Goal: Information Seeking & Learning: Learn about a topic

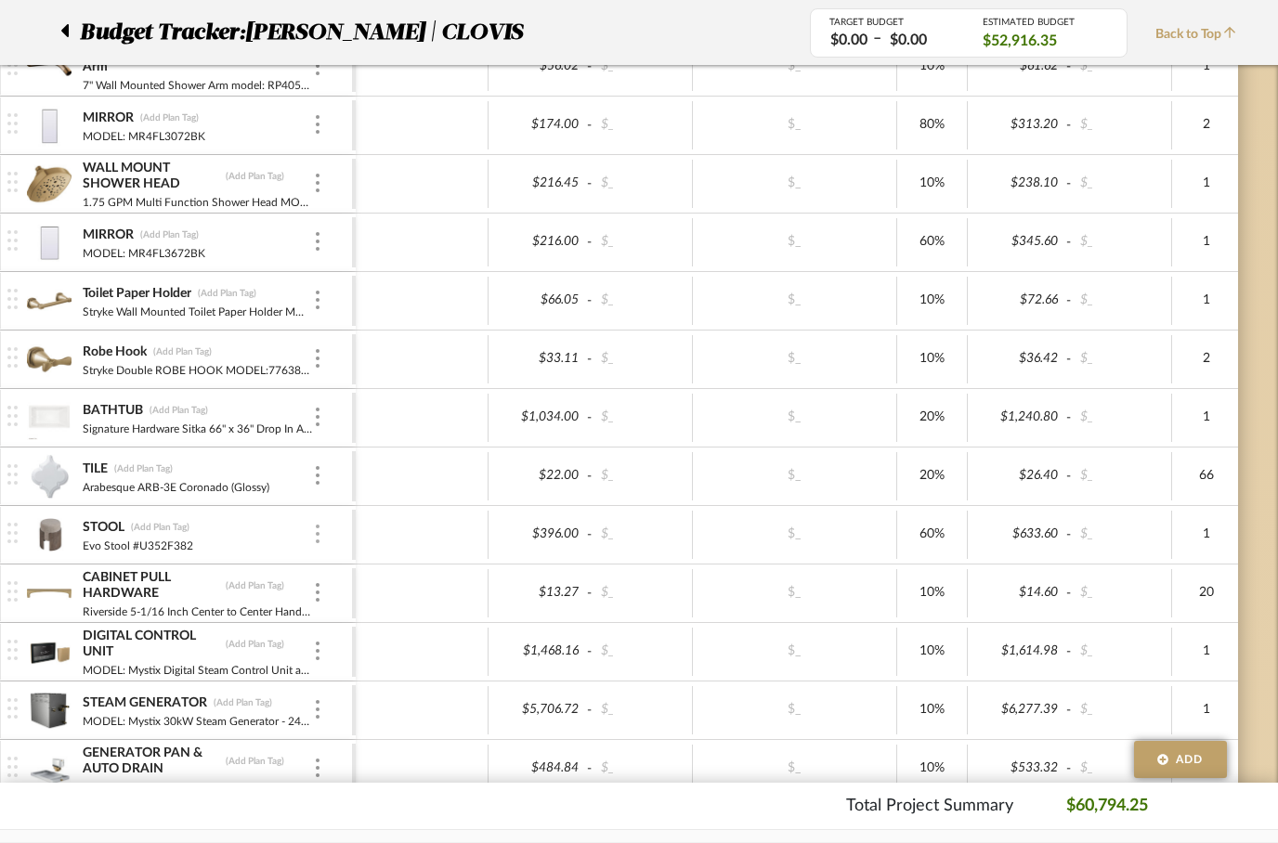
click at [317, 530] on img at bounding box center [318, 534] width 4 height 19
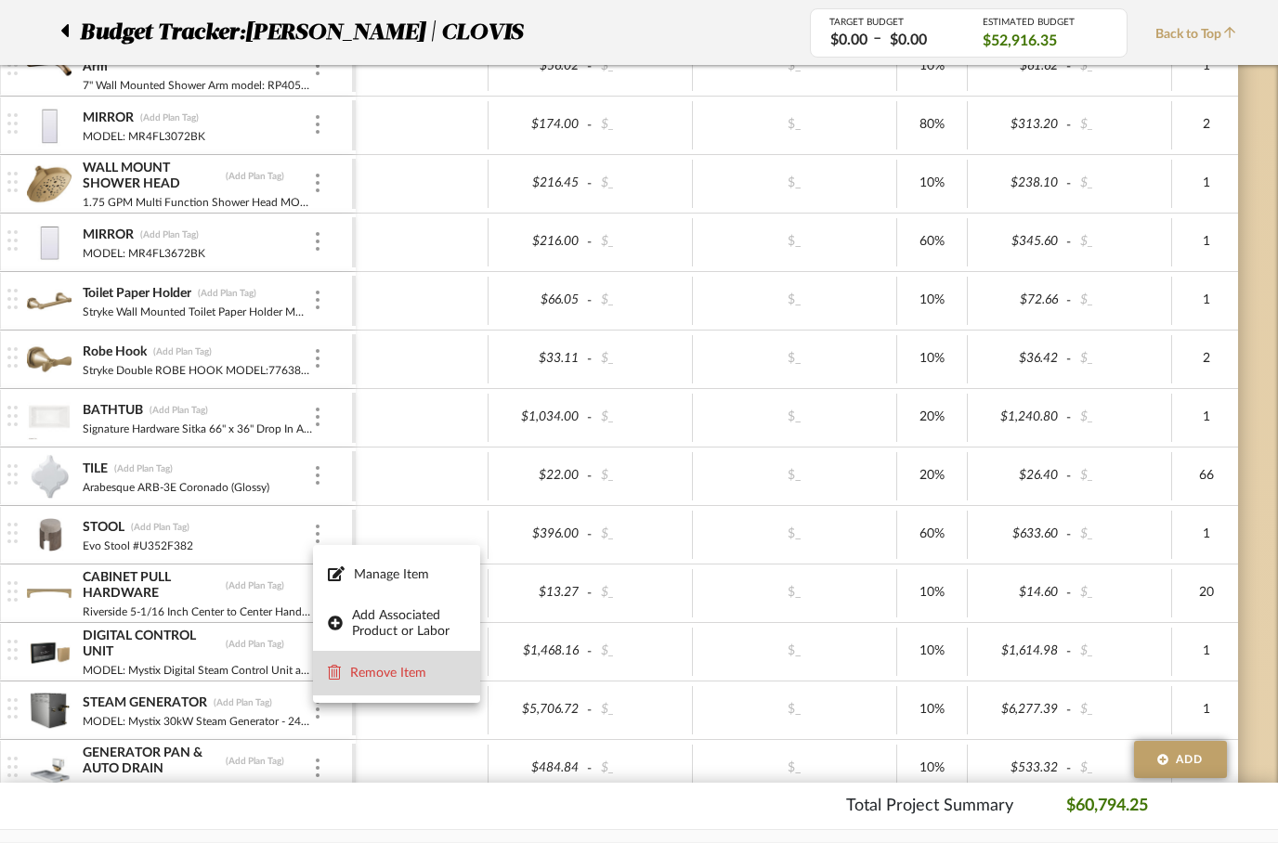
click at [384, 670] on span "Remove Item" at bounding box center [407, 674] width 115 height 16
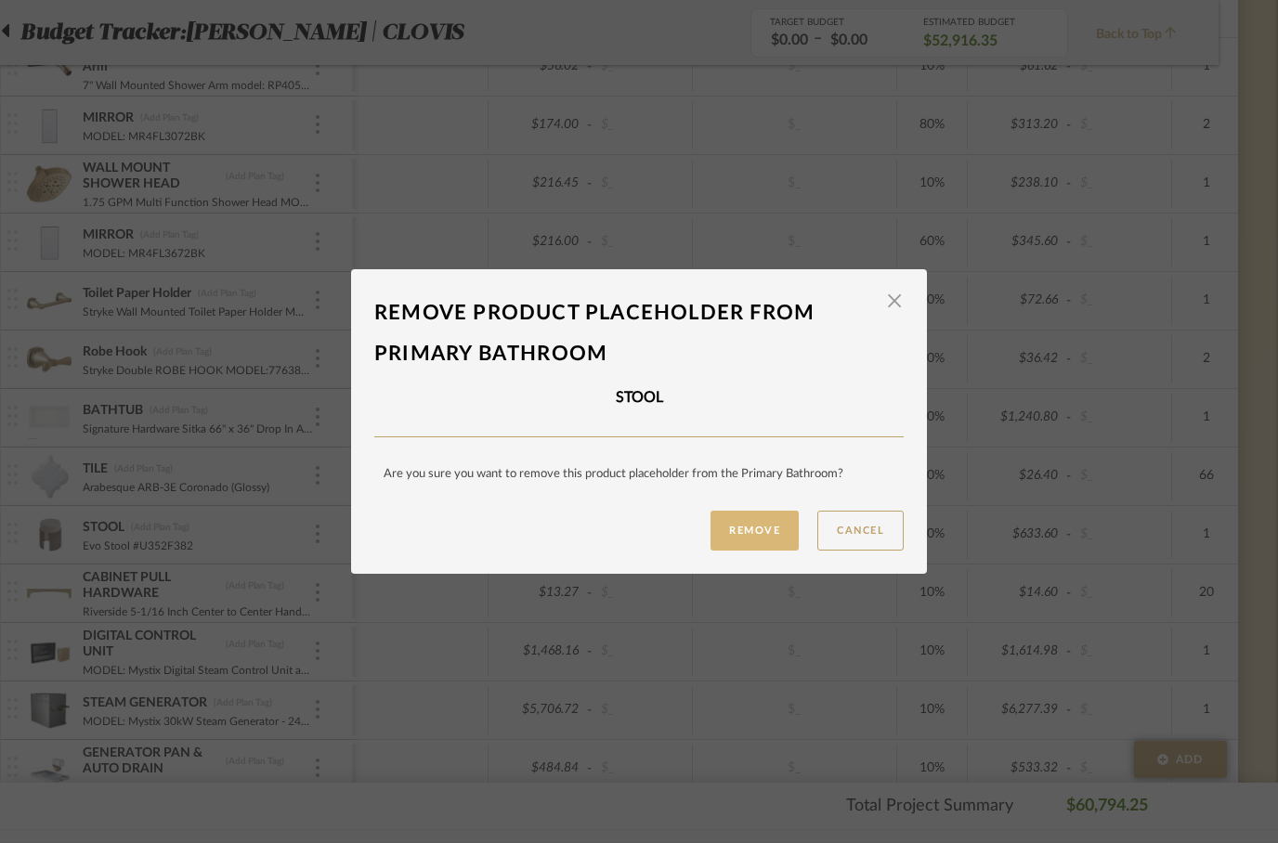
click at [757, 513] on button "Remove" at bounding box center [755, 531] width 88 height 40
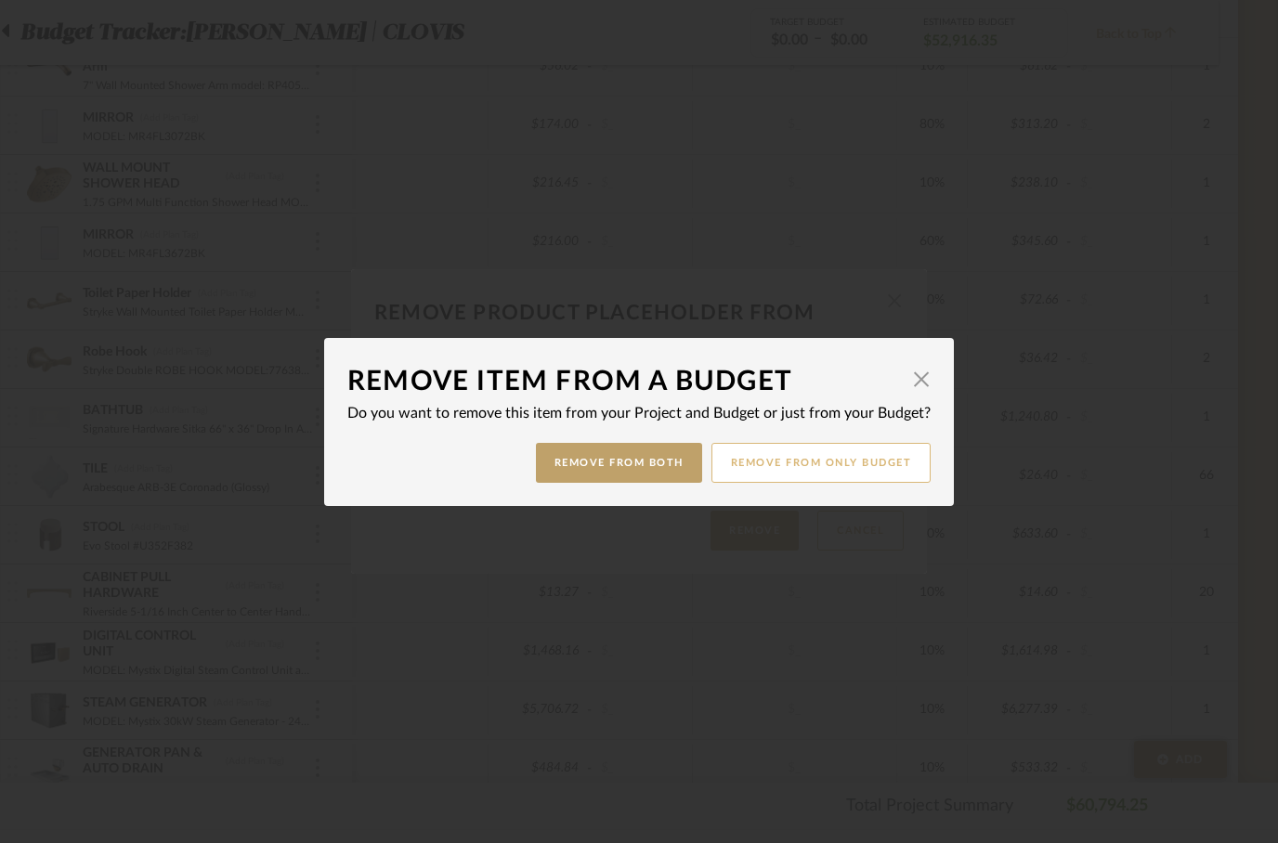
click at [844, 467] on button "Remove from only Budget" at bounding box center [821, 463] width 220 height 40
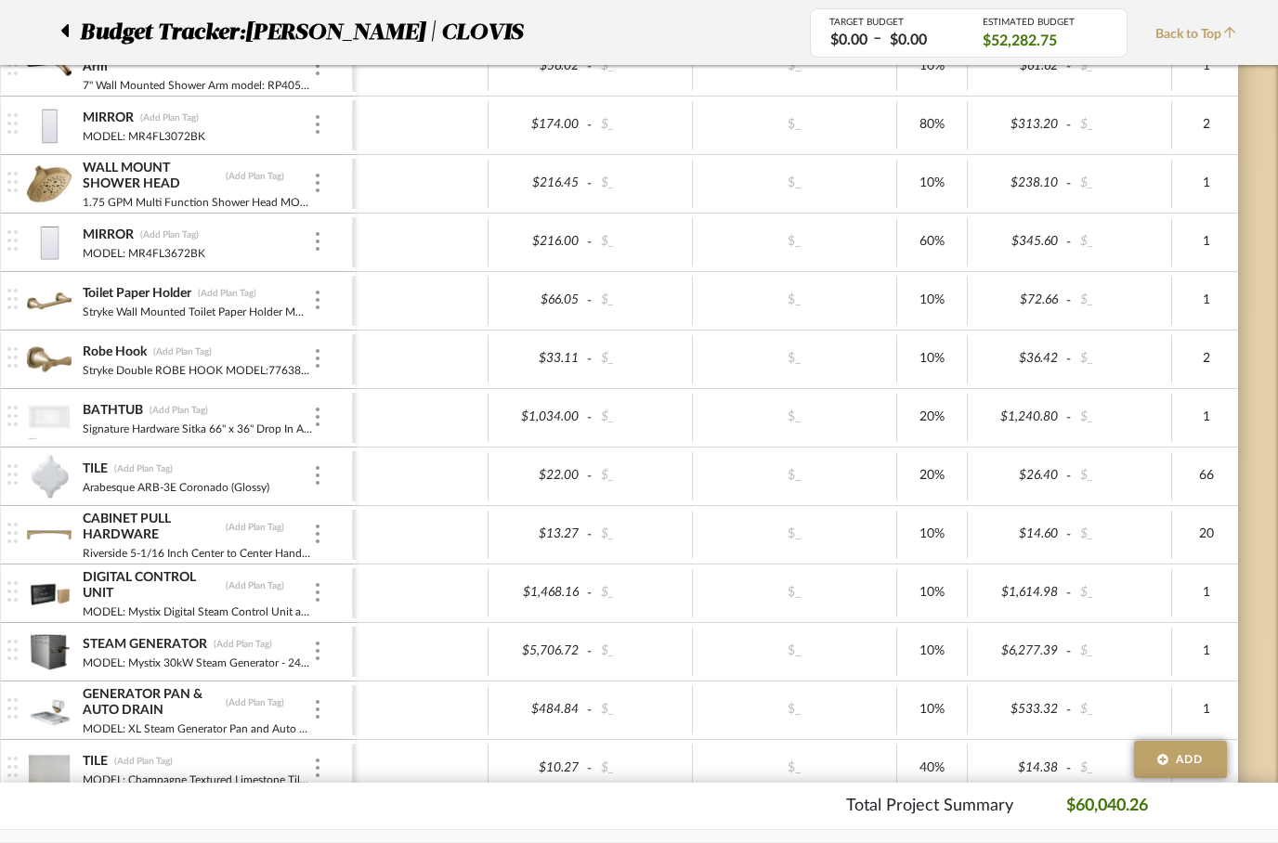
click at [1181, 42] on span "Back to Top" at bounding box center [1200, 35] width 90 height 20
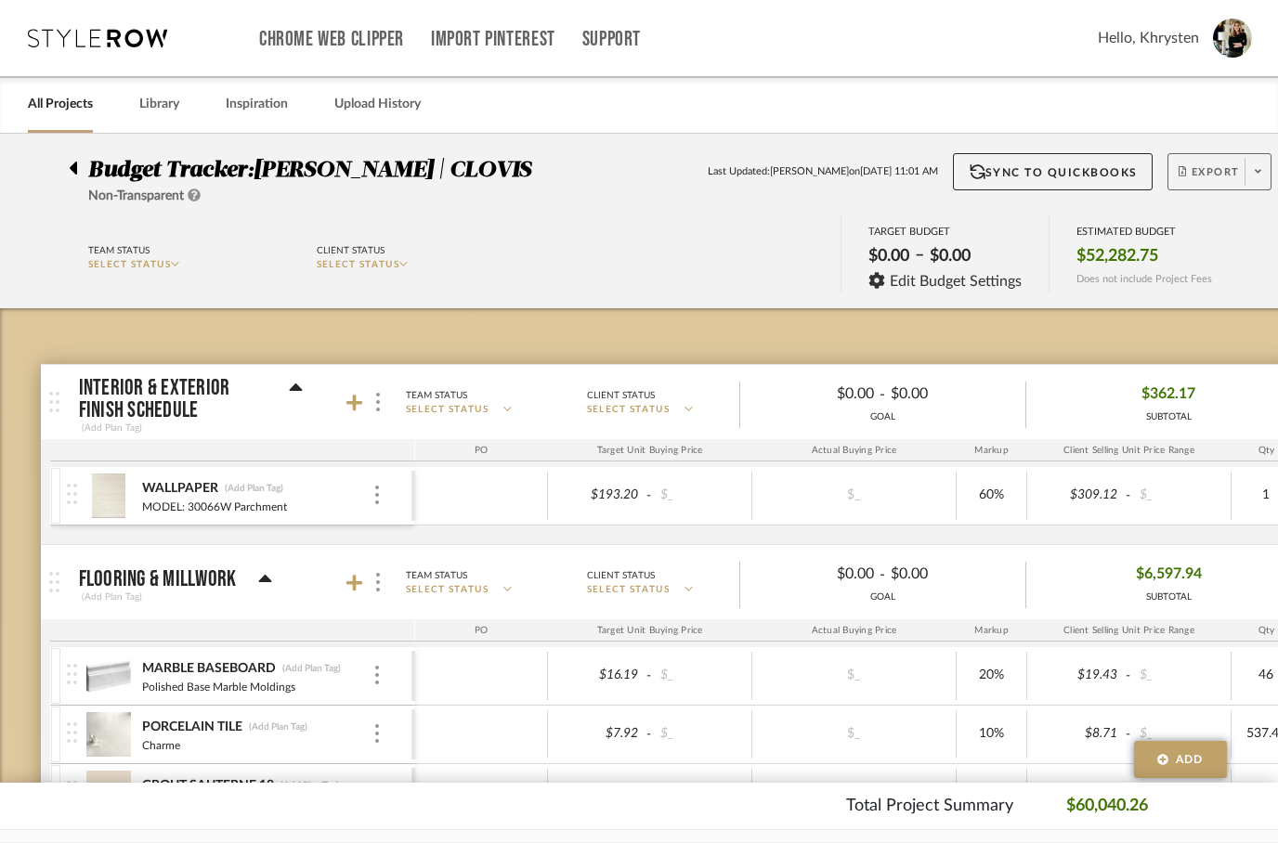
click at [1218, 180] on span "Export" at bounding box center [1209, 179] width 61 height 28
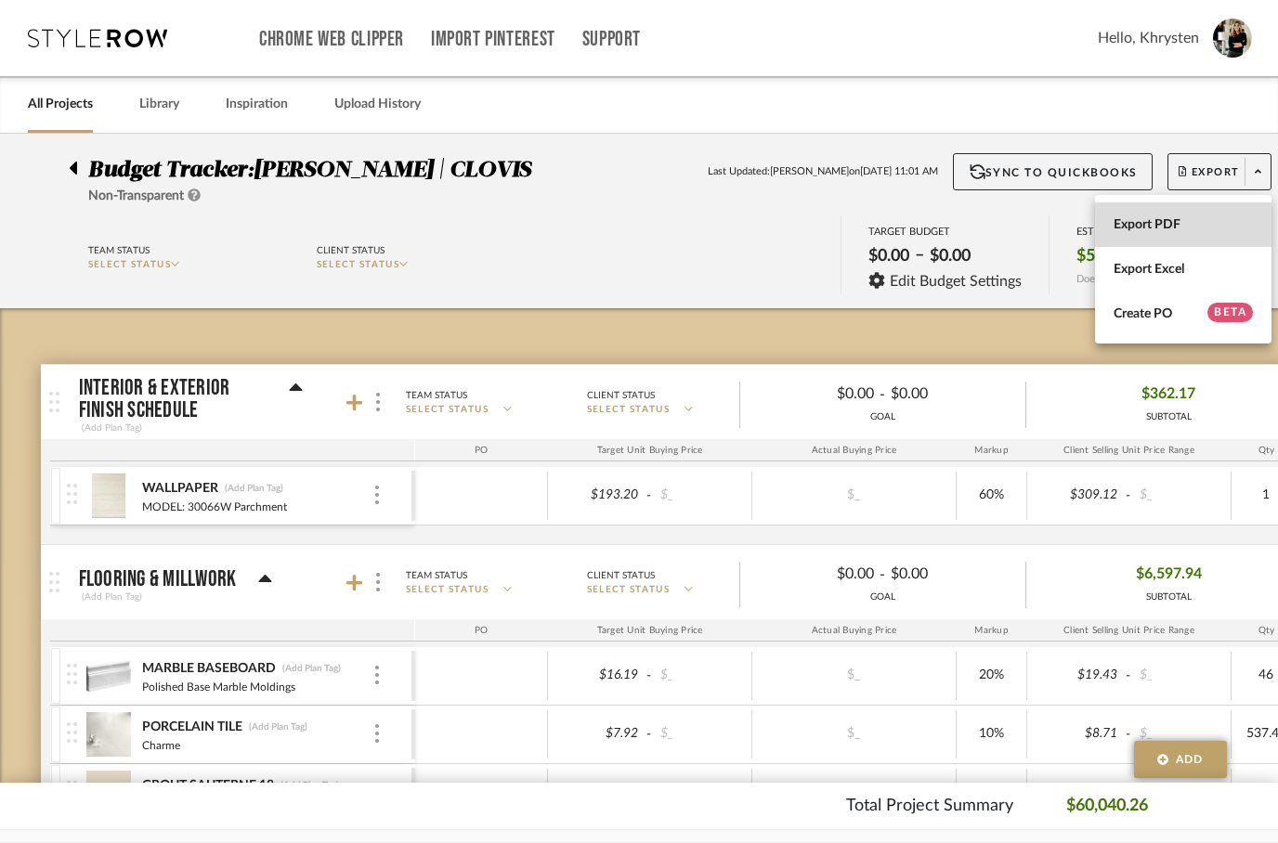
click at [1153, 221] on span "Export PDF" at bounding box center [1183, 225] width 139 height 16
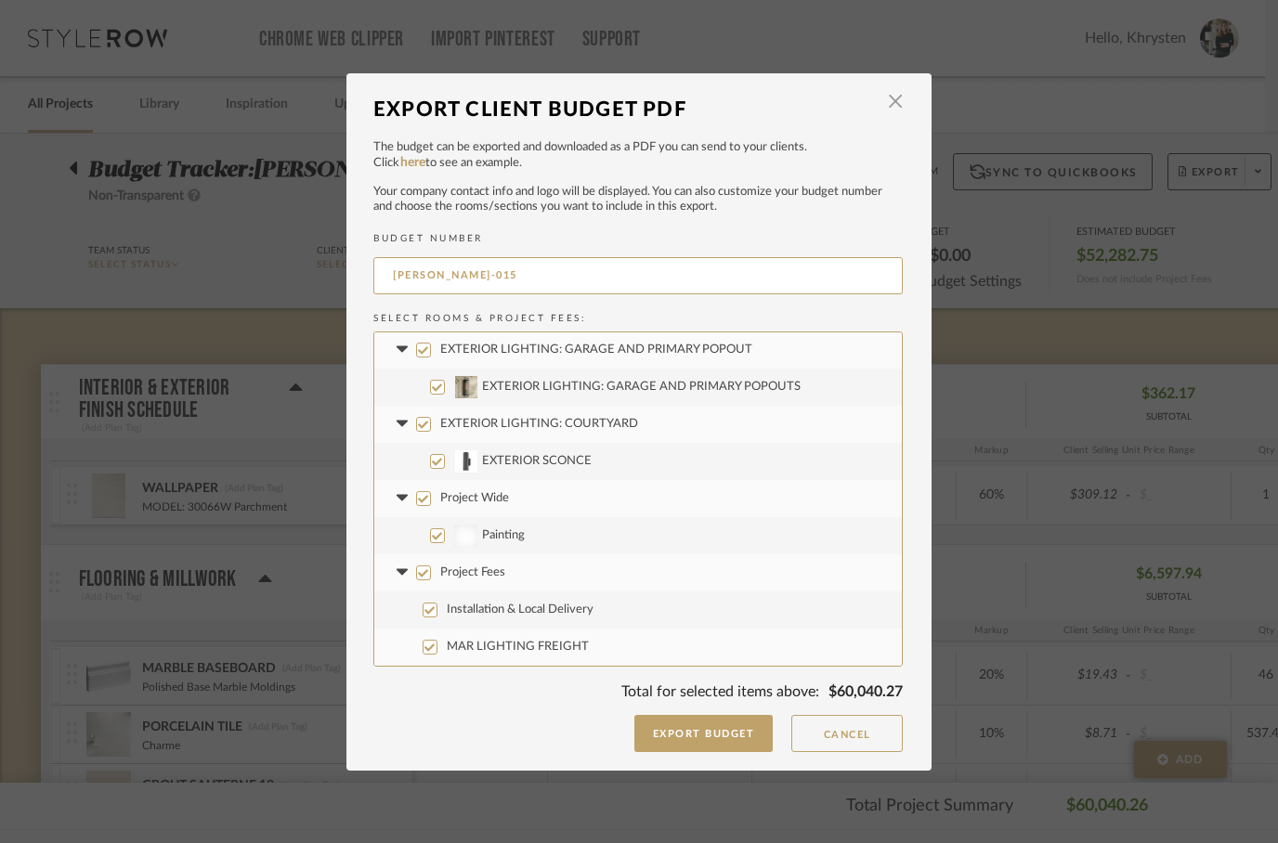
click at [428, 515] on label "Project Wide" at bounding box center [638, 498] width 528 height 37
click at [428, 506] on input "Project Wide" at bounding box center [423, 498] width 15 height 15
checkbox input "false"
click at [691, 746] on button "Export Budget" at bounding box center [703, 733] width 139 height 37
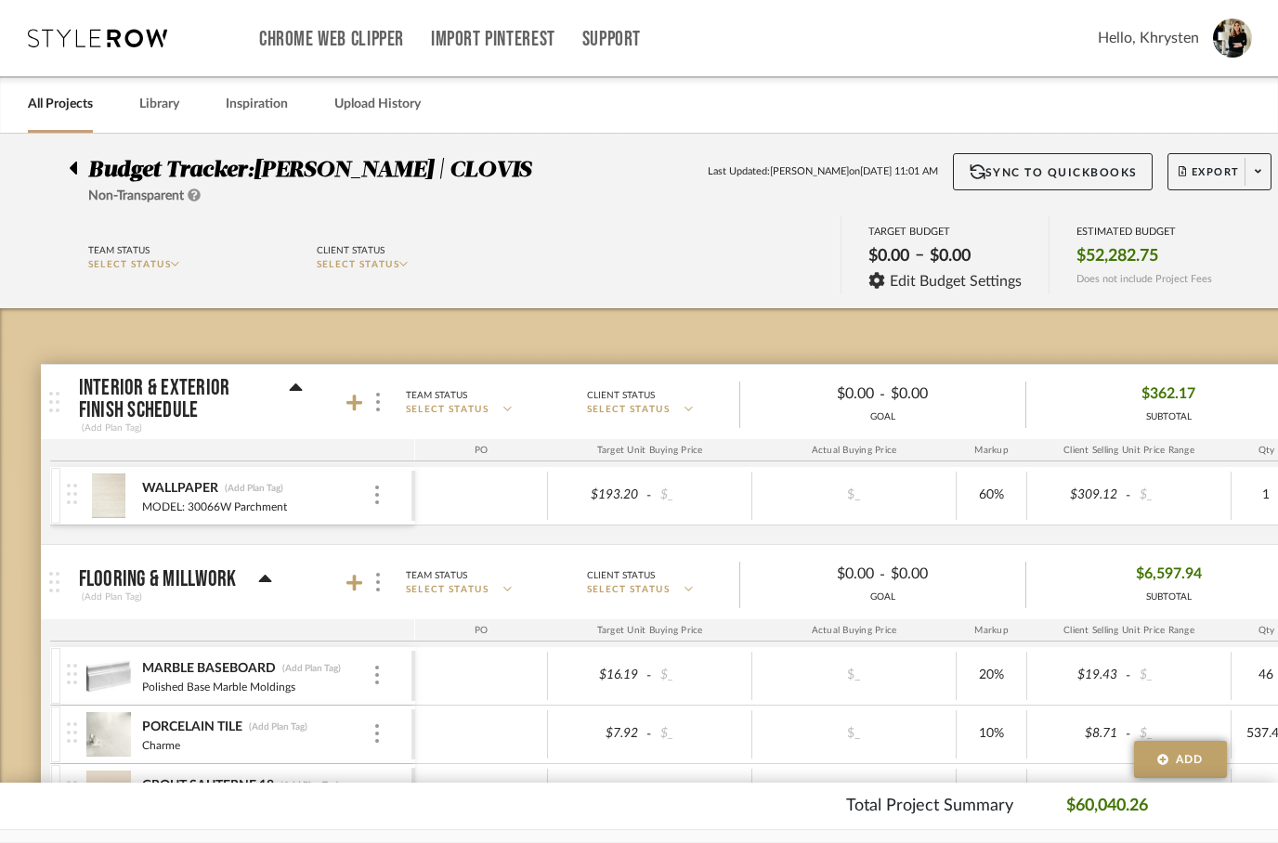
click at [85, 173] on div at bounding box center [79, 164] width 20 height 22
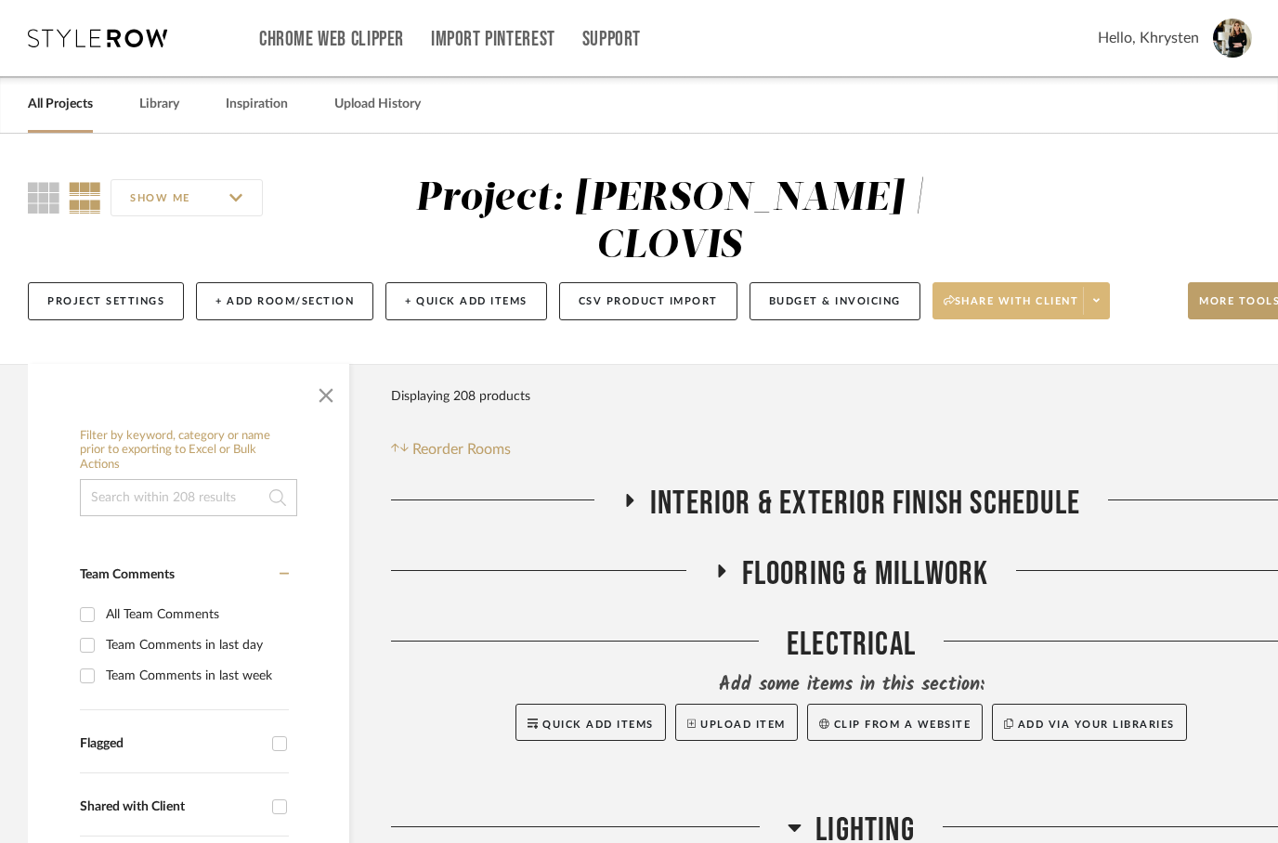
click at [996, 294] on span "Share with client" at bounding box center [1012, 308] width 136 height 28
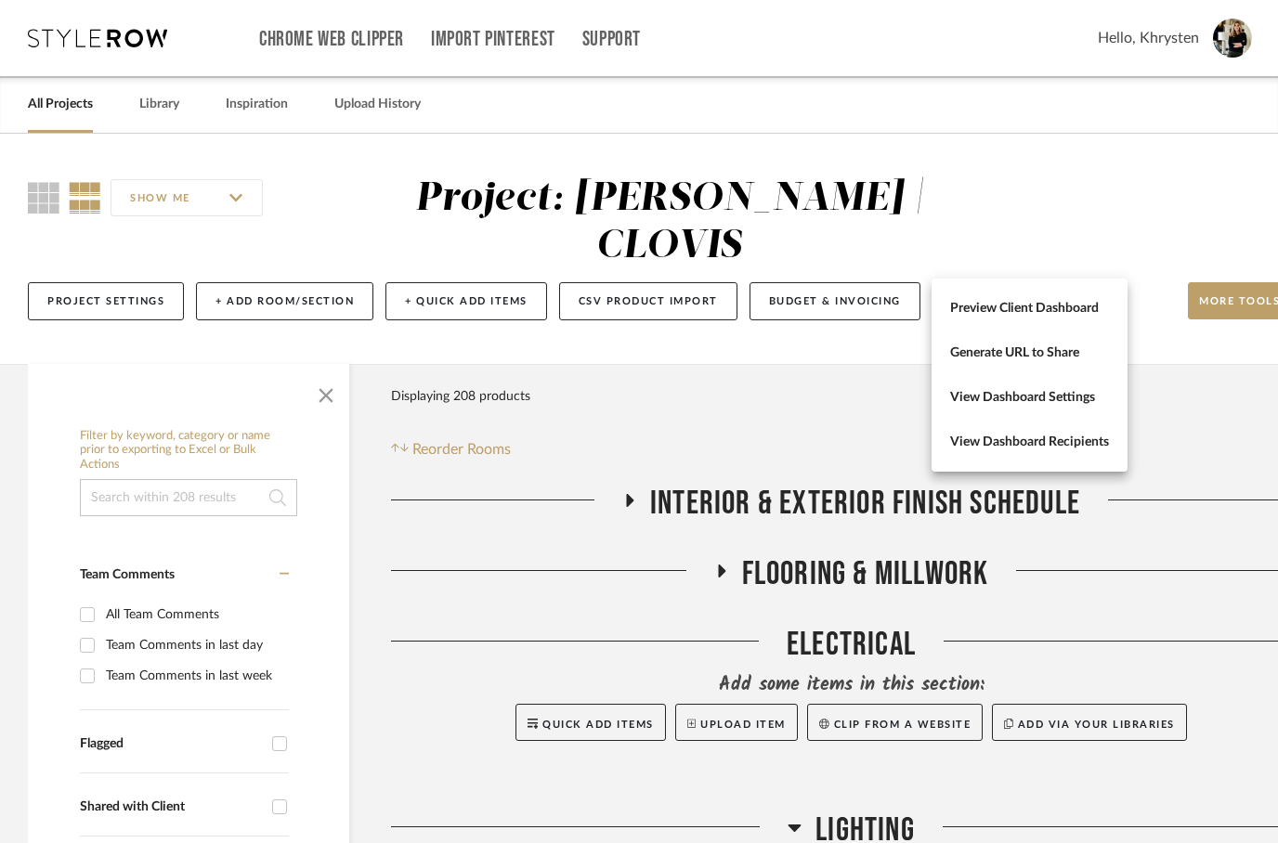
click at [1224, 253] on div at bounding box center [639, 421] width 1278 height 843
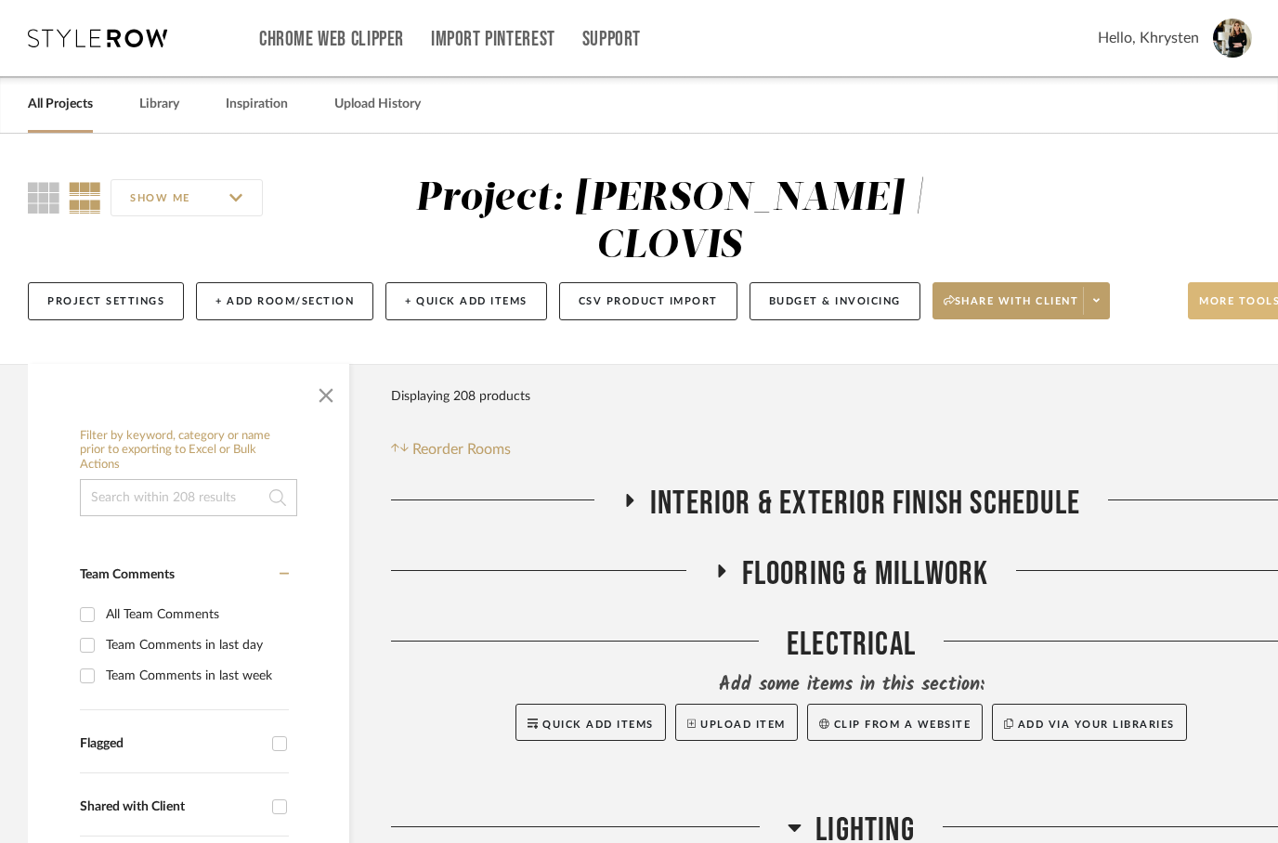
click at [1244, 294] on span "More tools" at bounding box center [1239, 308] width 81 height 28
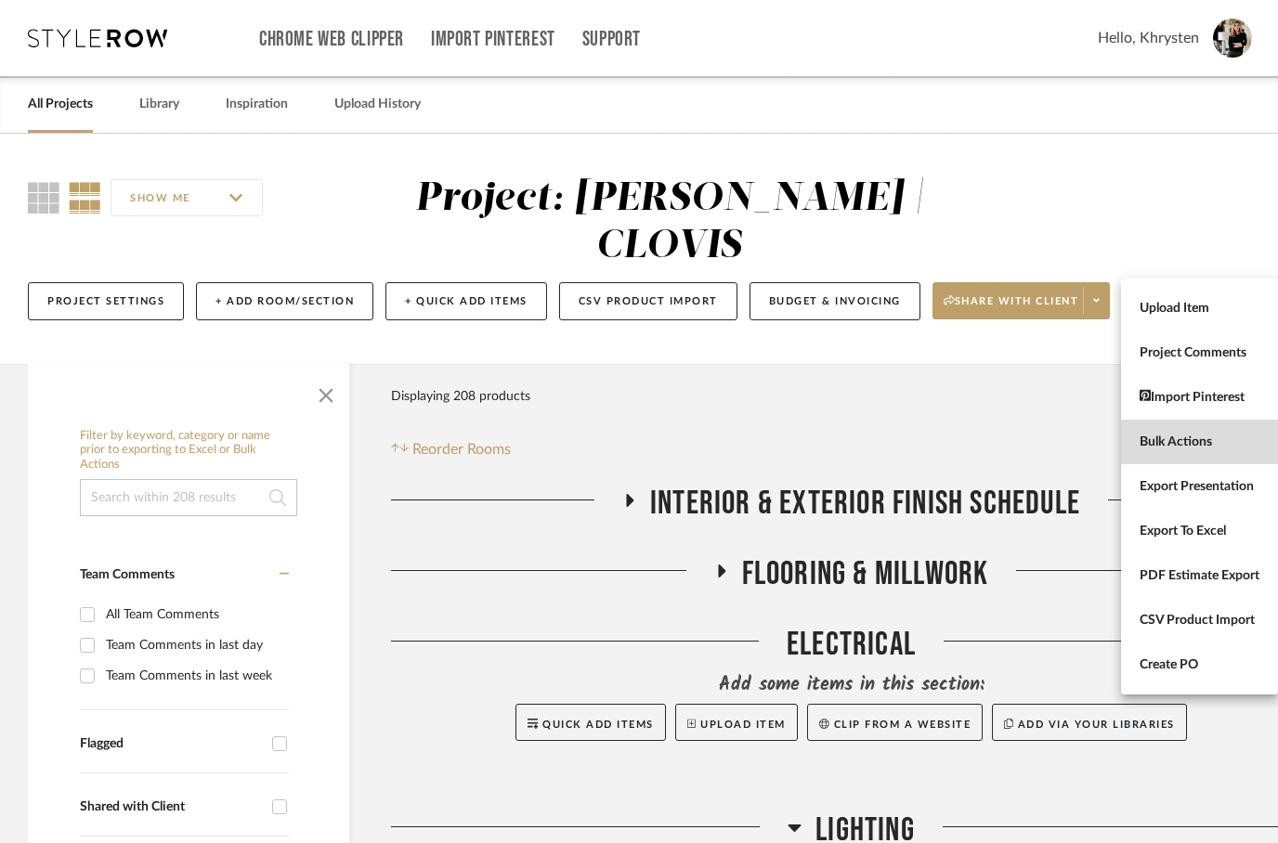
click at [1167, 441] on span "Bulk Actions" at bounding box center [1200, 443] width 120 height 16
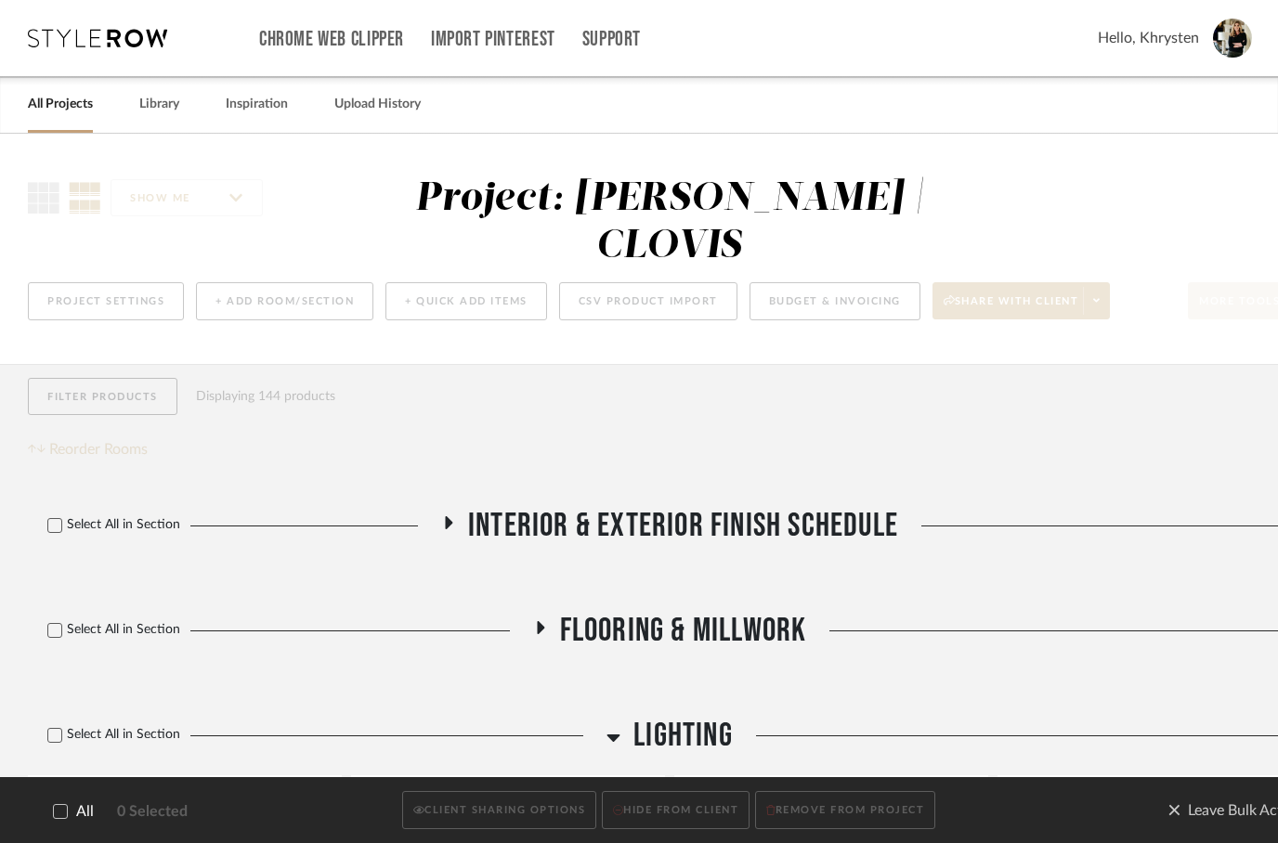
click at [64, 818] on icon at bounding box center [60, 811] width 13 height 13
checkbox input "true"
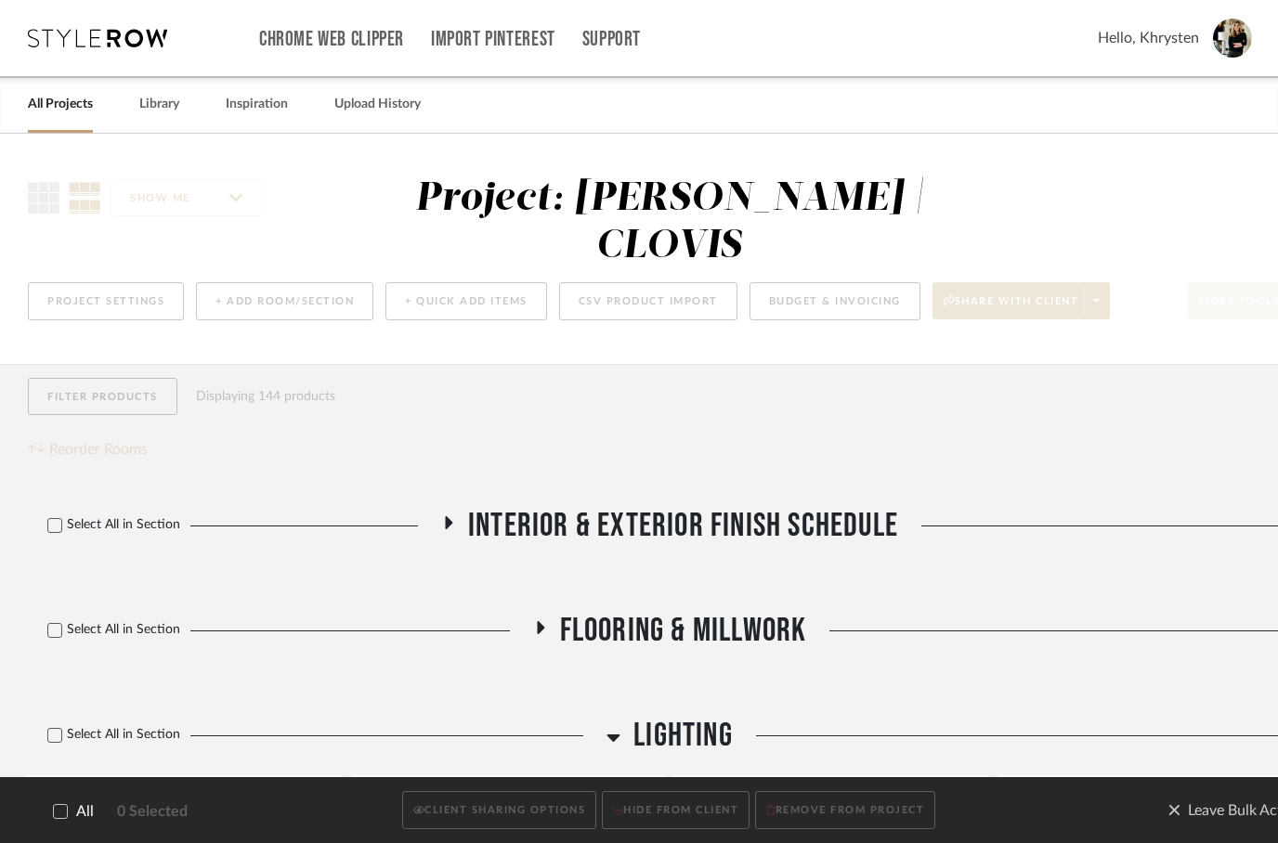
checkbox input "true"
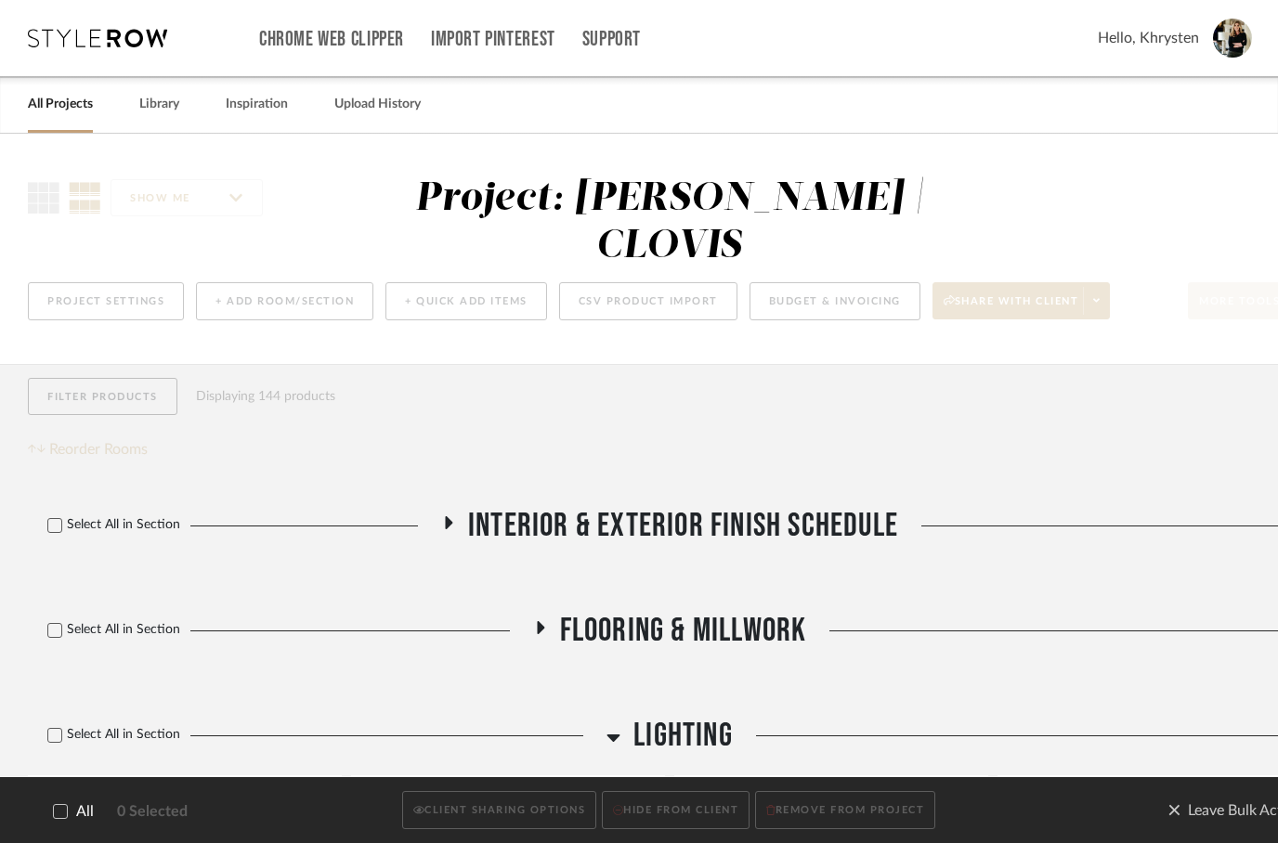
checkbox input "true"
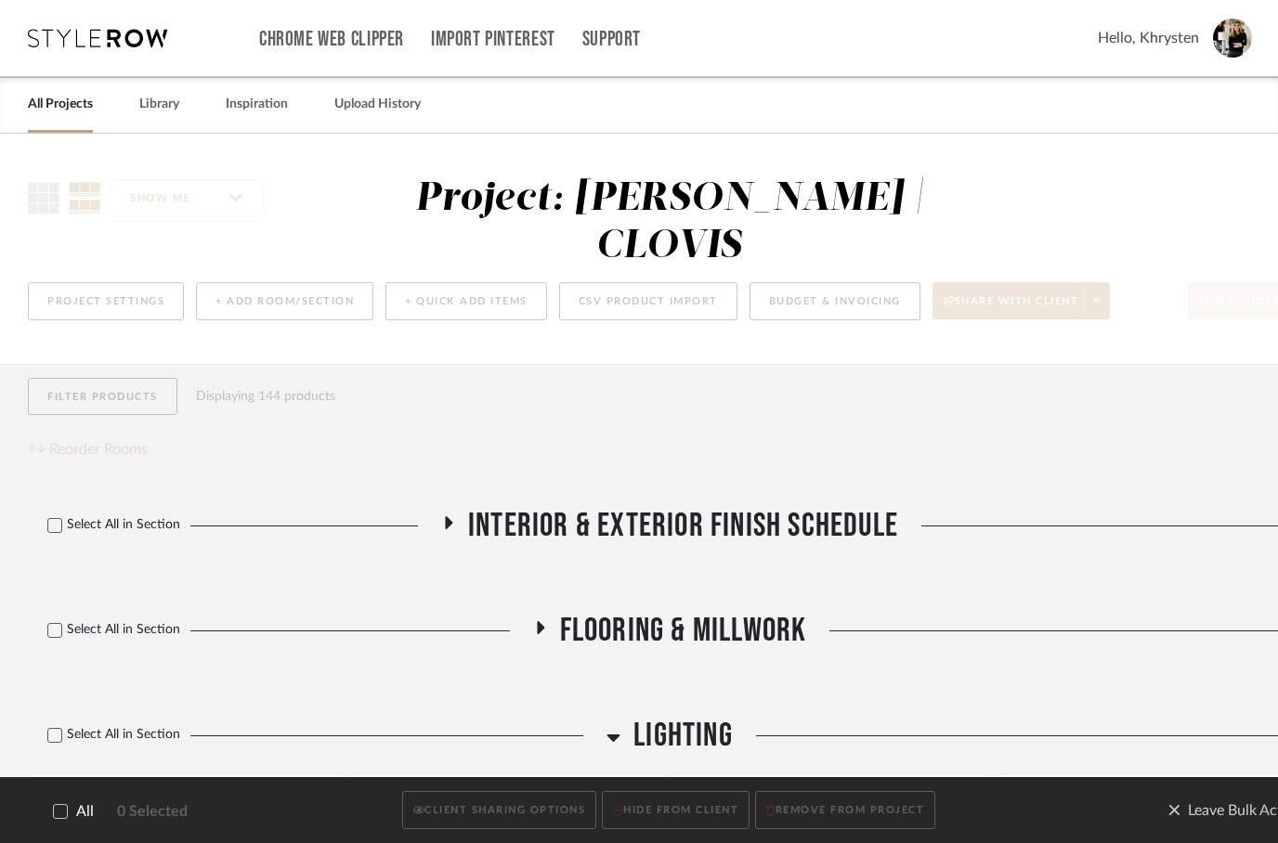
checkbox input "true"
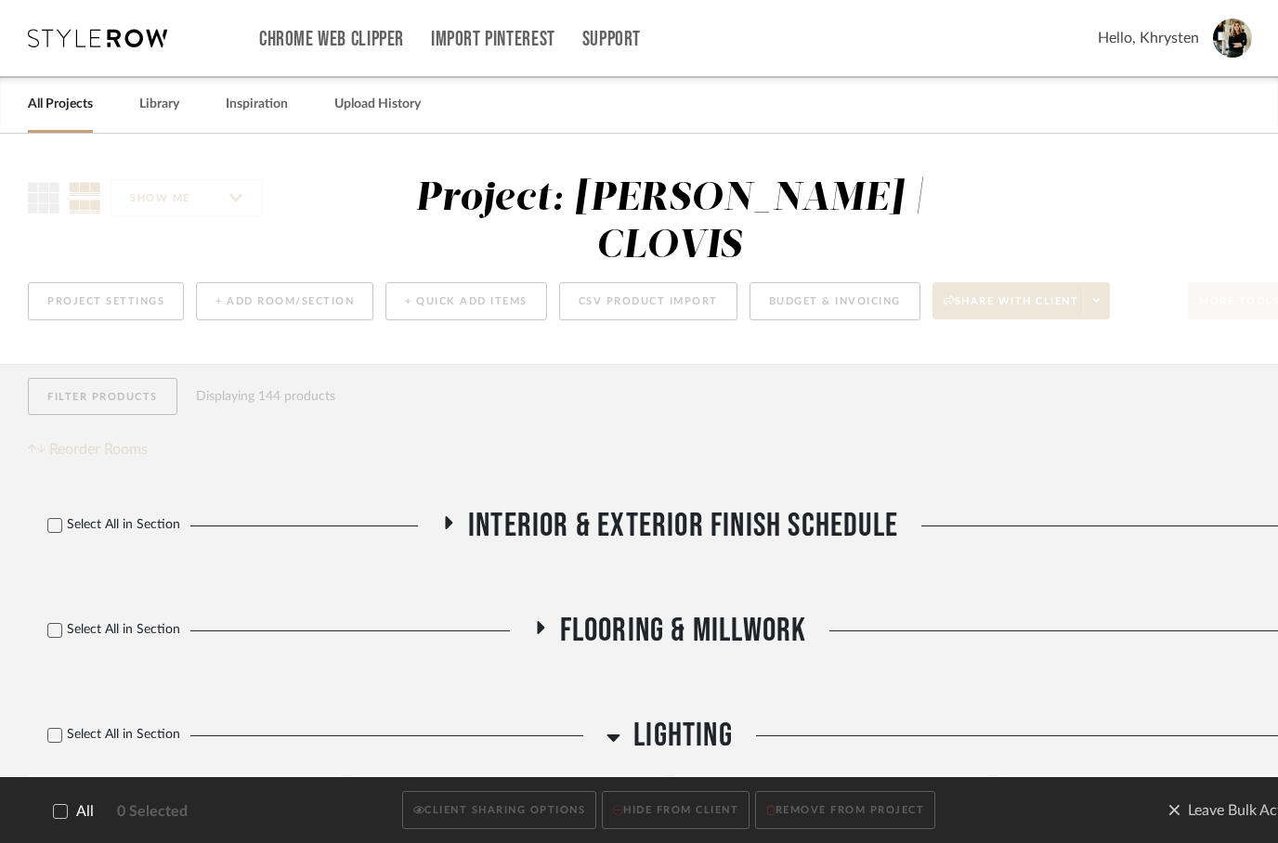
checkbox input "true"
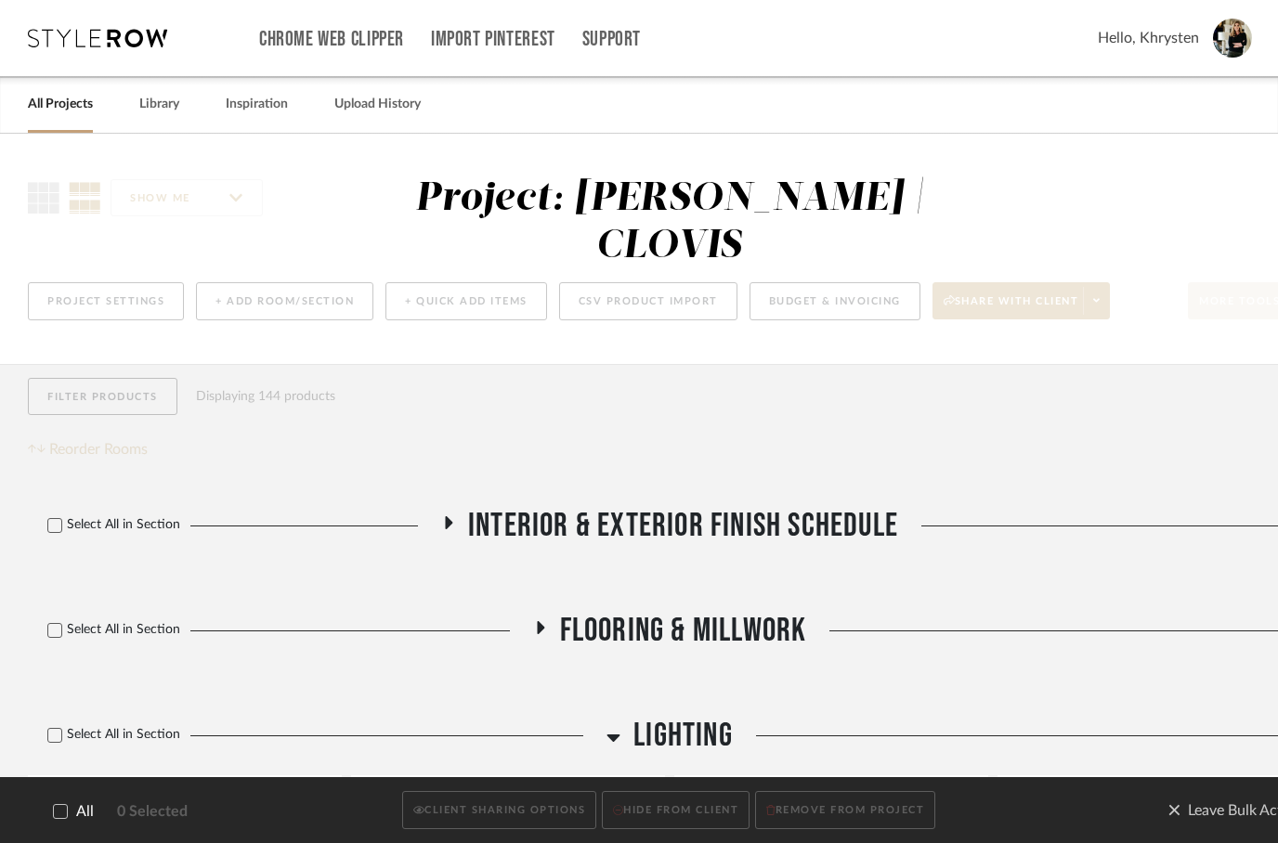
checkbox input "true"
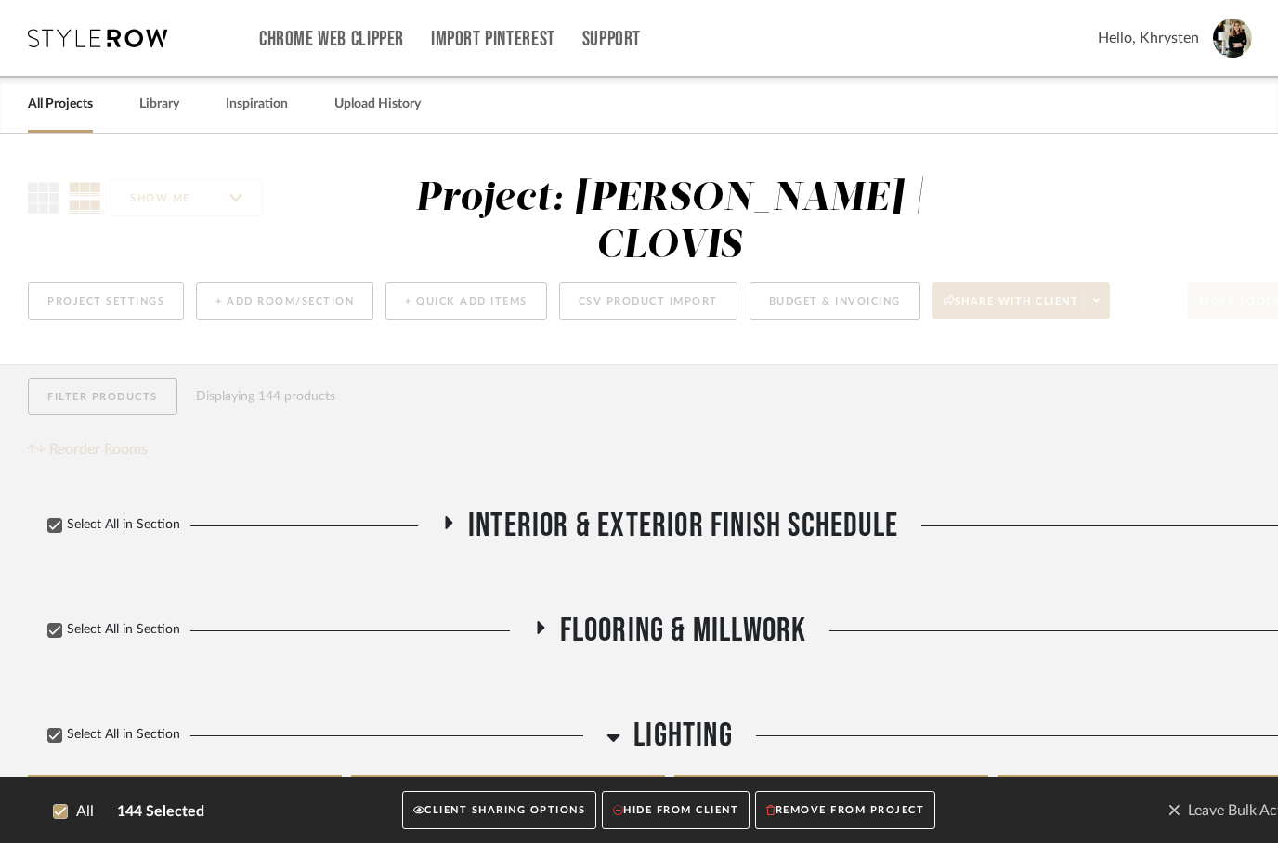
click at [443, 816] on button "CLIENT SHARING OPTIONS" at bounding box center [499, 811] width 194 height 38
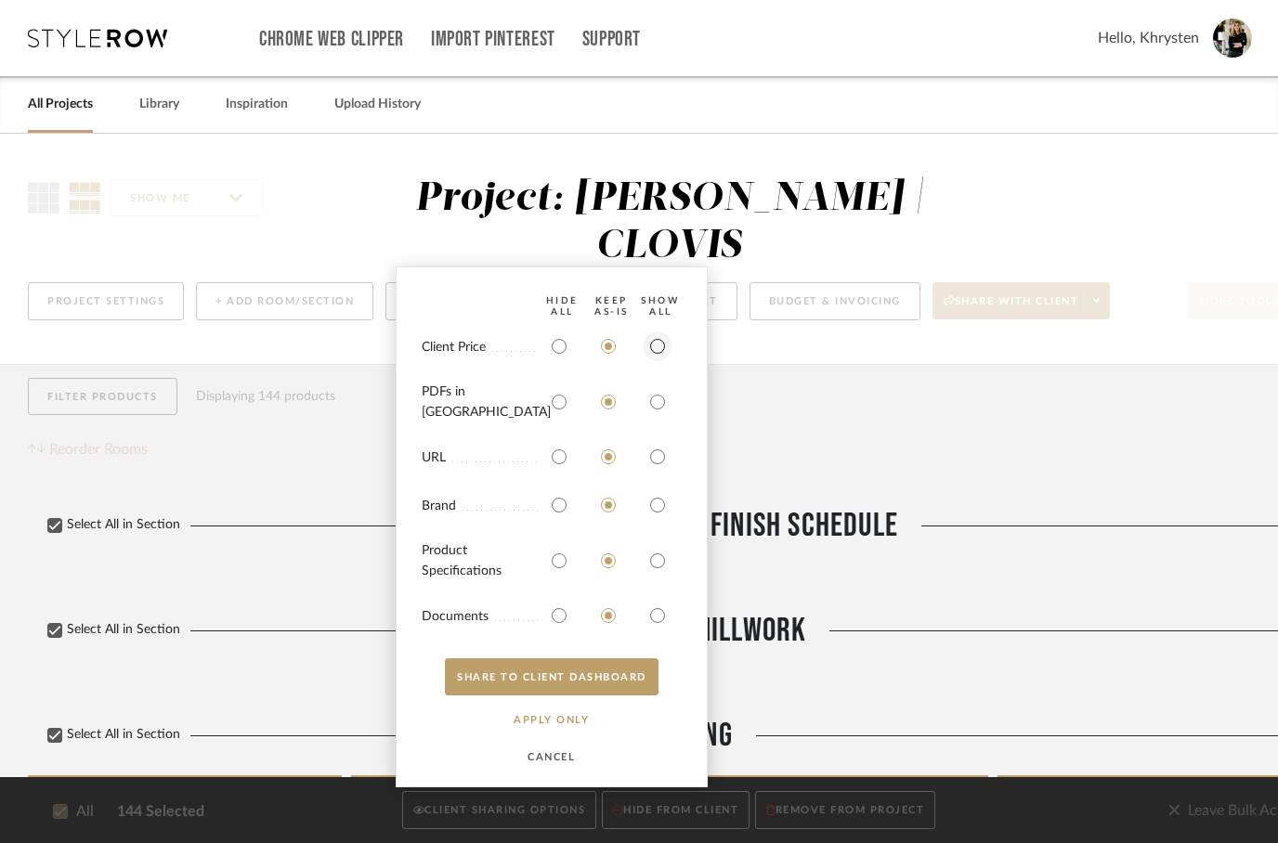
click at [655, 361] on input "radio" at bounding box center [658, 347] width 30 height 30
radio input "true"
click at [661, 576] on div at bounding box center [658, 561] width 30 height 30
radio input "false"
radio input "true"
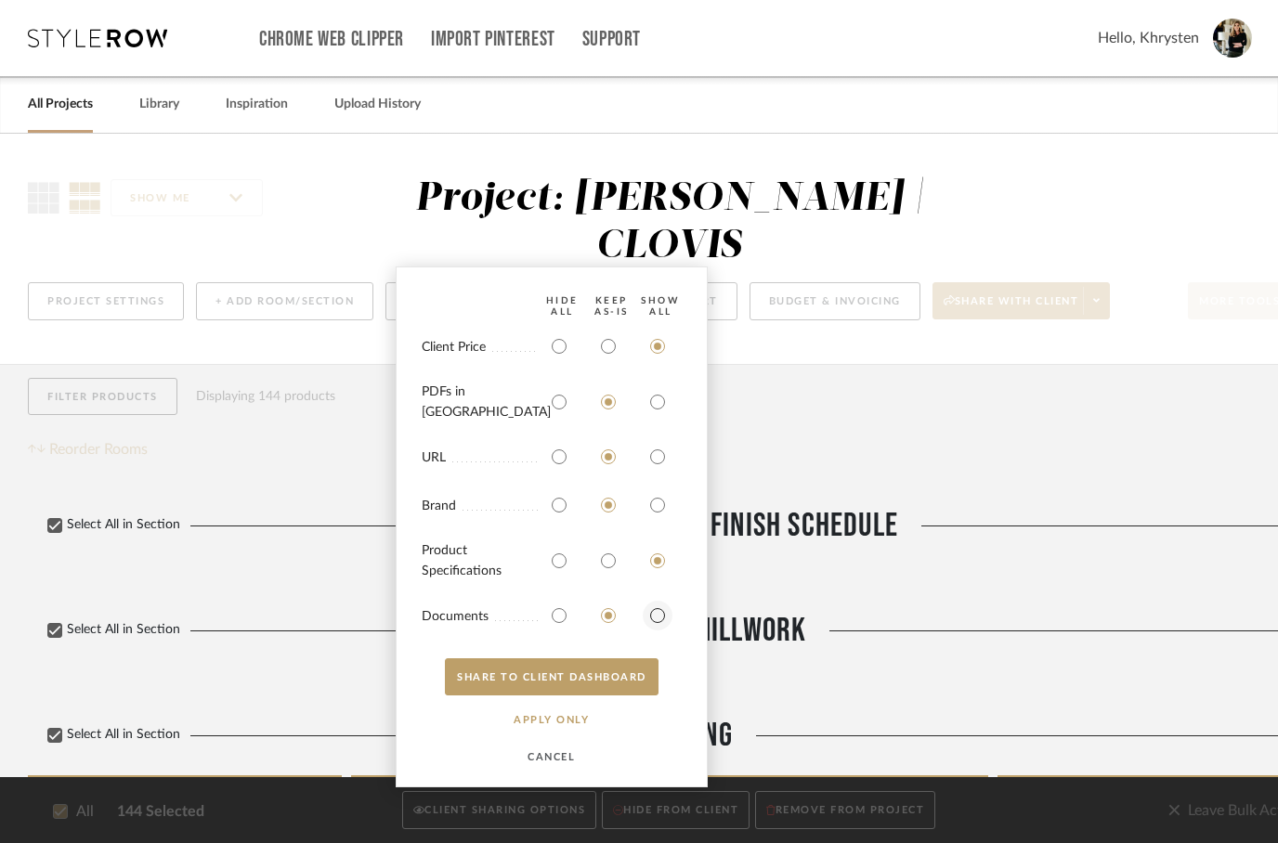
click at [664, 612] on input "radio" at bounding box center [658, 616] width 30 height 30
radio input "true"
click at [579, 679] on button "SHARE TO CLIENT Dashboard" at bounding box center [552, 677] width 214 height 37
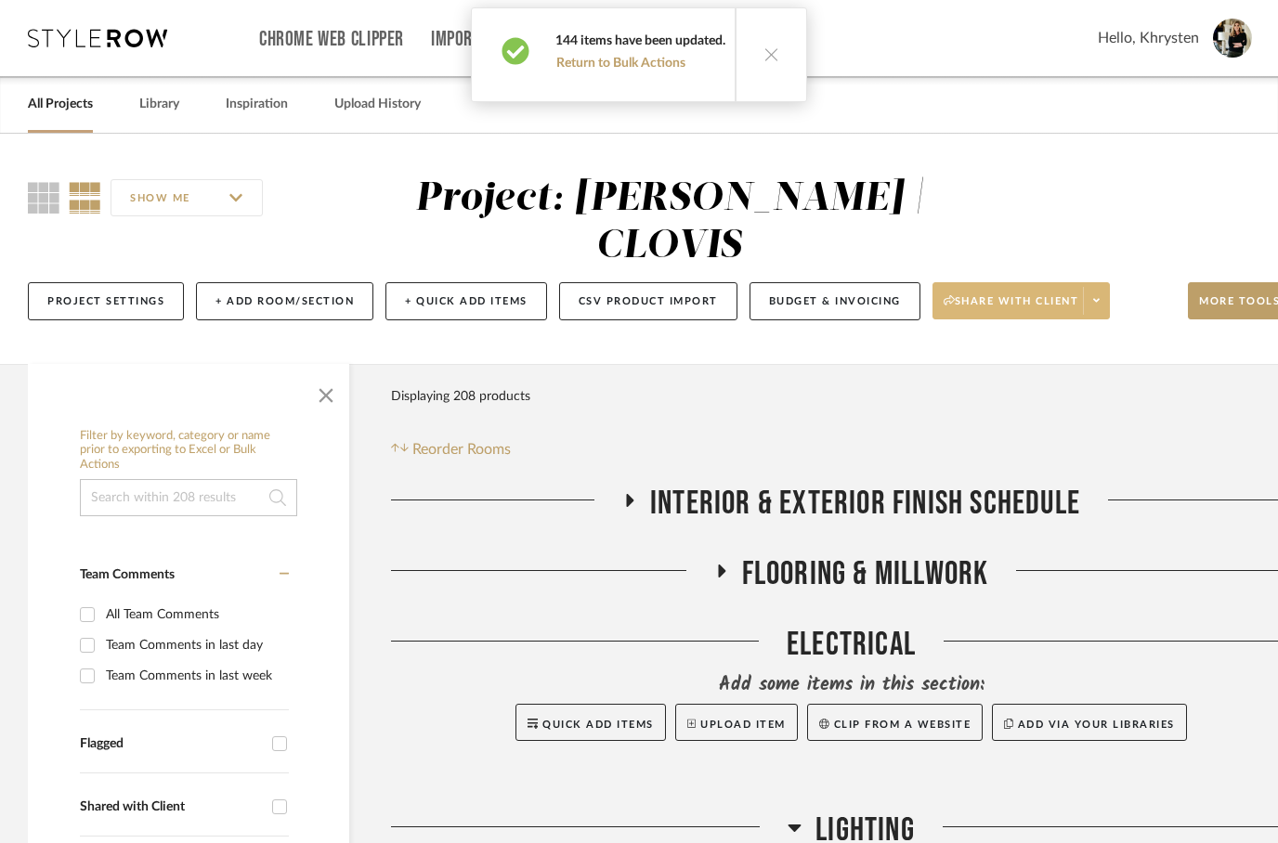
click at [1007, 294] on span "Share with client" at bounding box center [1012, 308] width 136 height 28
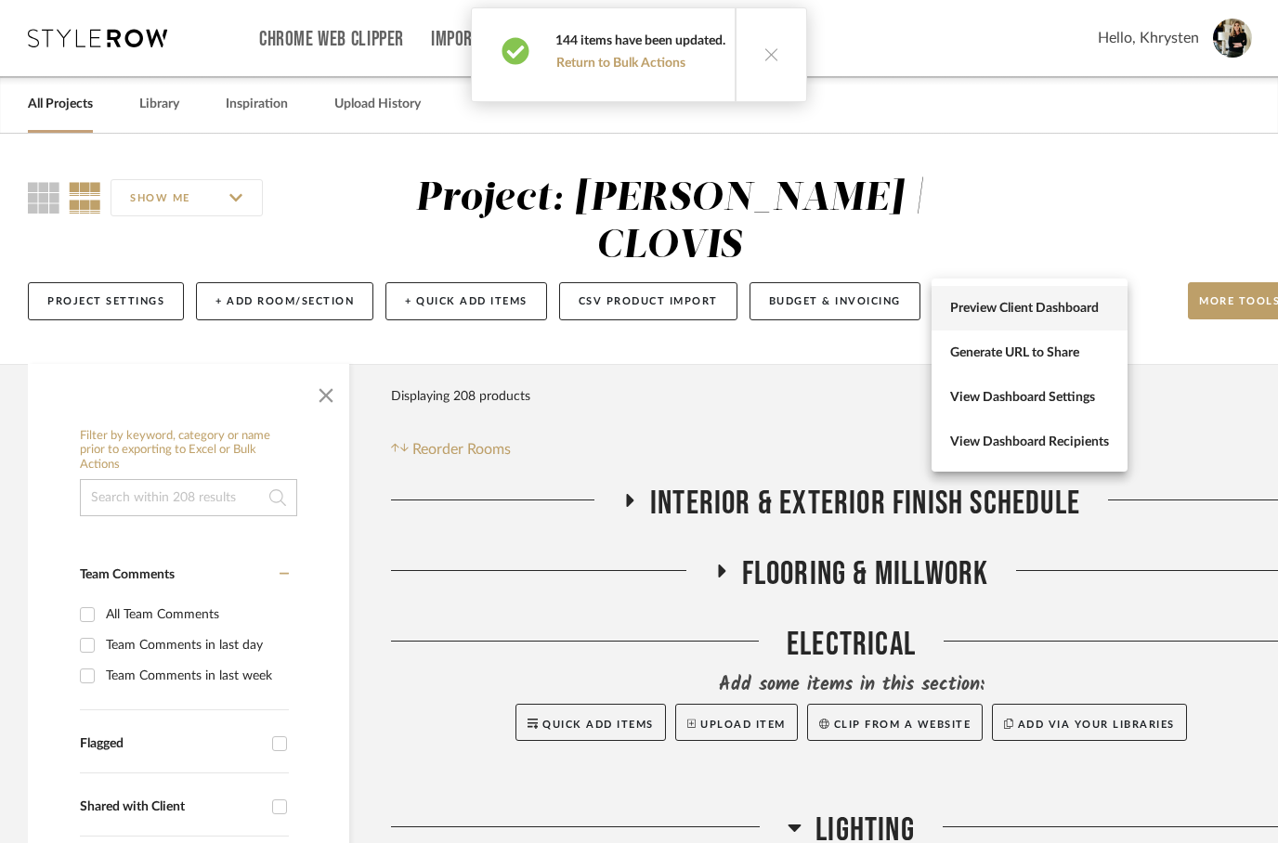
click at [1007, 320] on button "Preview Client Dashboard" at bounding box center [1030, 308] width 196 height 45
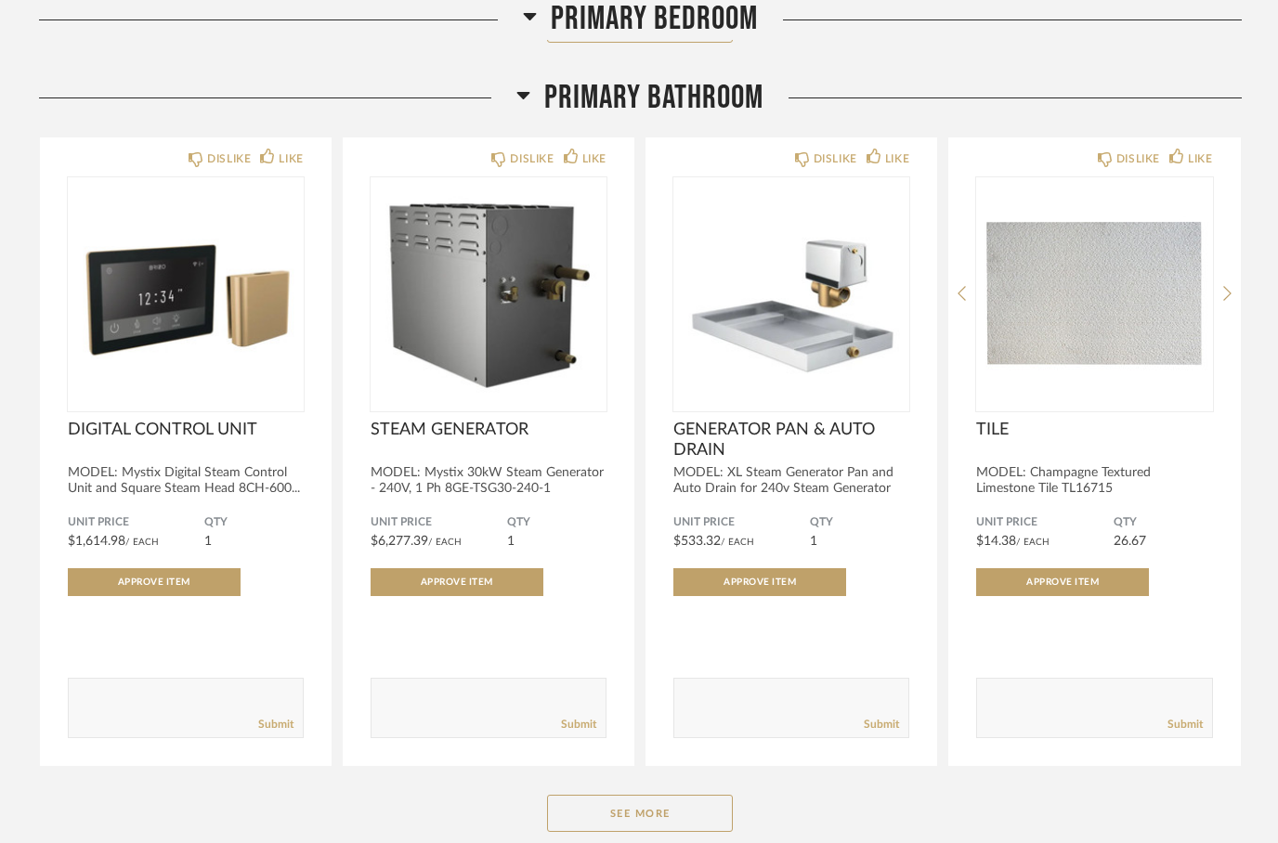
scroll to position [3219, 0]
click at [606, 816] on button "See More" at bounding box center [640, 813] width 186 height 37
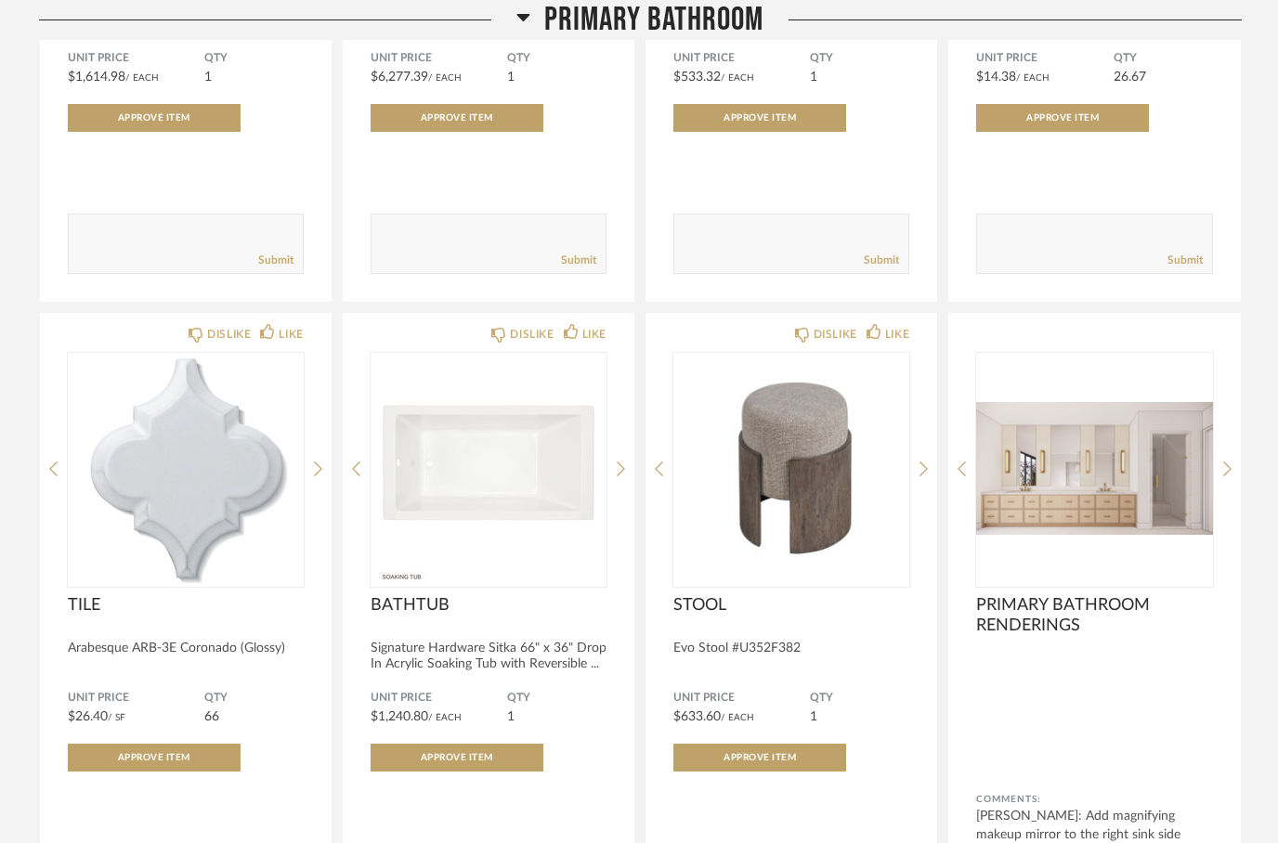
scroll to position [3688, 0]
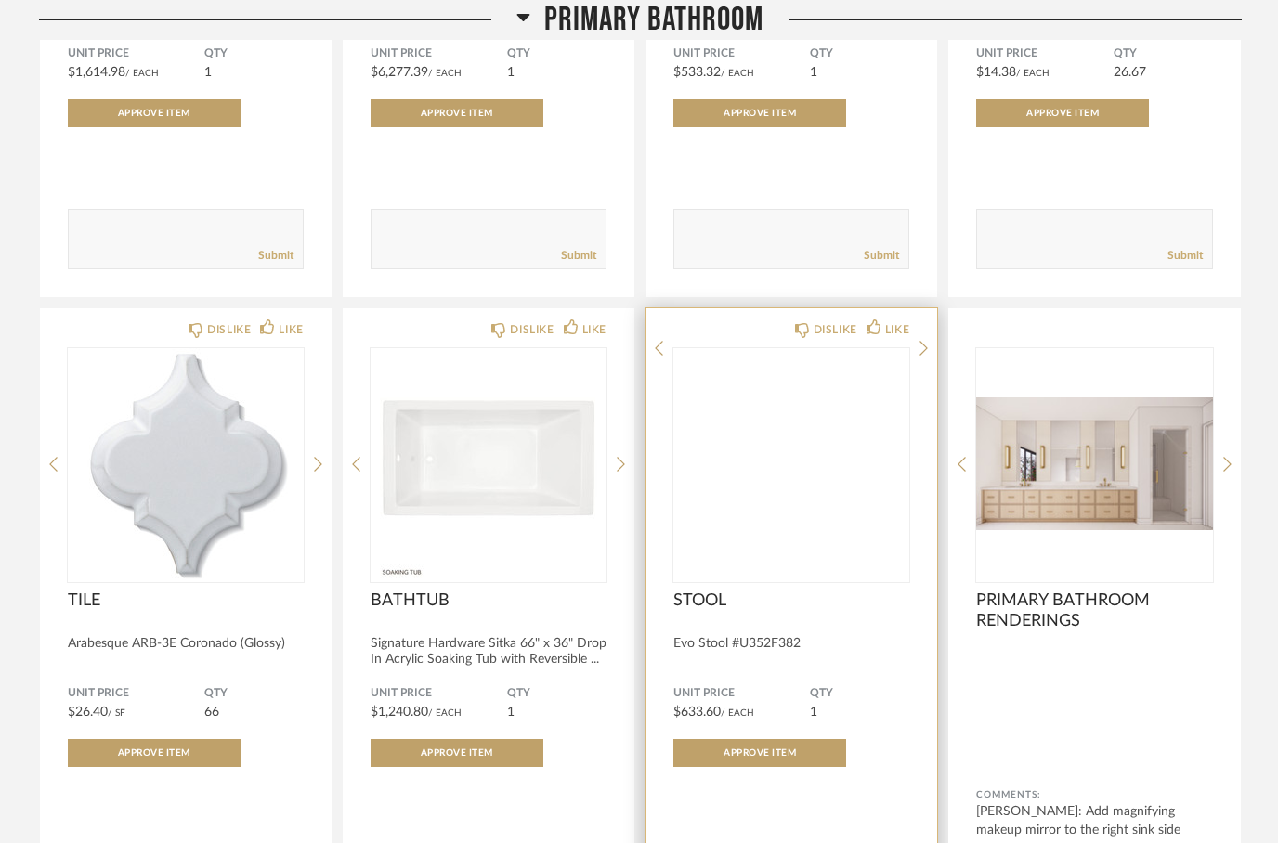
click at [0, 0] on img at bounding box center [0, 0] width 0 height 0
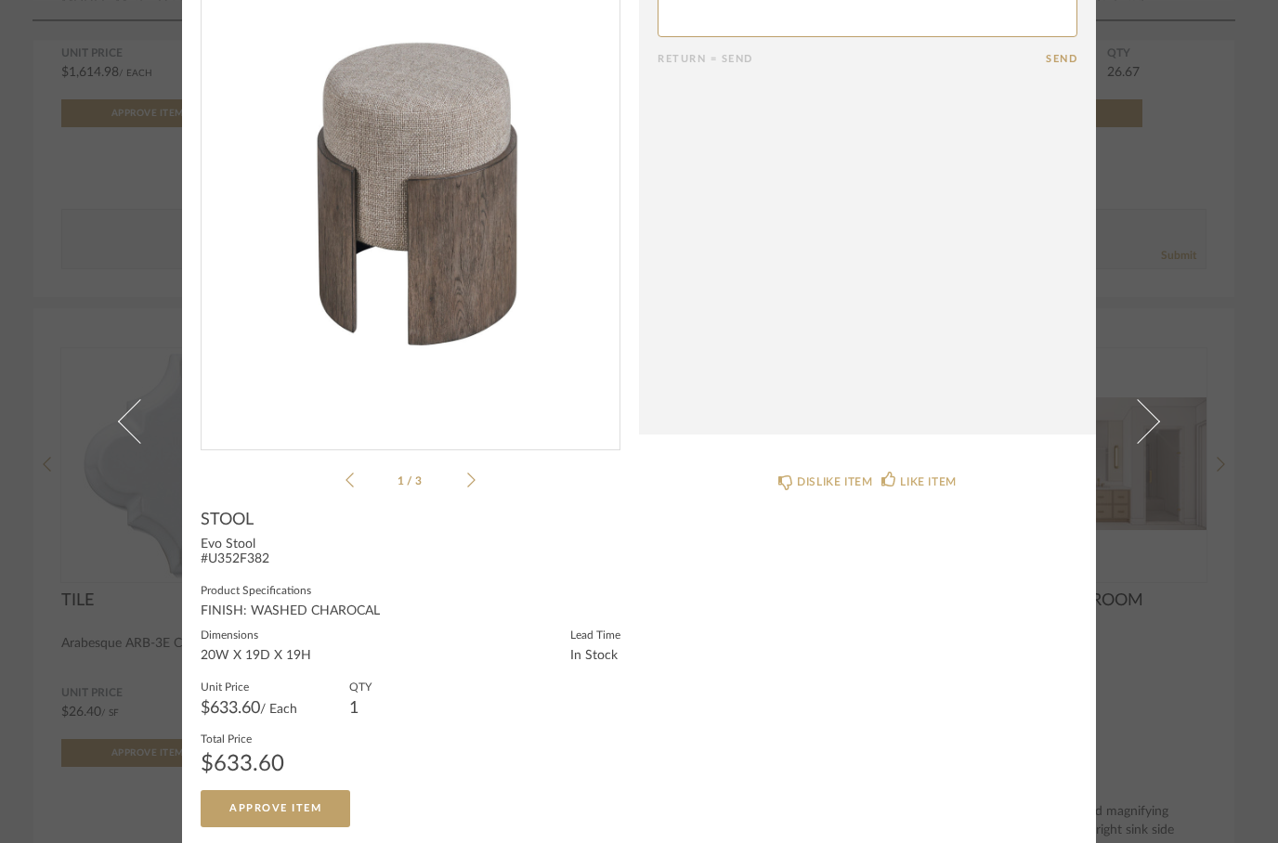
scroll to position [112, 0]
click at [472, 481] on icon at bounding box center [471, 481] width 8 height 17
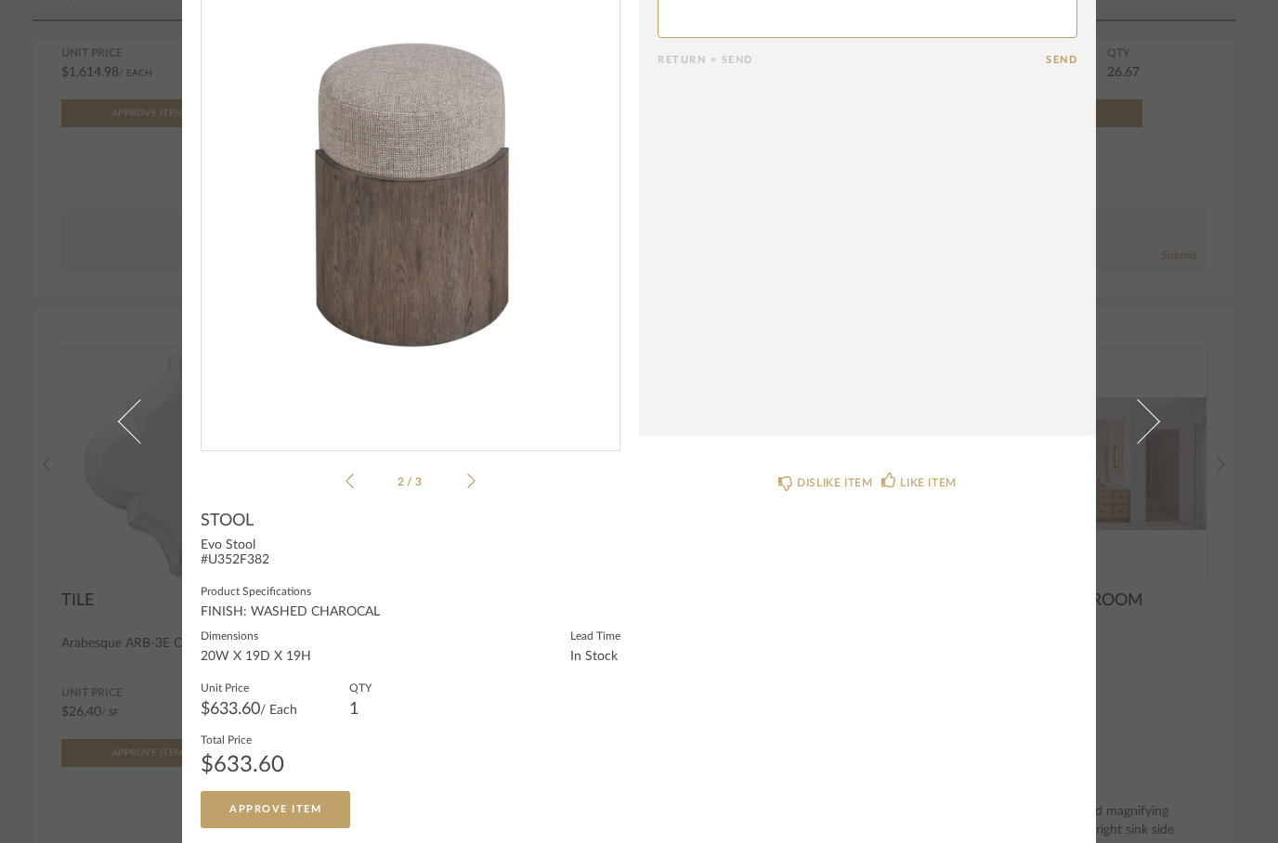
click at [469, 475] on icon at bounding box center [471, 481] width 8 height 17
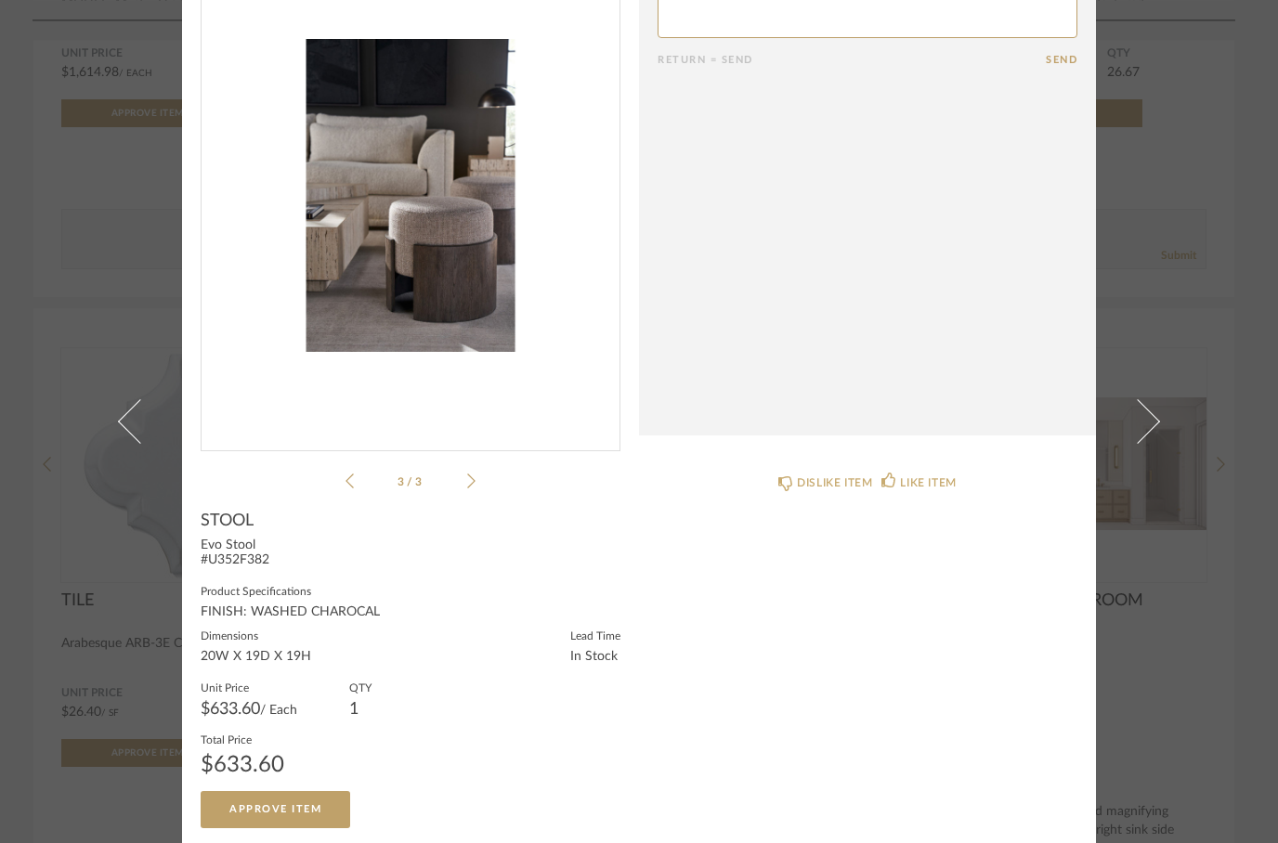
click at [469, 473] on icon at bounding box center [471, 481] width 8 height 17
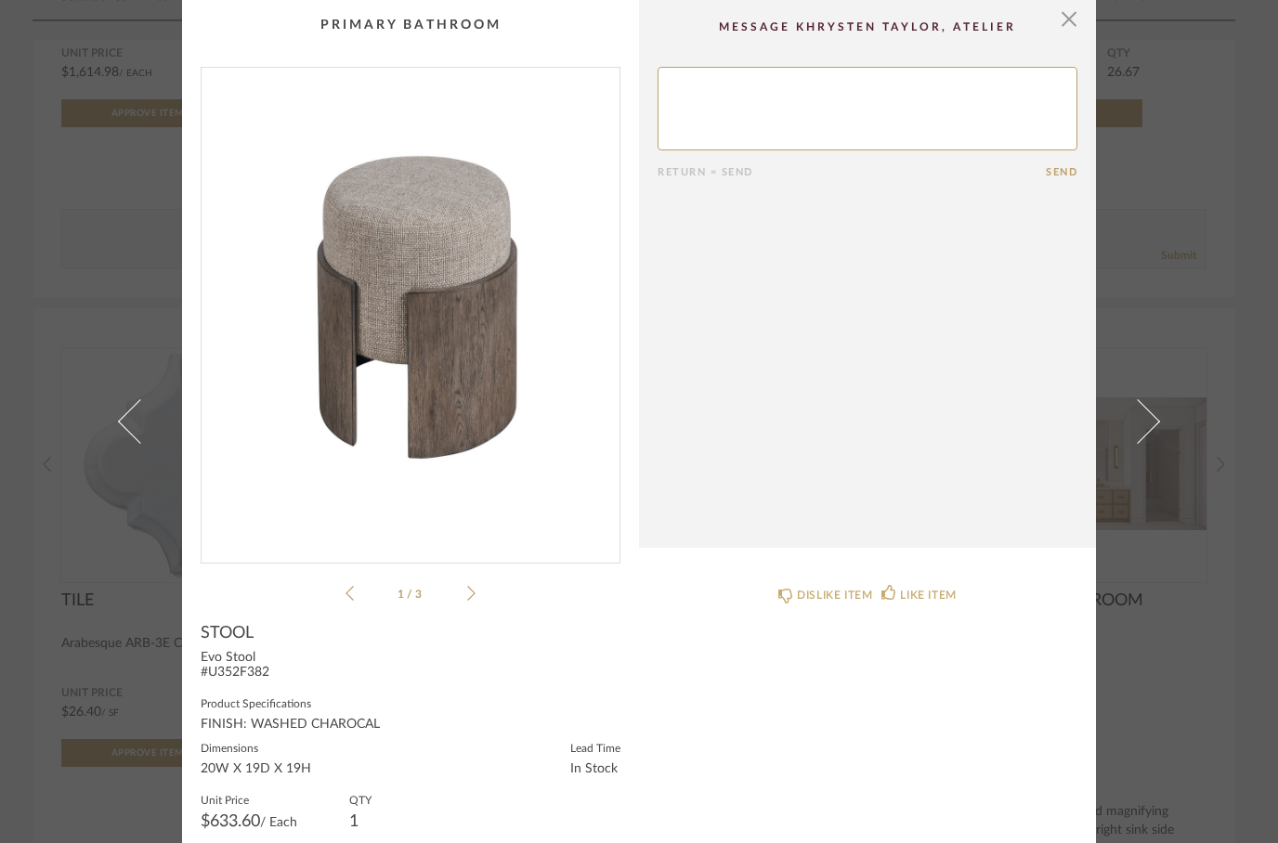
scroll to position [0, 0]
click at [1067, 34] on span "button" at bounding box center [1068, 18] width 37 height 37
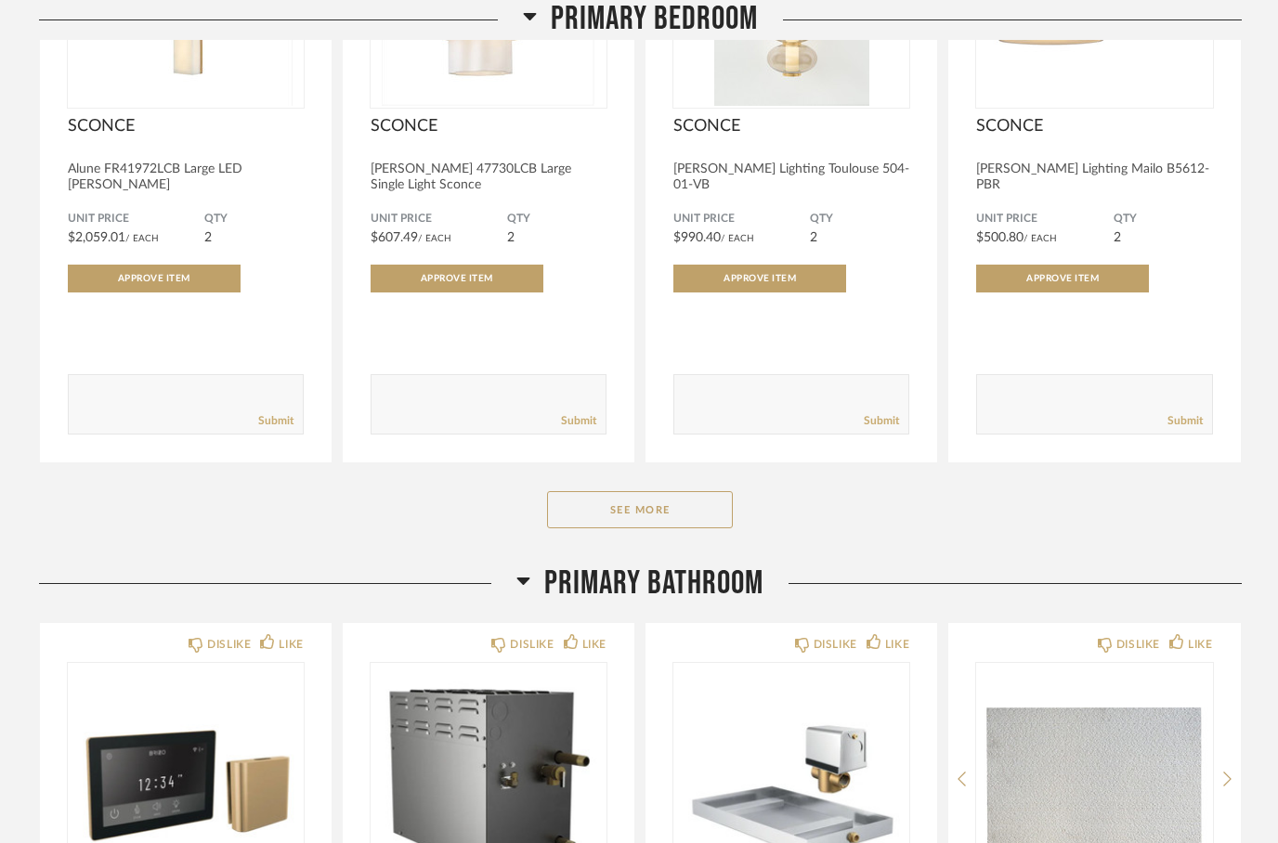
scroll to position [2734, 0]
click at [508, 568] on div "Primary Bathroom" at bounding box center [640, 584] width 1203 height 40
click at [518, 585] on icon at bounding box center [523, 580] width 14 height 22
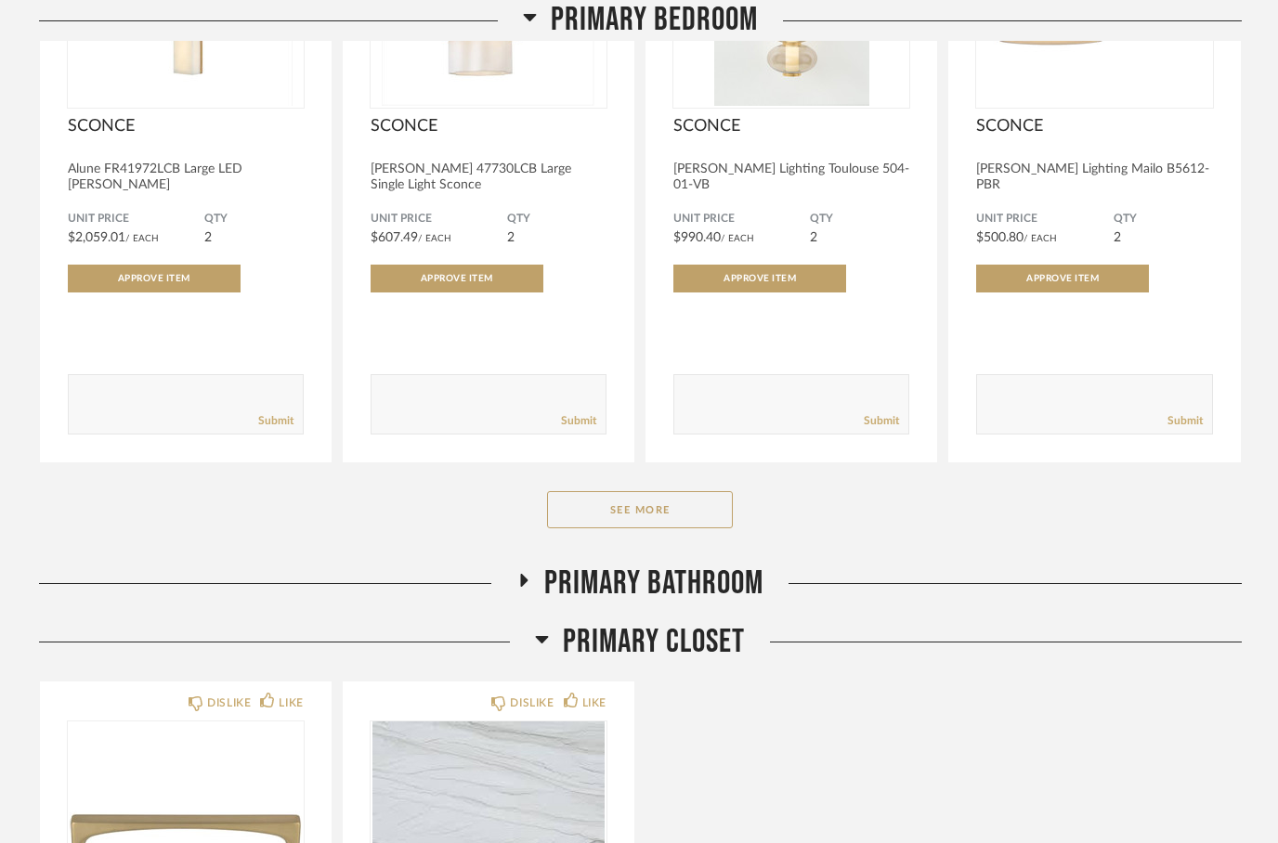
click at [535, 641] on icon at bounding box center [542, 639] width 14 height 22
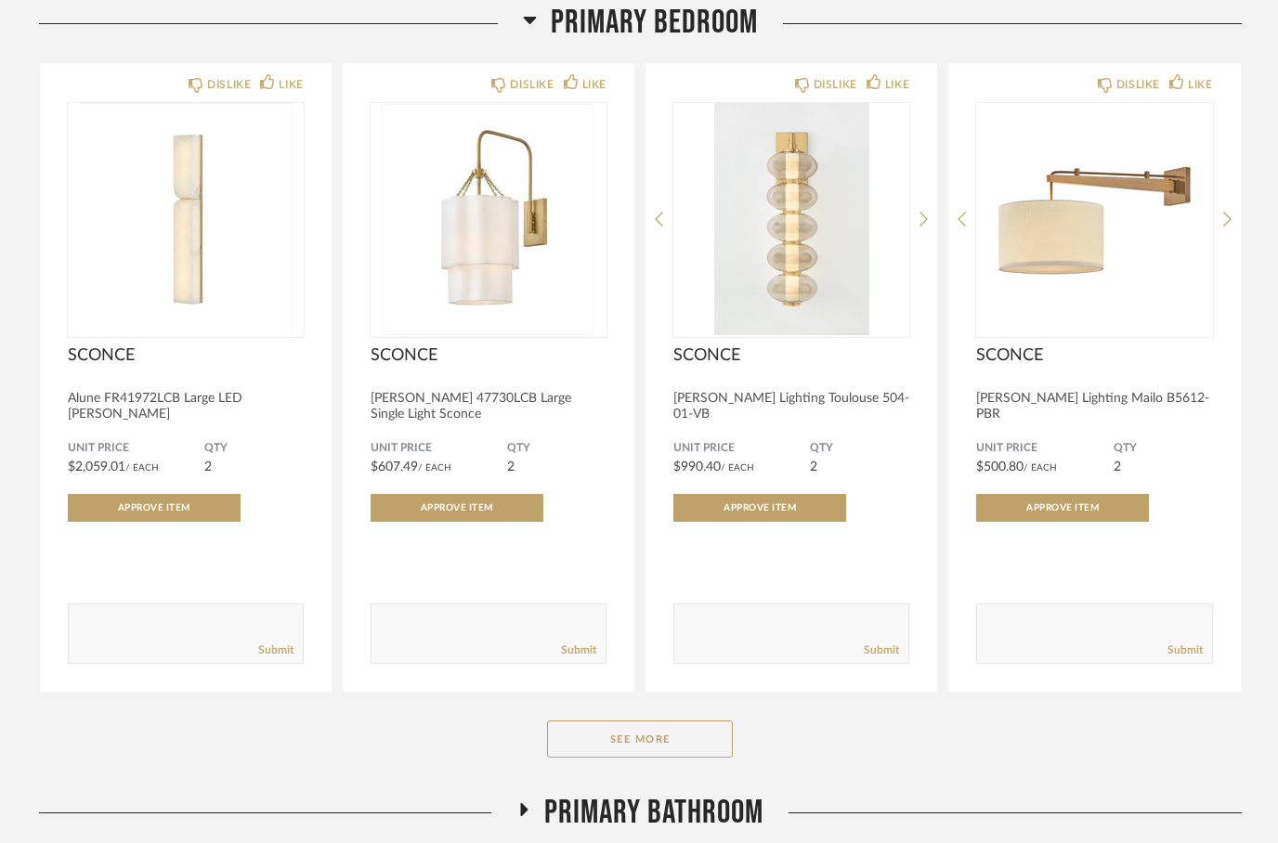
scroll to position [2512, 0]
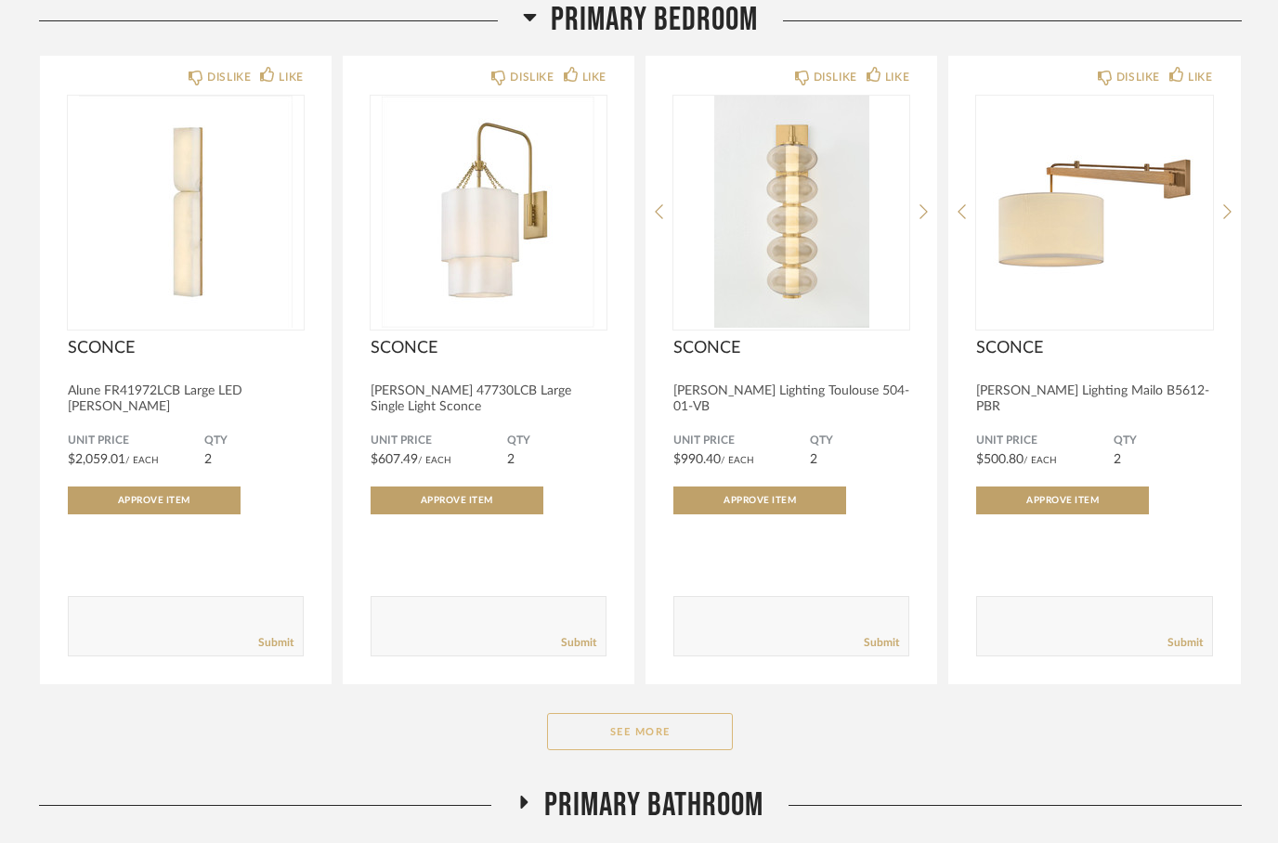
click at [638, 747] on button "See More" at bounding box center [640, 731] width 186 height 37
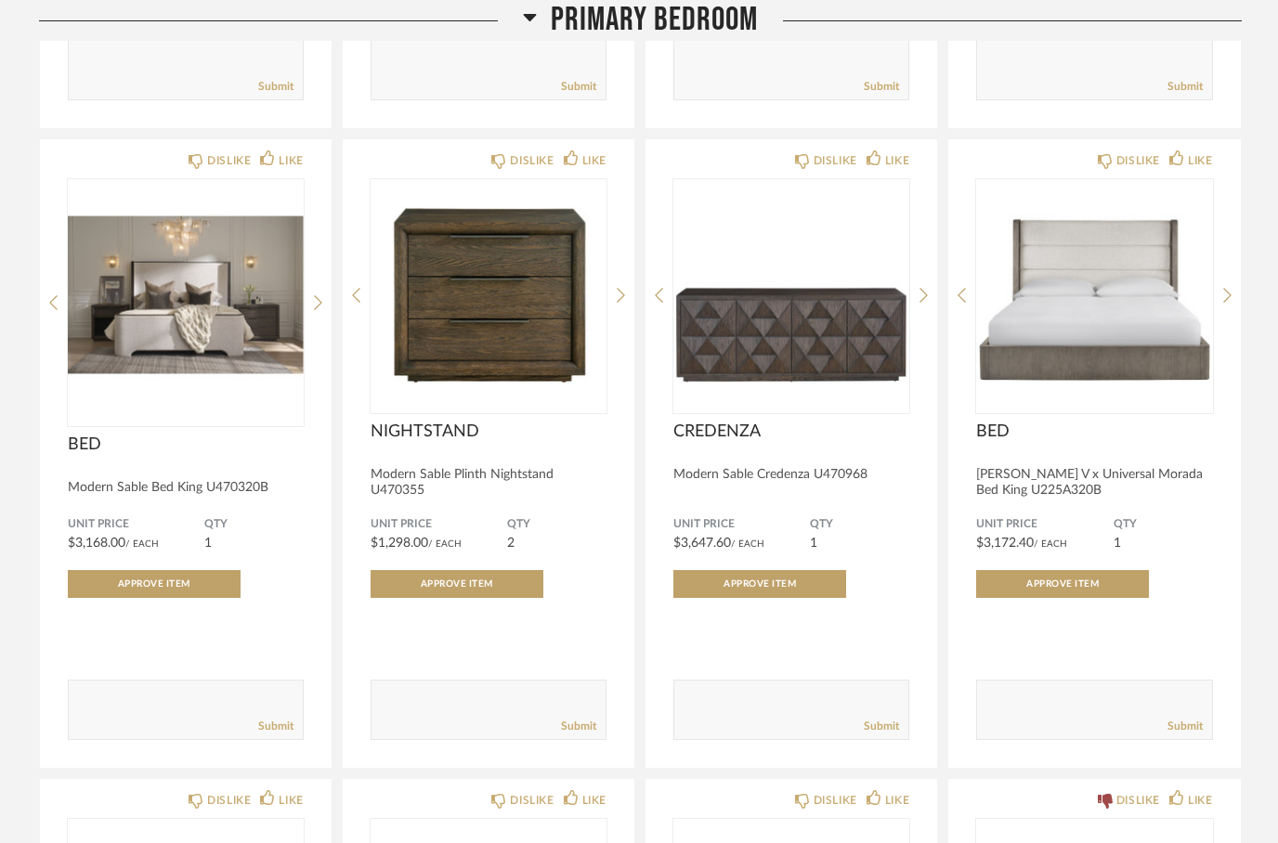
scroll to position [3081, 0]
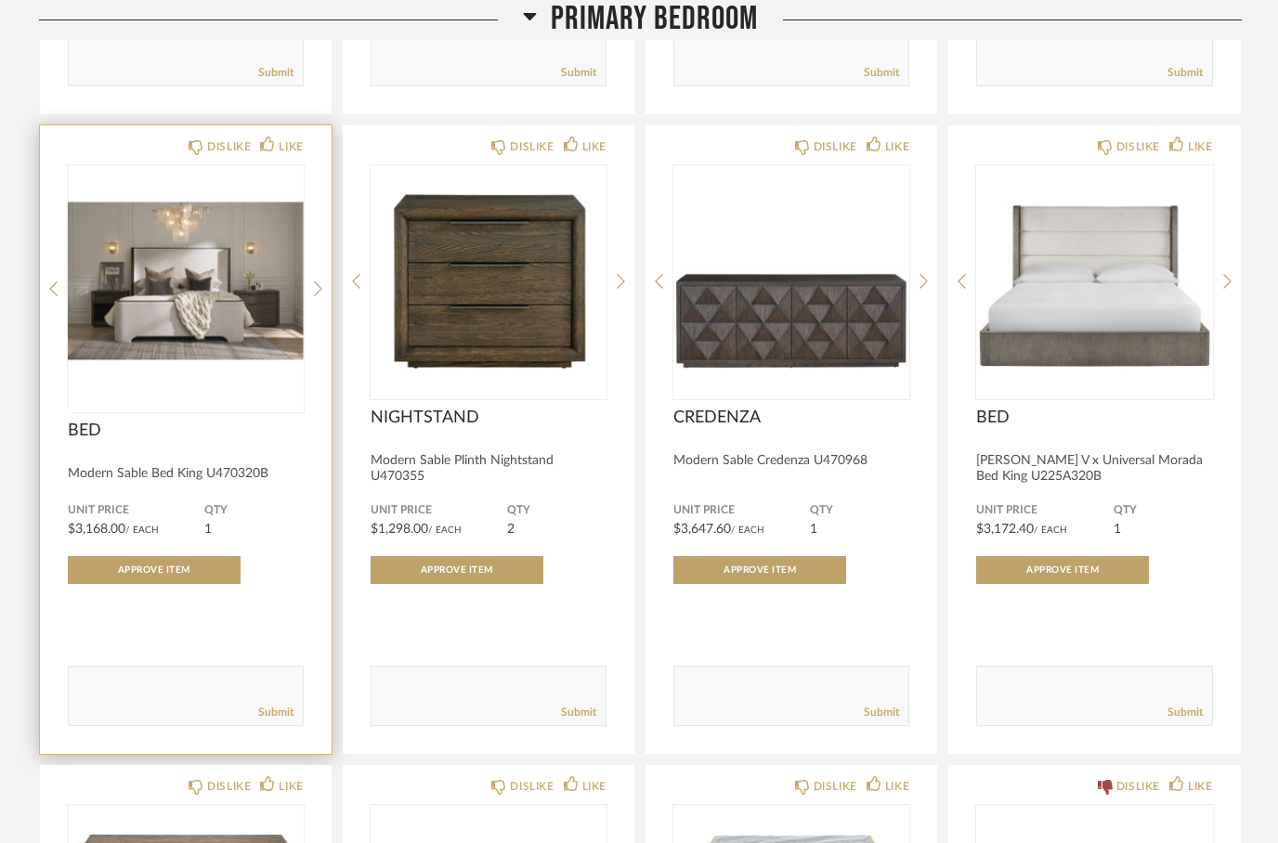
click at [167, 321] on img "0" at bounding box center [186, 282] width 236 height 232
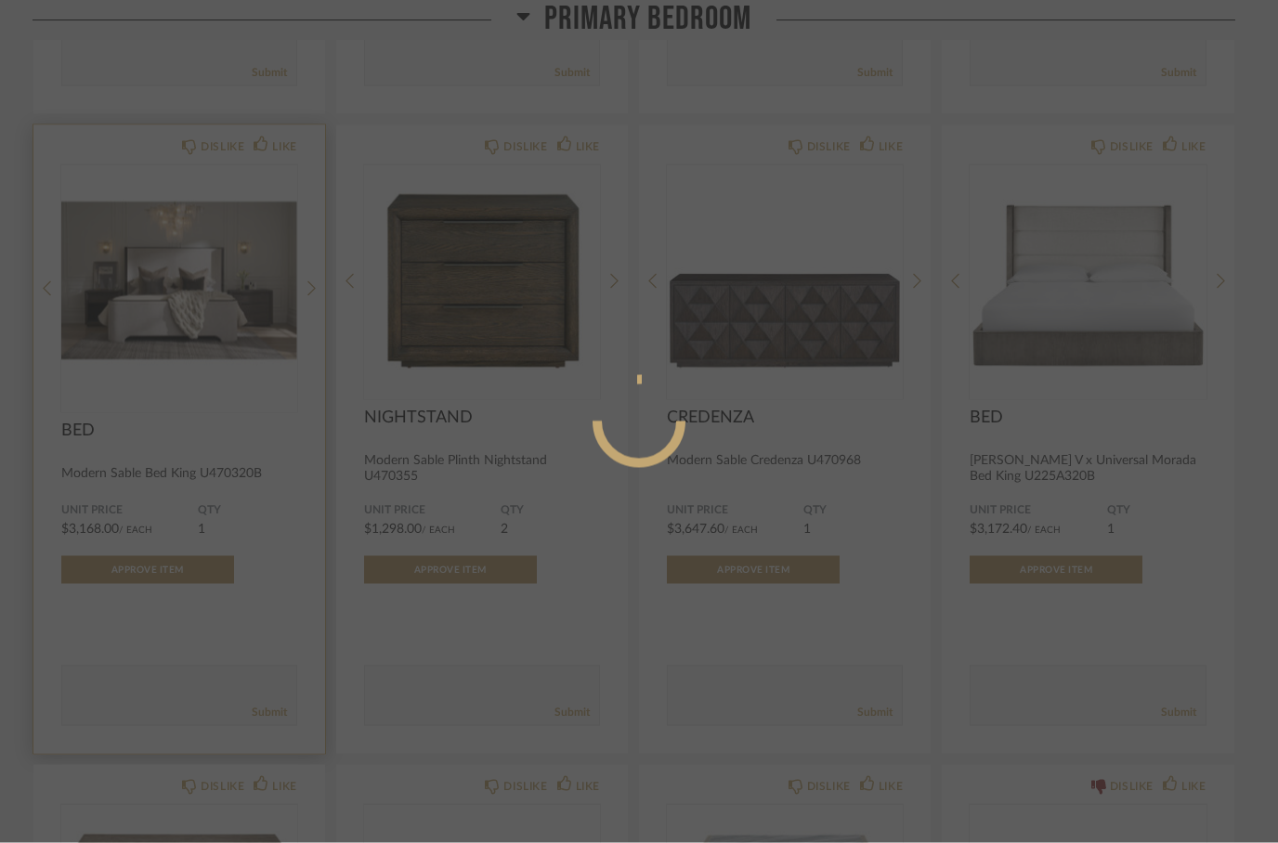
scroll to position [0, 0]
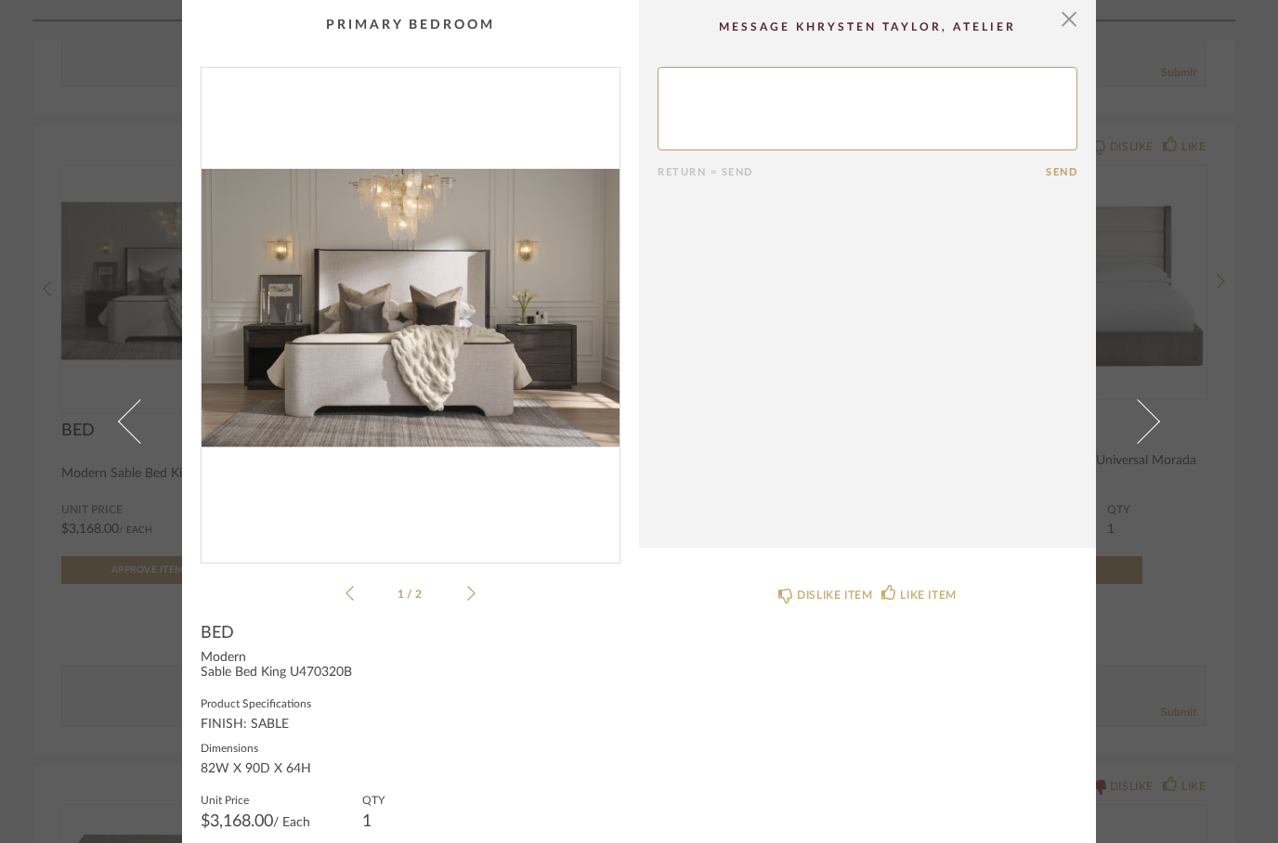
click at [466, 602] on li "1 / 2" at bounding box center [410, 593] width 113 height 22
click at [423, 330] on img "0" at bounding box center [411, 308] width 418 height 480
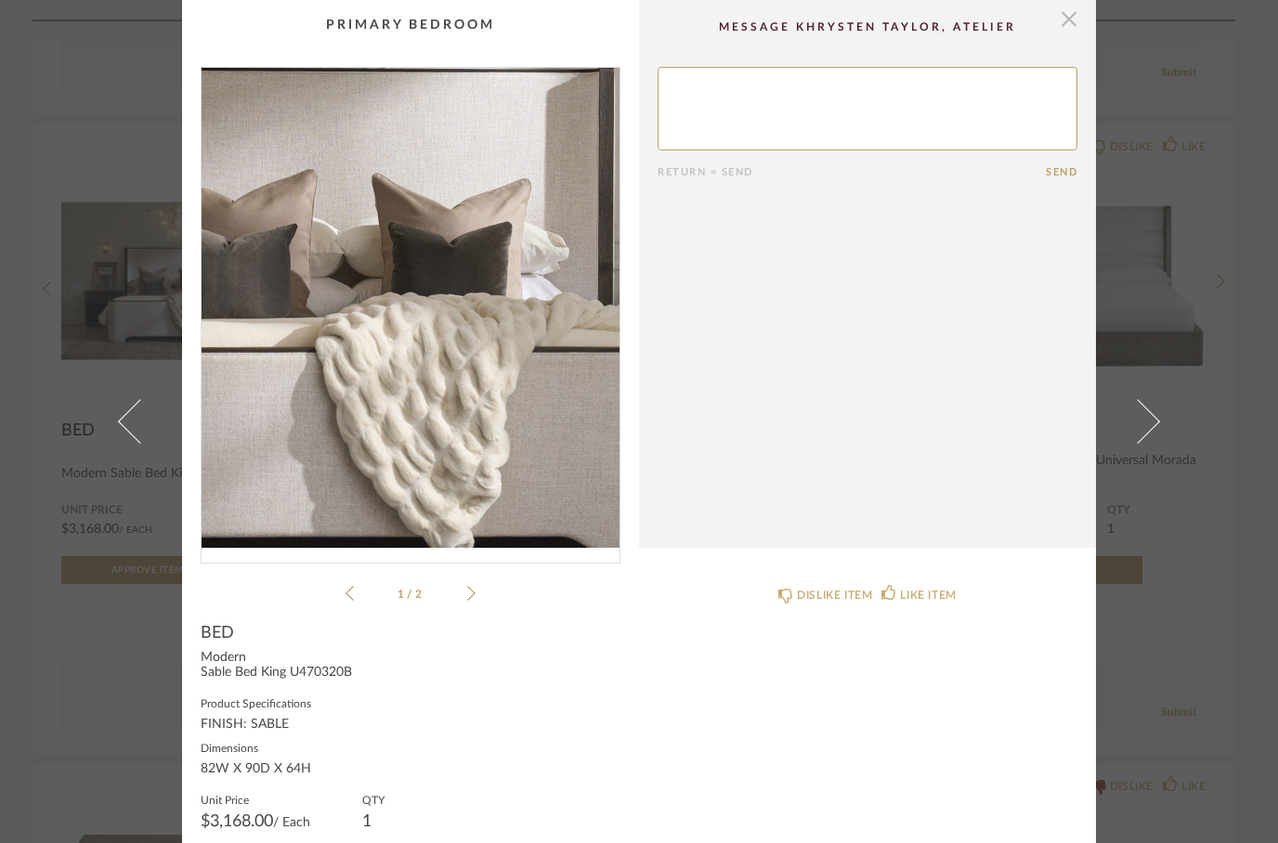
click at [1051, 31] on span "button" at bounding box center [1068, 18] width 37 height 37
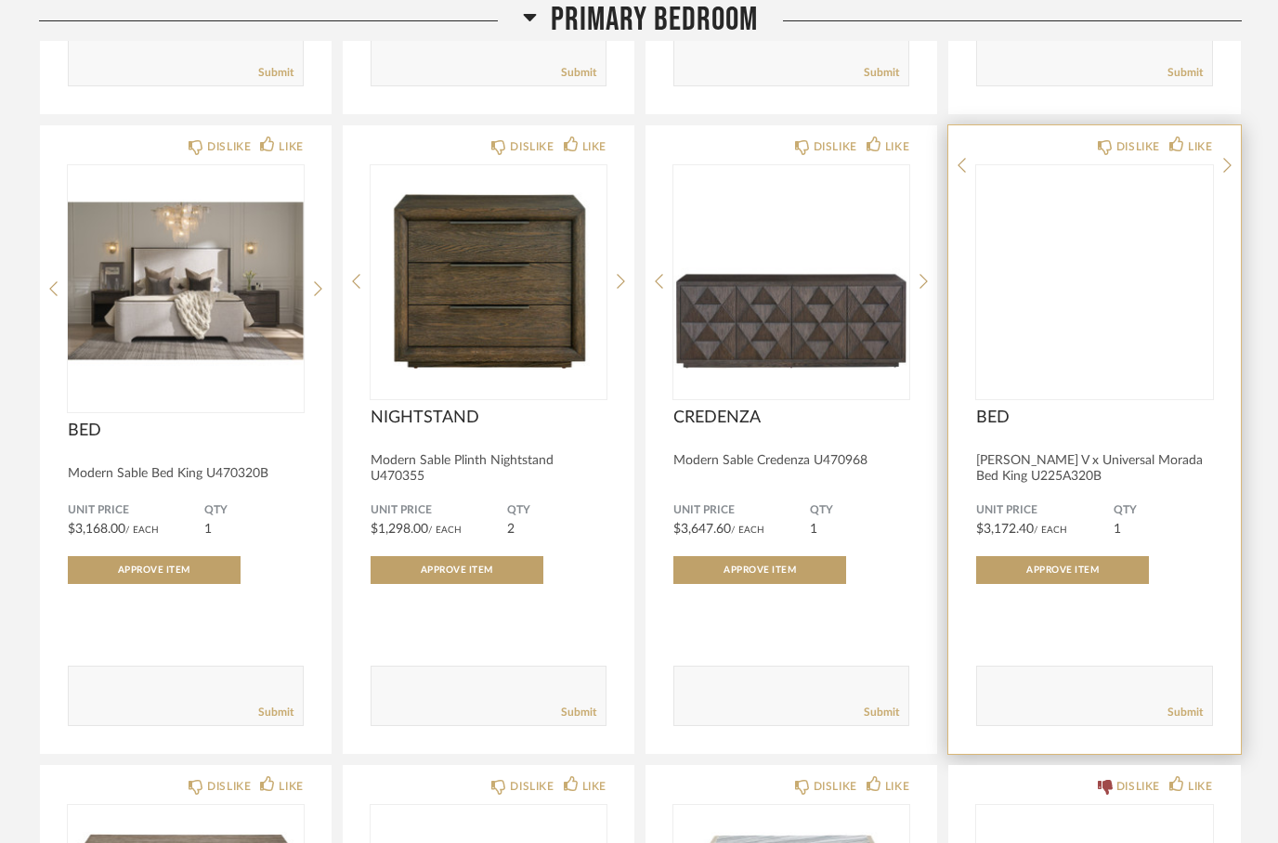
click at [0, 0] on img at bounding box center [0, 0] width 0 height 0
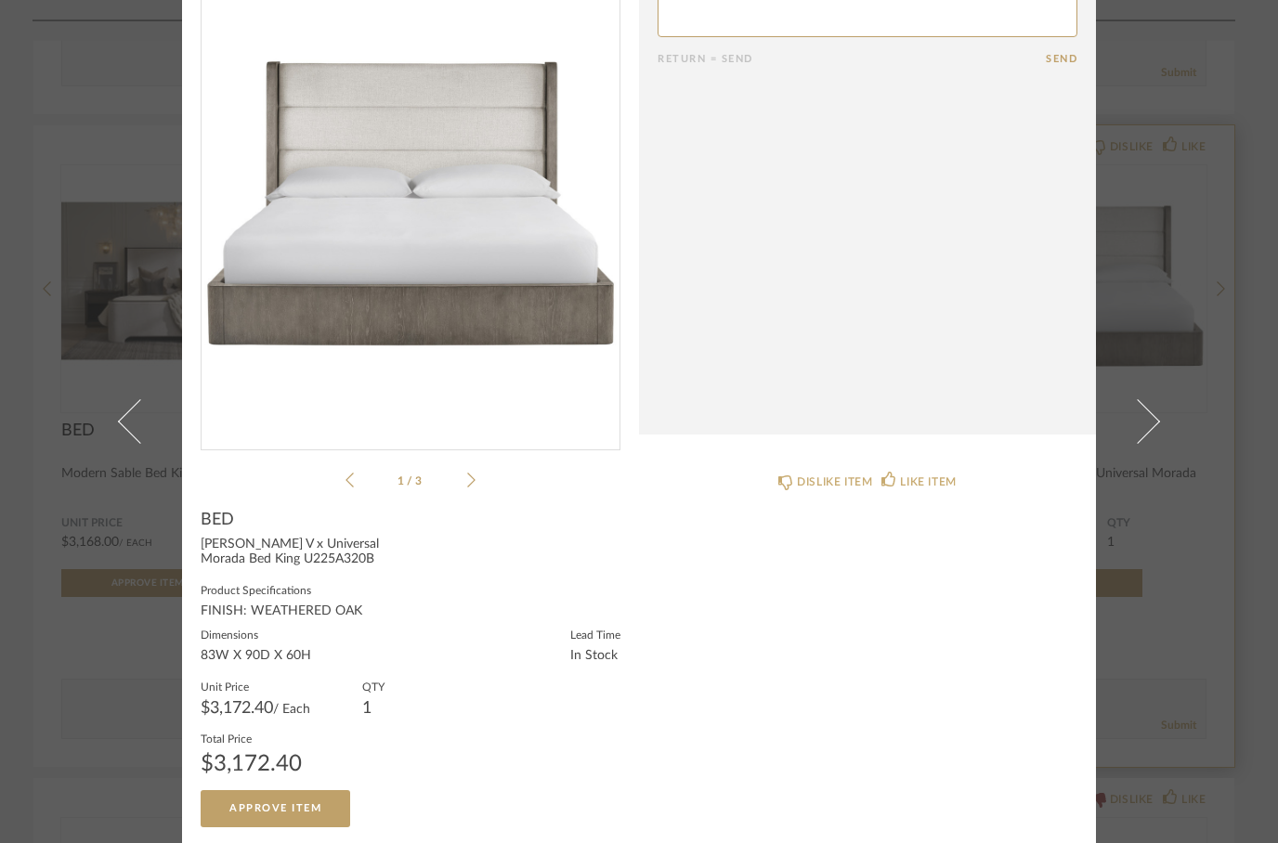
scroll to position [112, 0]
click at [459, 478] on li "1 / 3" at bounding box center [410, 481] width 113 height 22
click at [457, 476] on li "1 / 3" at bounding box center [410, 481] width 113 height 22
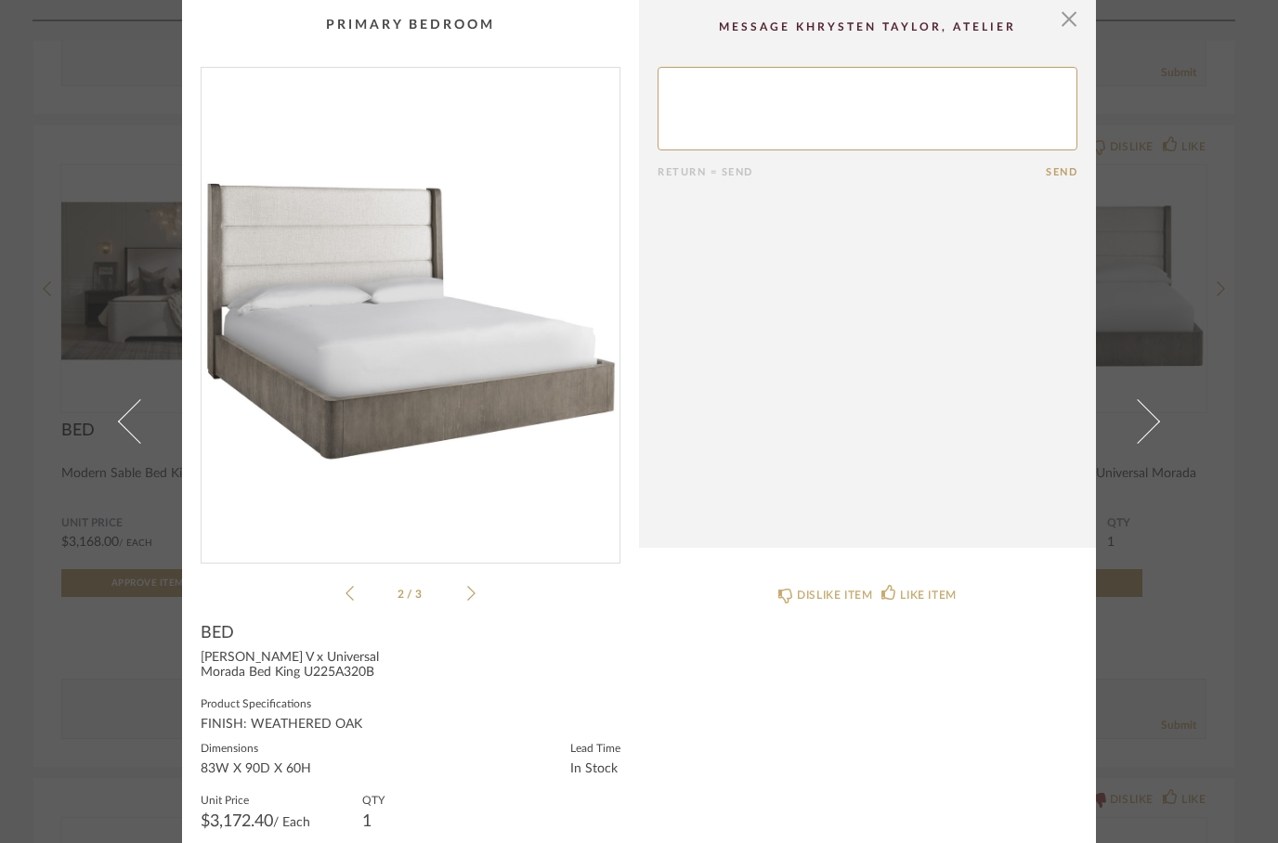
scroll to position [0, 0]
click at [467, 581] on div "2 / 3" at bounding box center [411, 336] width 420 height 538
click at [463, 588] on li "2 / 3" at bounding box center [410, 593] width 113 height 22
click at [467, 598] on icon at bounding box center [471, 593] width 8 height 17
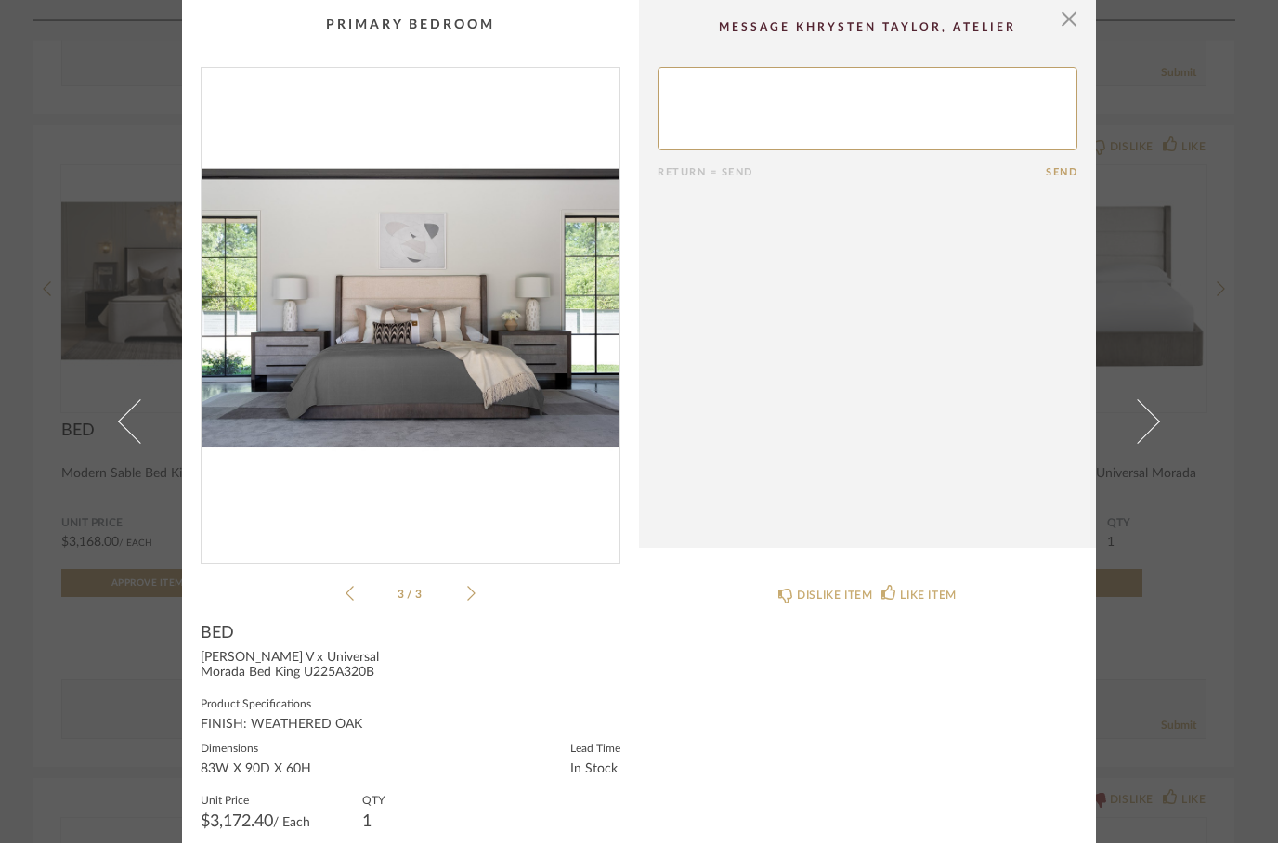
click at [304, 348] on img "2" at bounding box center [411, 308] width 418 height 480
click at [1245, 20] on div "× 3 / 3 Return = Send Send BED Erinn V x Universal Morada Bed King U225A320B Pr…" at bounding box center [639, 421] width 1278 height 843
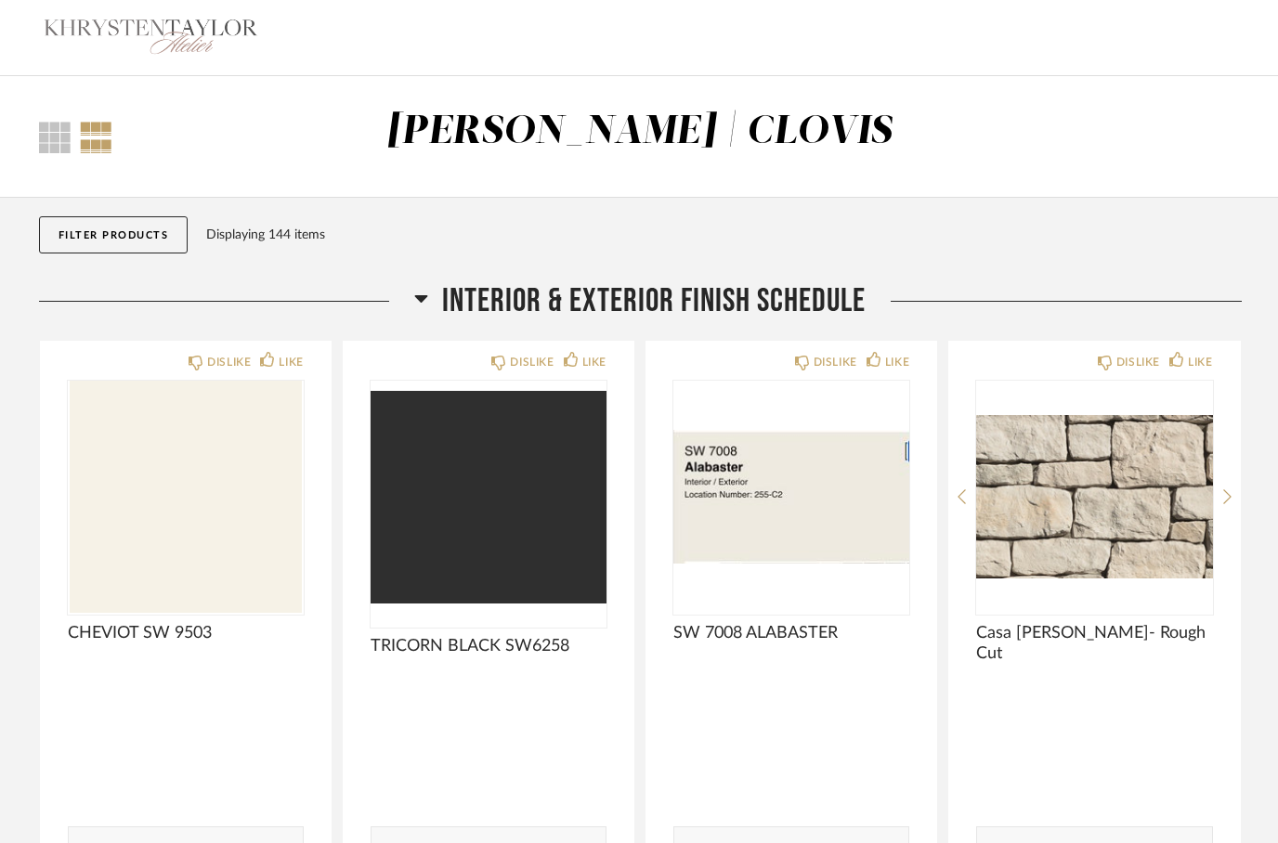
scroll to position [3082, 0]
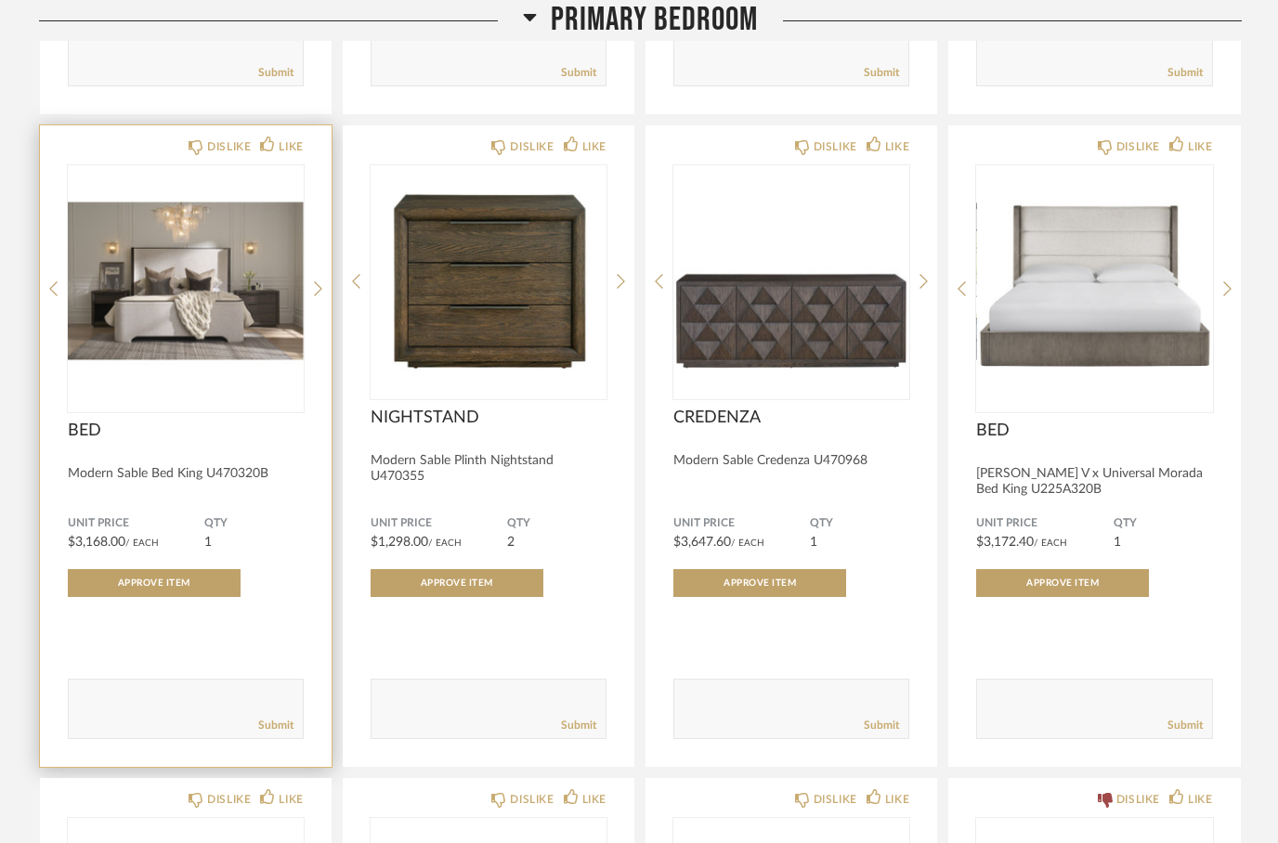
click at [216, 301] on img "0" at bounding box center [186, 281] width 236 height 232
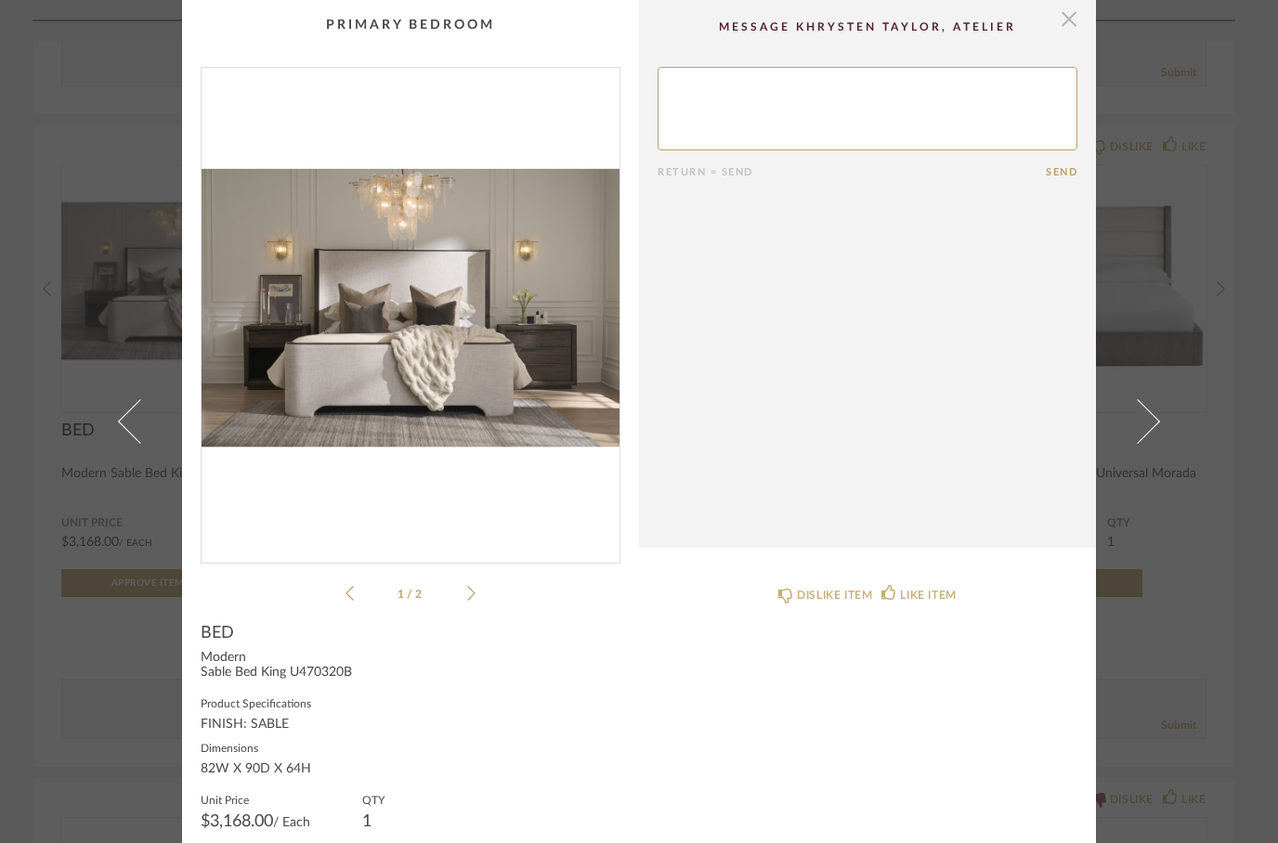
click at [1062, 16] on span "button" at bounding box center [1068, 18] width 37 height 37
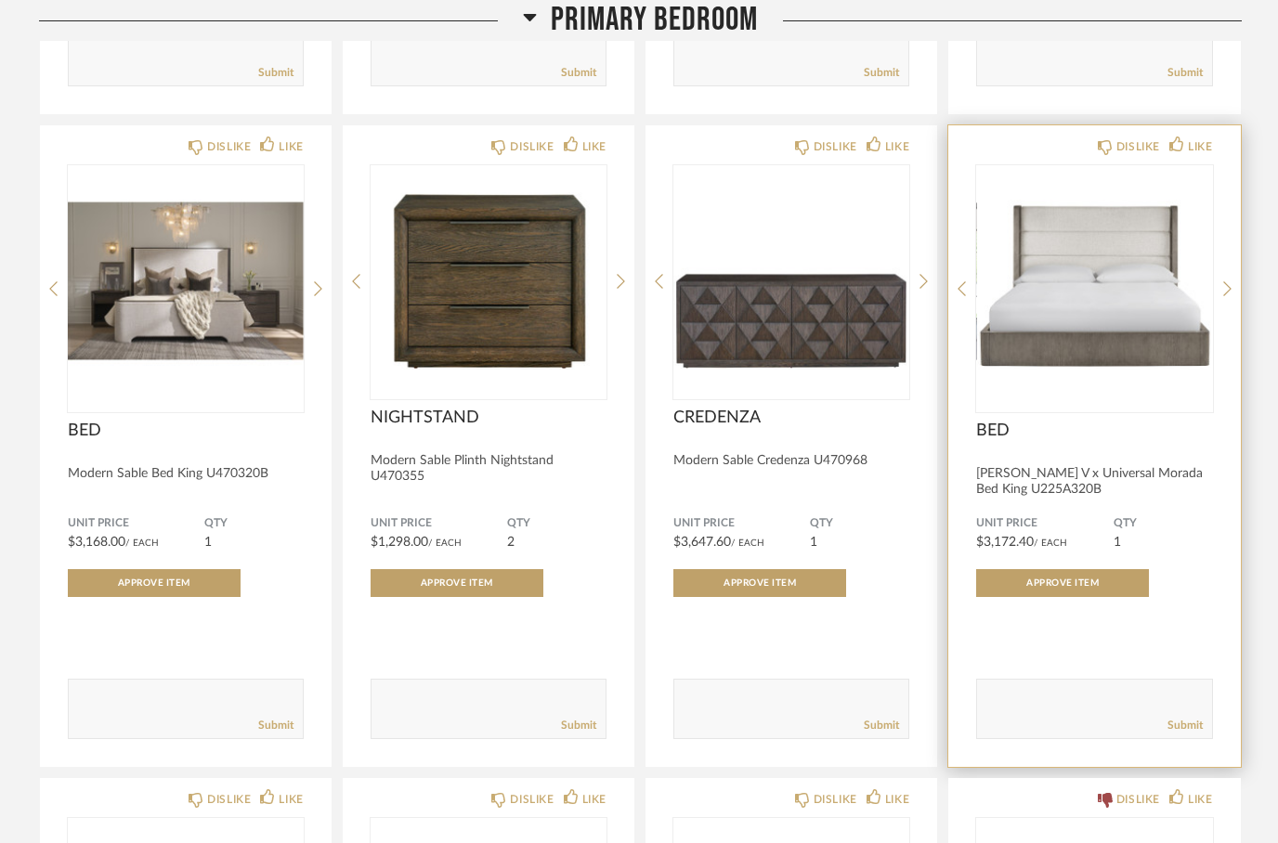
click at [1112, 342] on img "0" at bounding box center [1094, 281] width 236 height 232
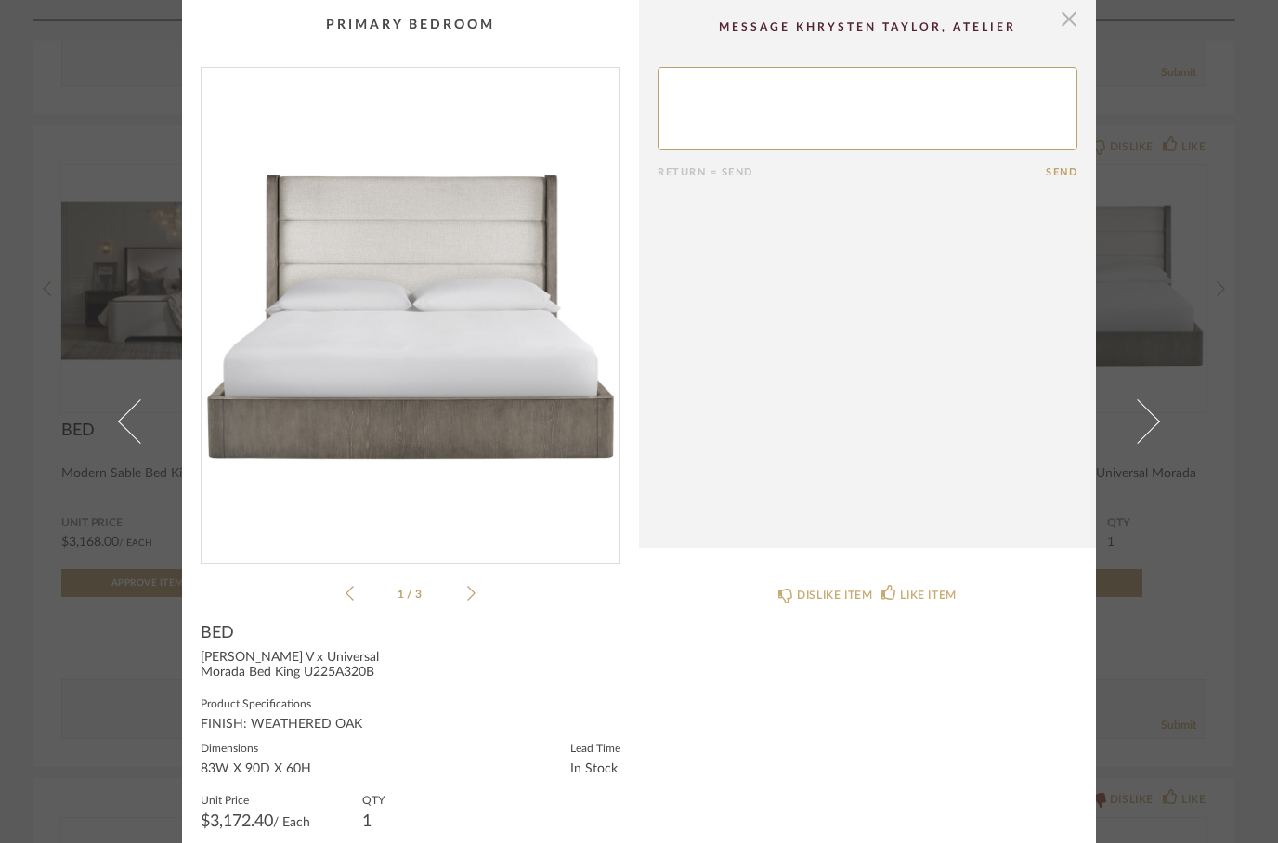
click at [1066, 16] on span "button" at bounding box center [1068, 18] width 37 height 37
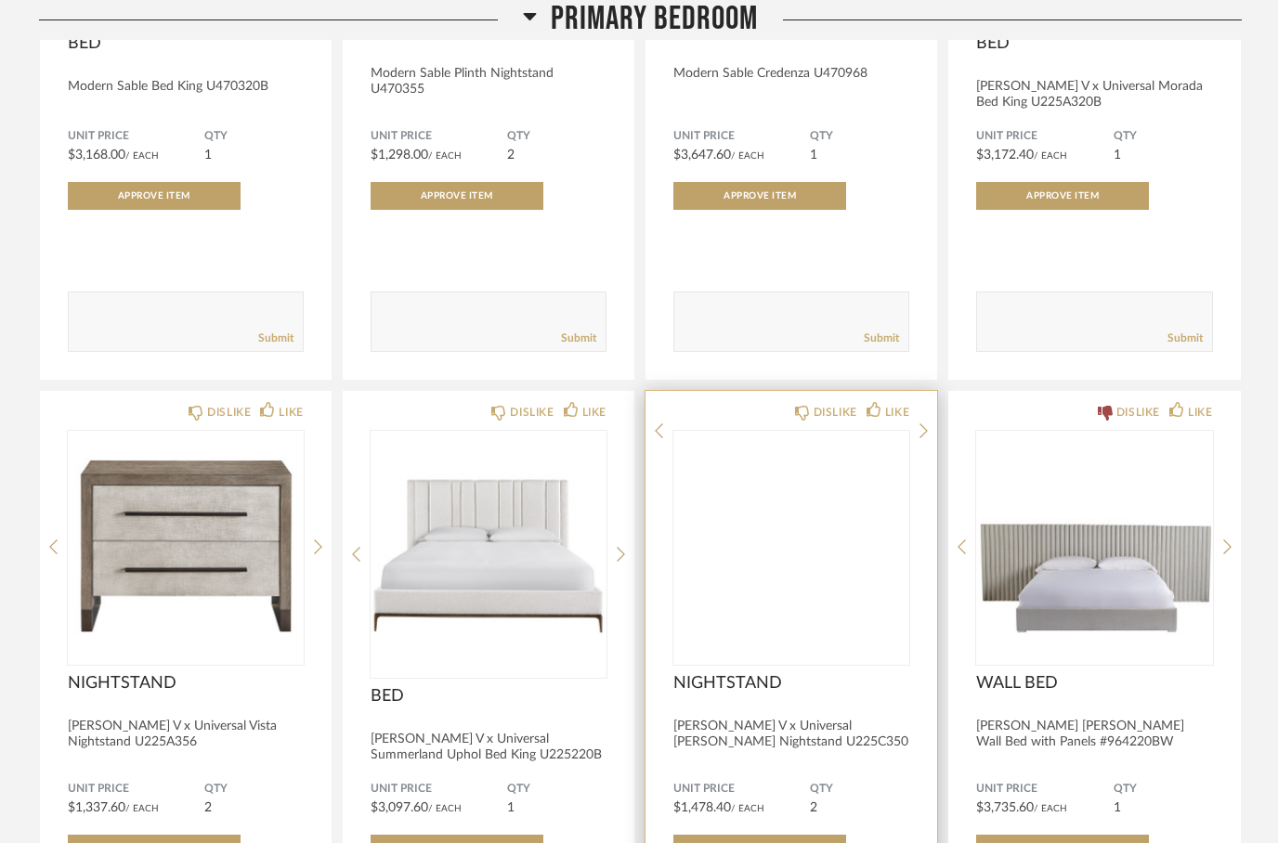
scroll to position [3469, 0]
click at [0, 0] on img at bounding box center [0, 0] width 0 height 0
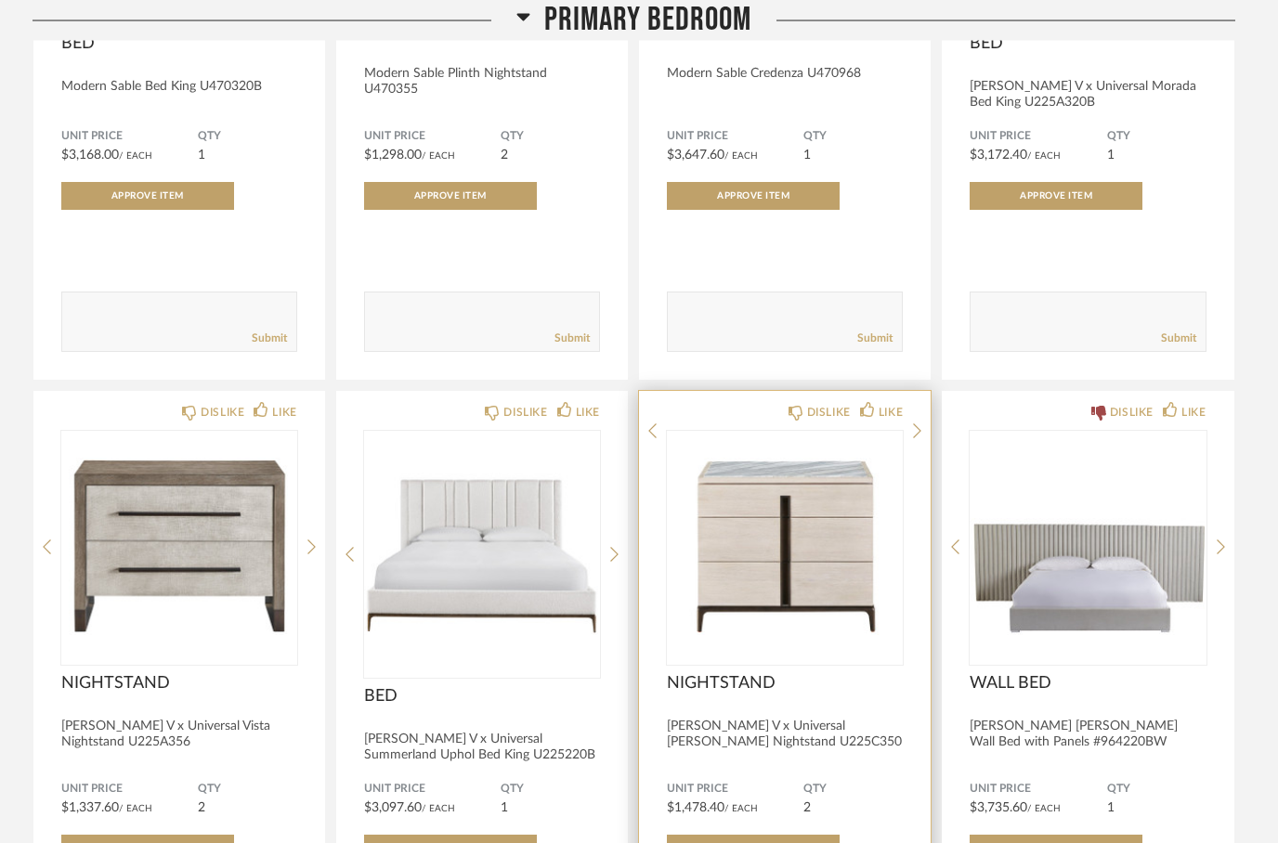
scroll to position [0, 0]
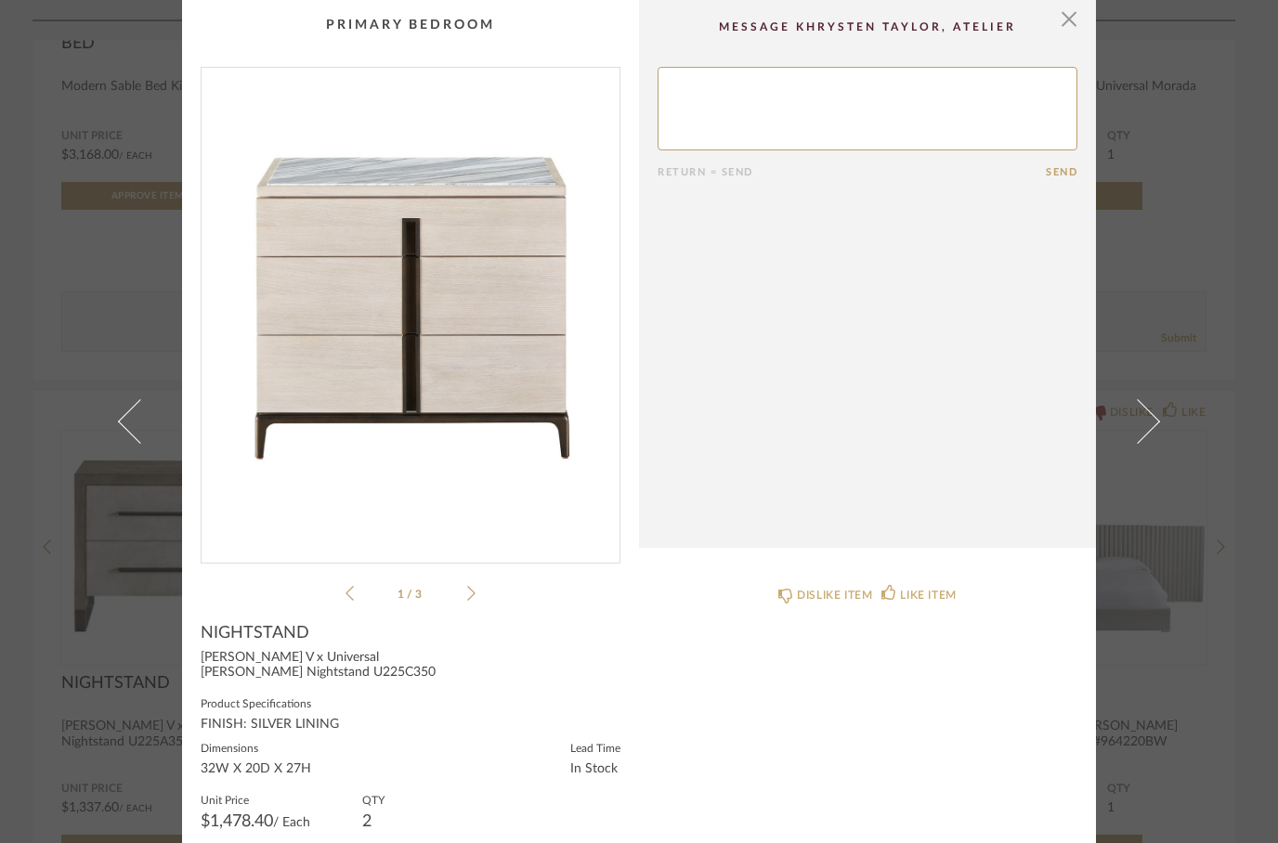
click at [385, 161] on img "0" at bounding box center [411, 308] width 418 height 480
click at [457, 583] on li "1 / 3" at bounding box center [410, 593] width 113 height 22
click at [468, 591] on icon at bounding box center [471, 593] width 8 height 17
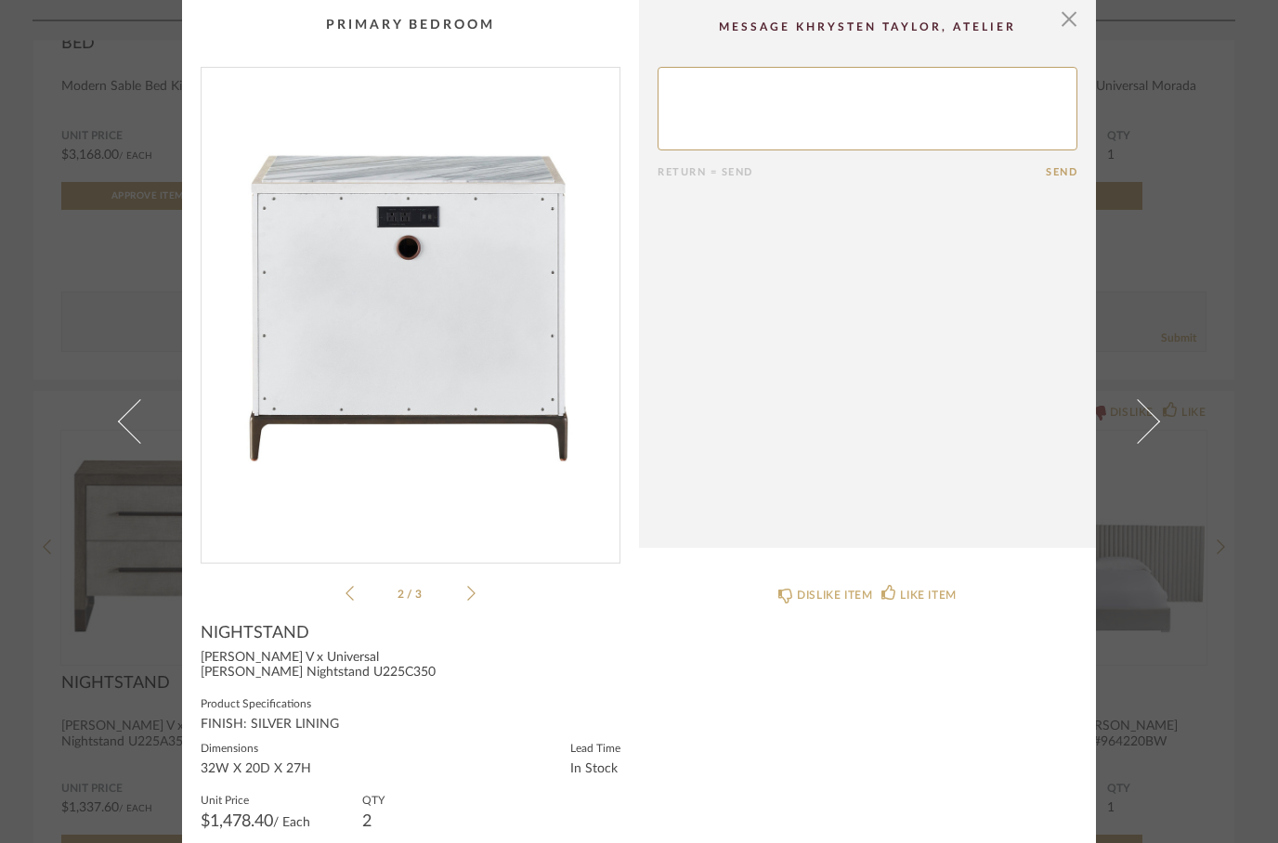
click at [472, 585] on icon at bounding box center [471, 593] width 8 height 17
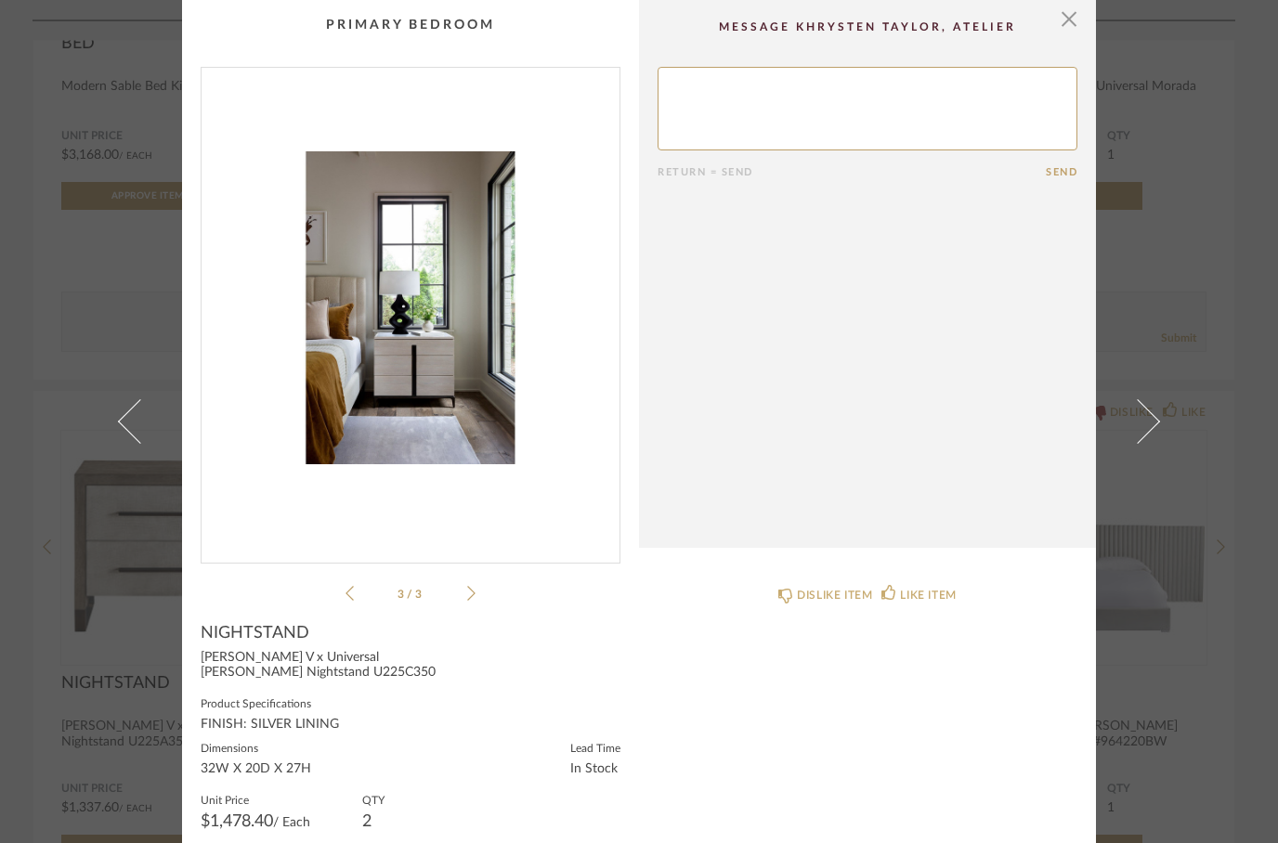
click at [350, 594] on icon at bounding box center [350, 593] width 8 height 17
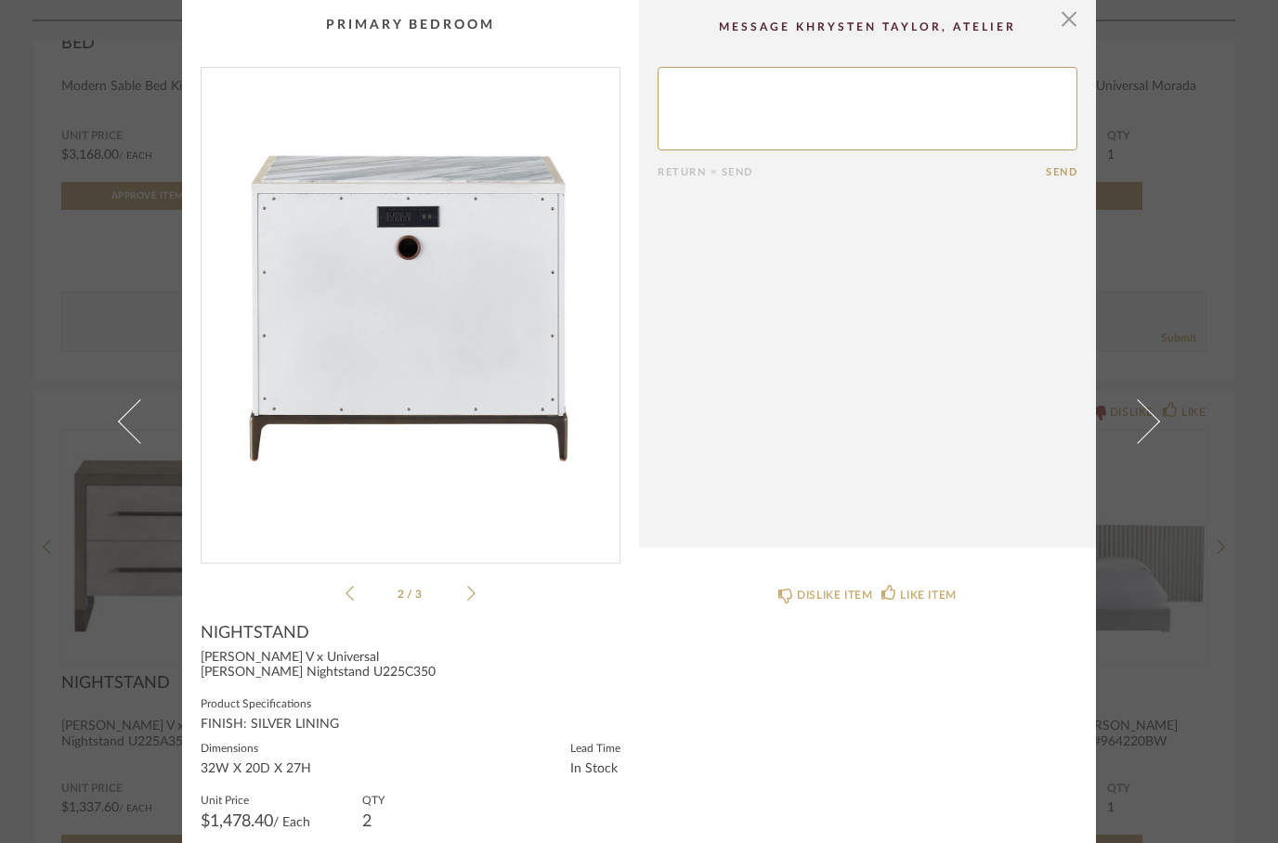
click at [346, 598] on icon at bounding box center [350, 593] width 8 height 17
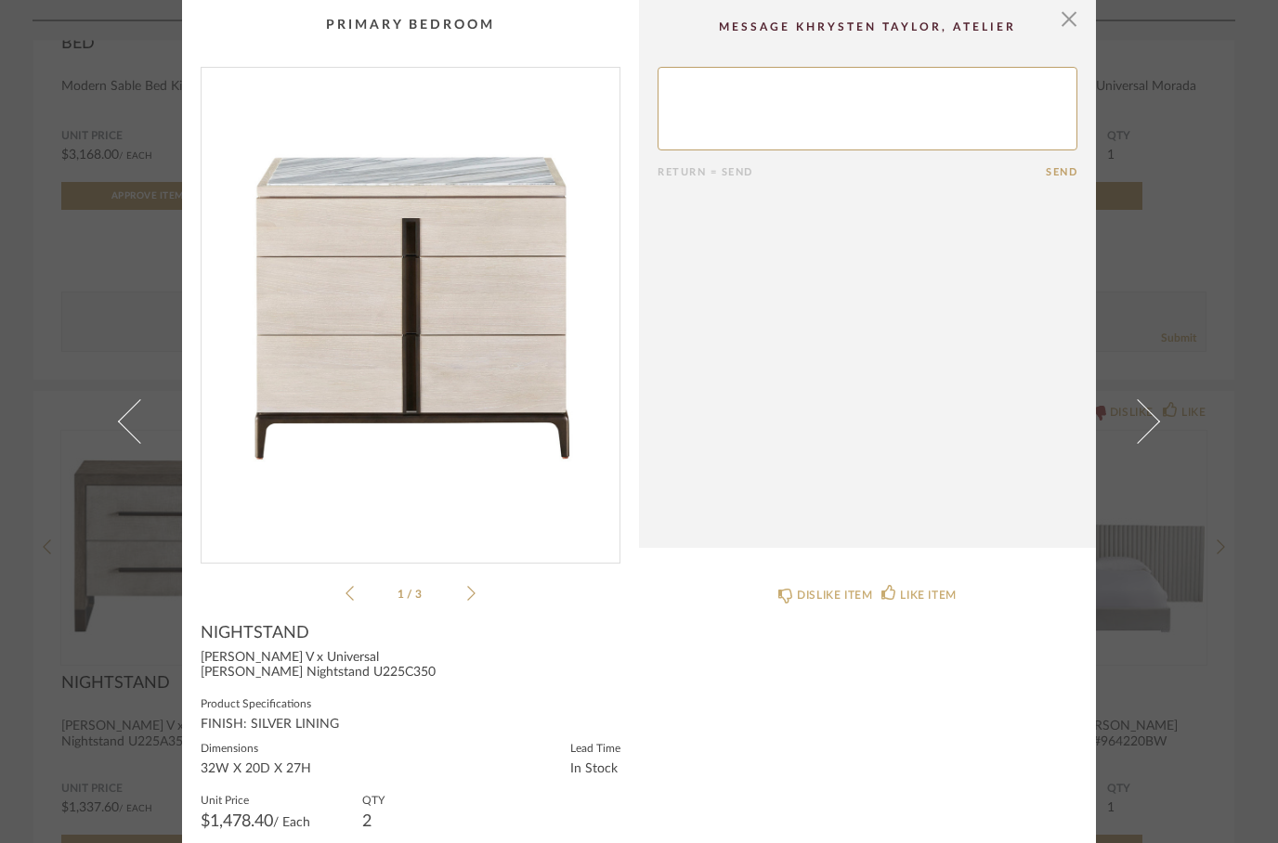
click at [1041, 16] on cpp-summary-comments "Return = Send Send" at bounding box center [867, 274] width 457 height 548
click at [1063, 11] on span "button" at bounding box center [1068, 18] width 37 height 37
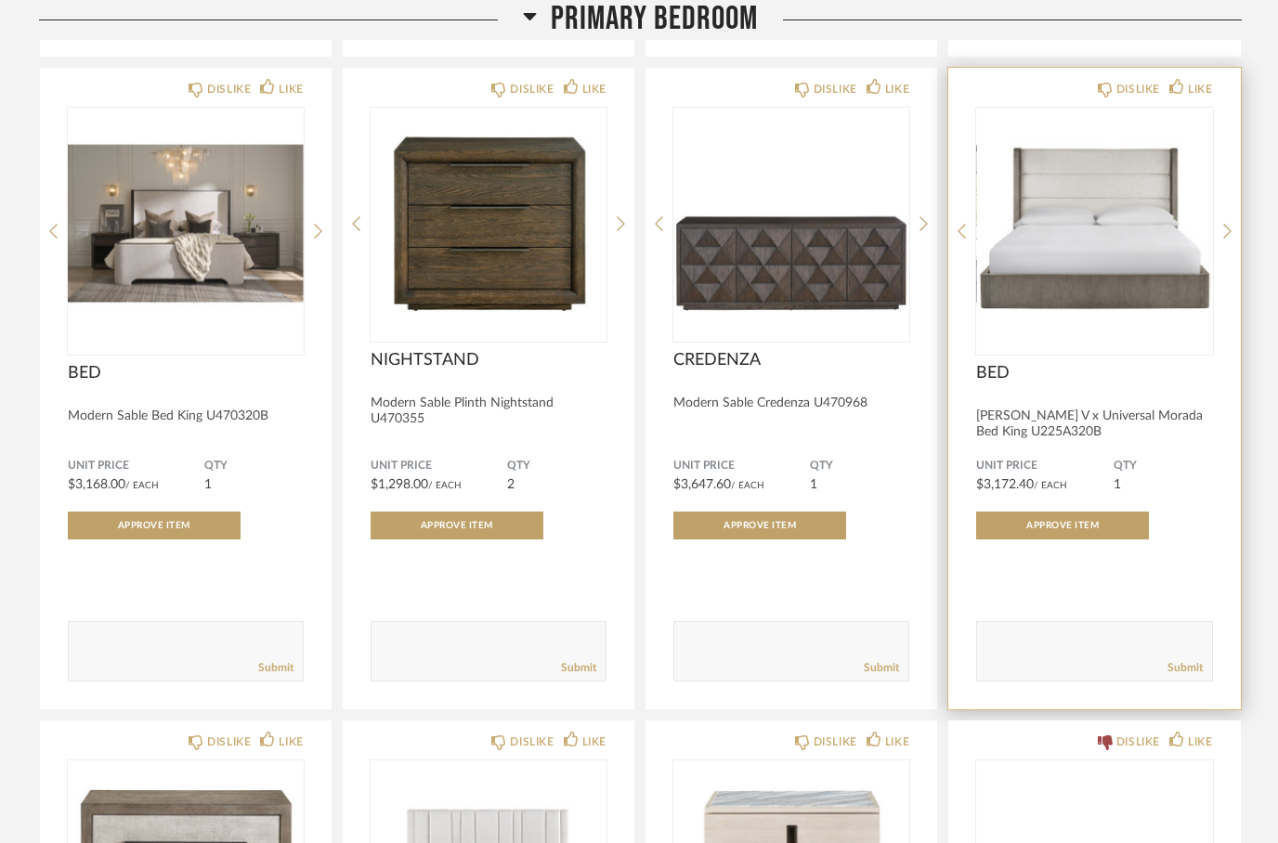
scroll to position [3139, 0]
click at [1076, 284] on img "0" at bounding box center [1094, 224] width 236 height 232
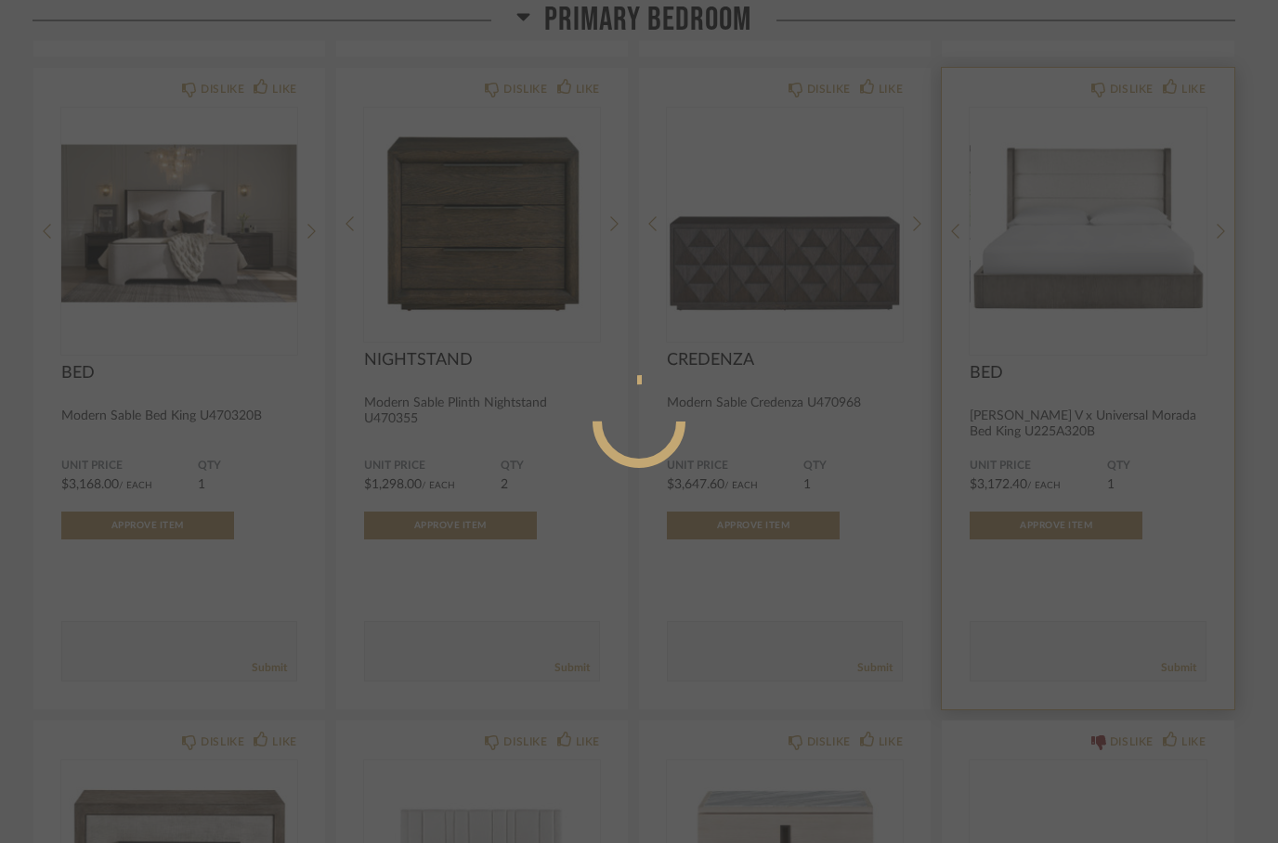
scroll to position [0, 0]
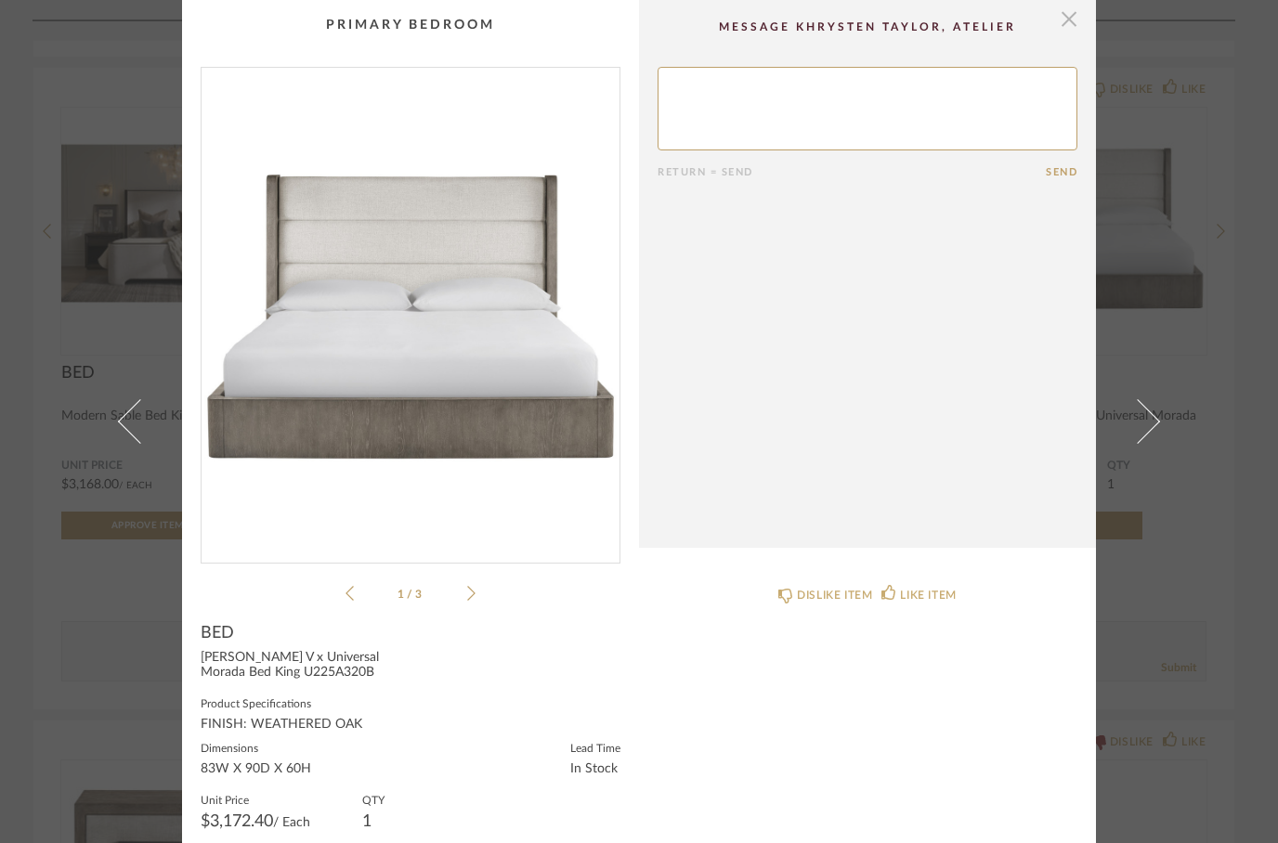
click at [1066, 26] on span "button" at bounding box center [1068, 18] width 37 height 37
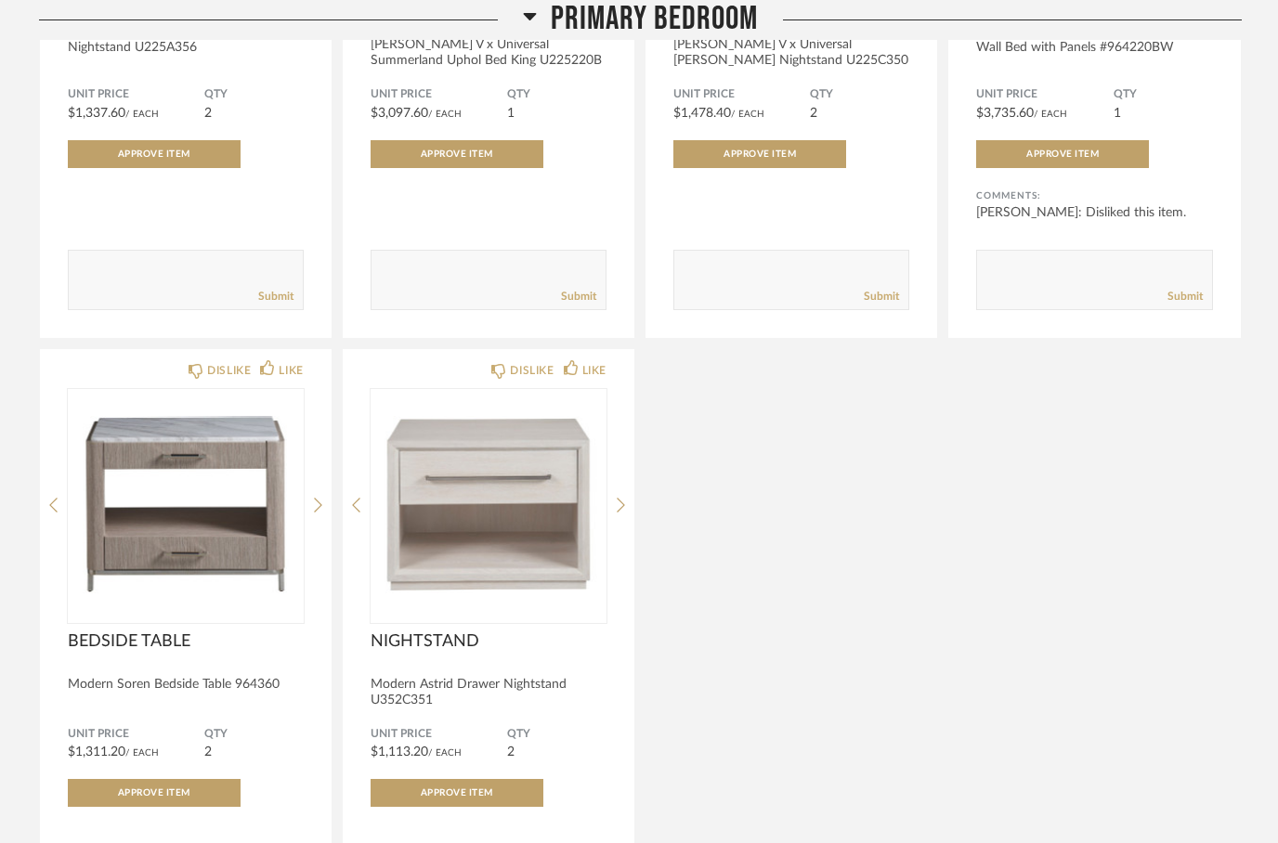
scroll to position [4164, 0]
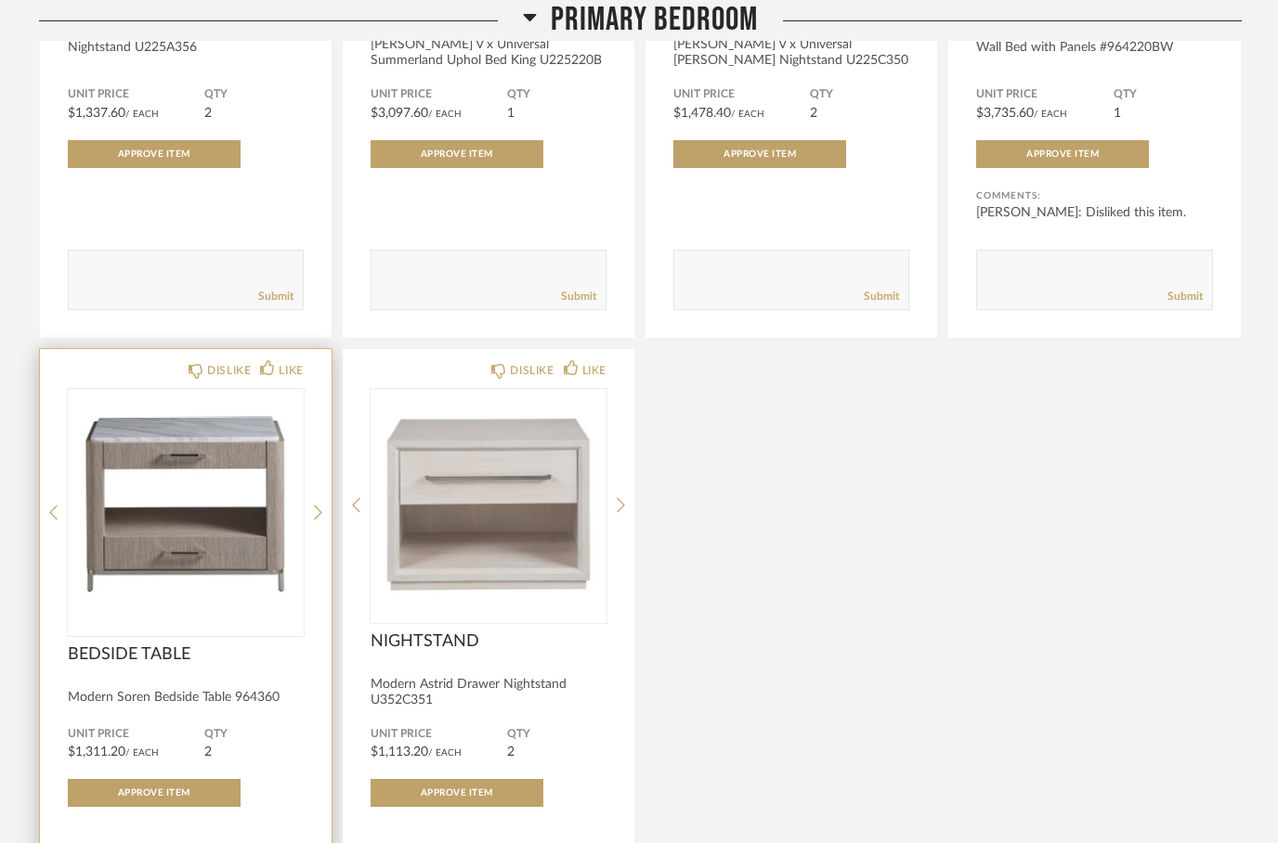
click at [0, 0] on img at bounding box center [0, 0] width 0 height 0
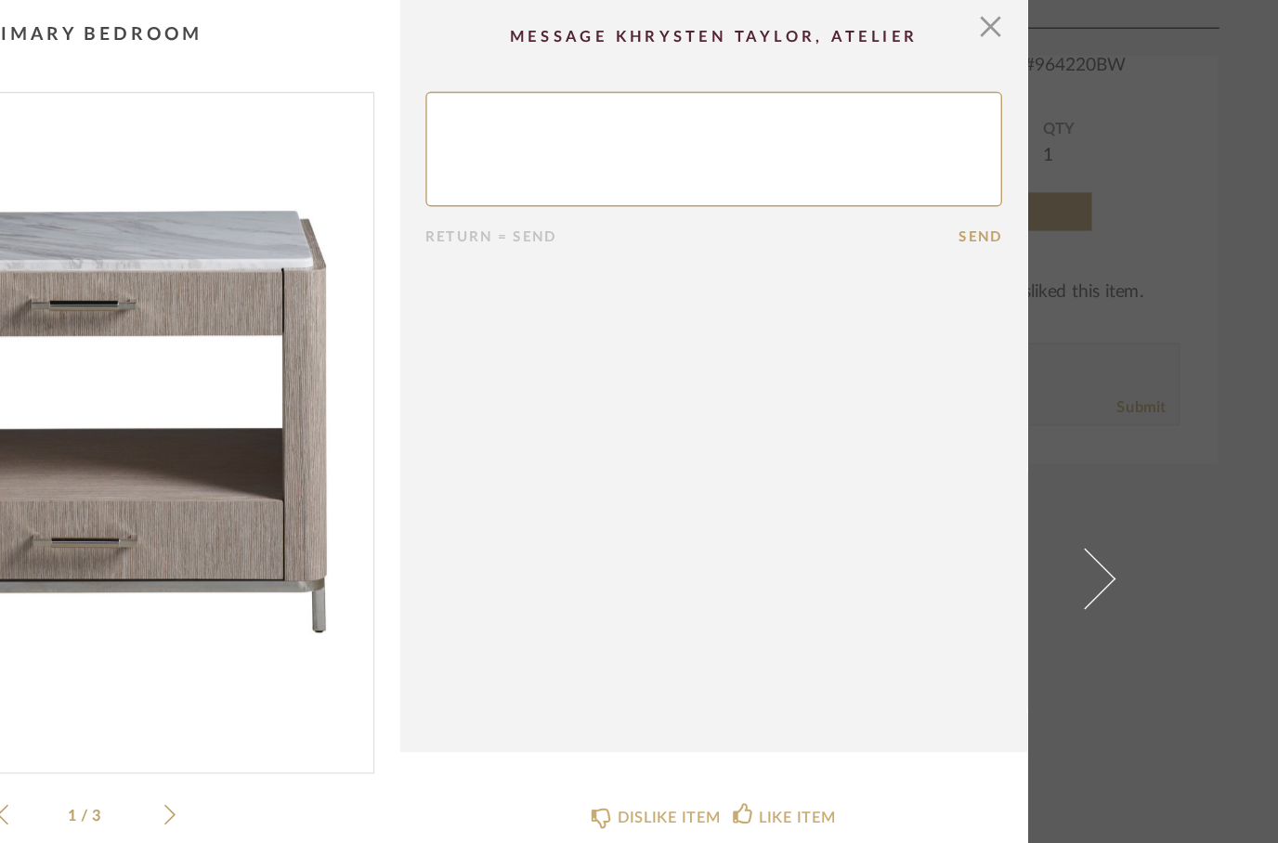
click at [202, 381] on img "0" at bounding box center [411, 308] width 418 height 480
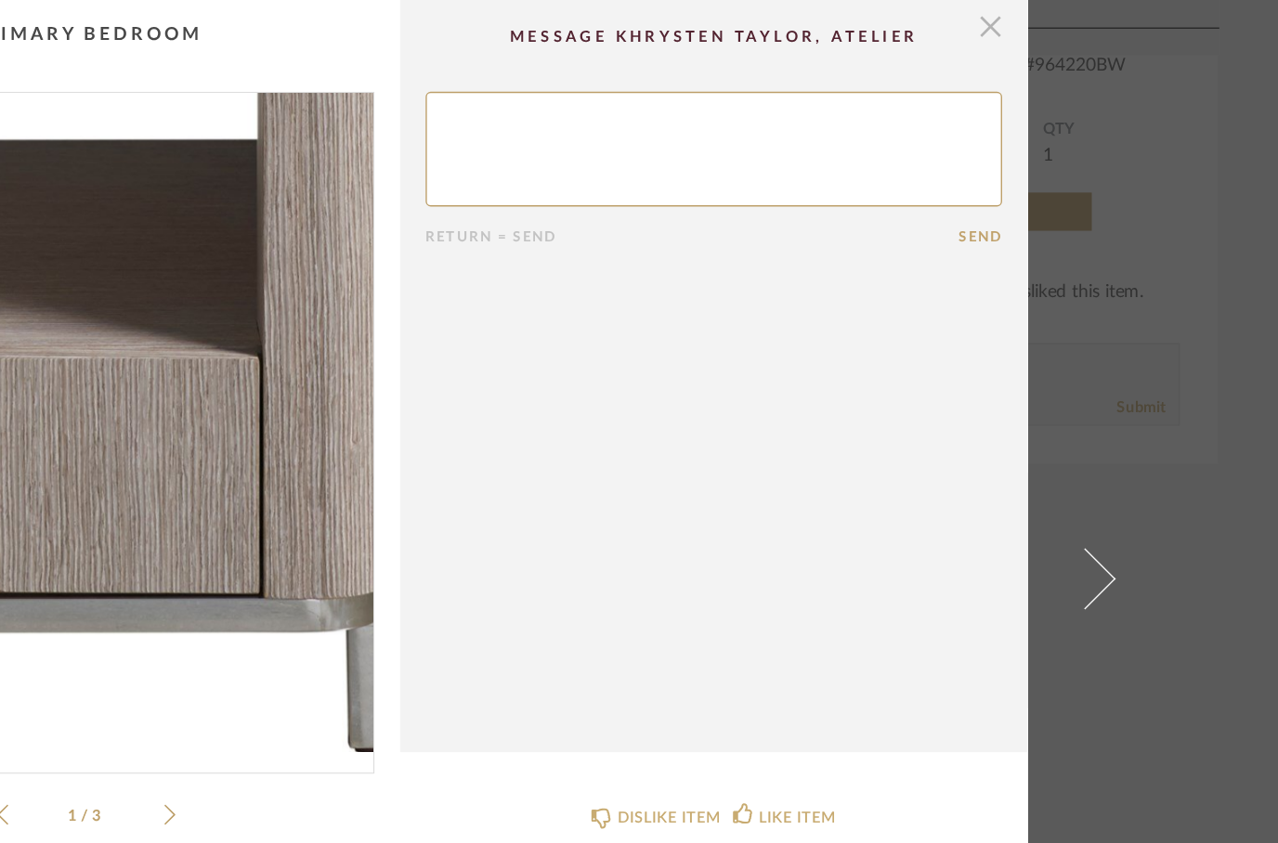
click at [1050, 30] on span "button" at bounding box center [1068, 18] width 37 height 37
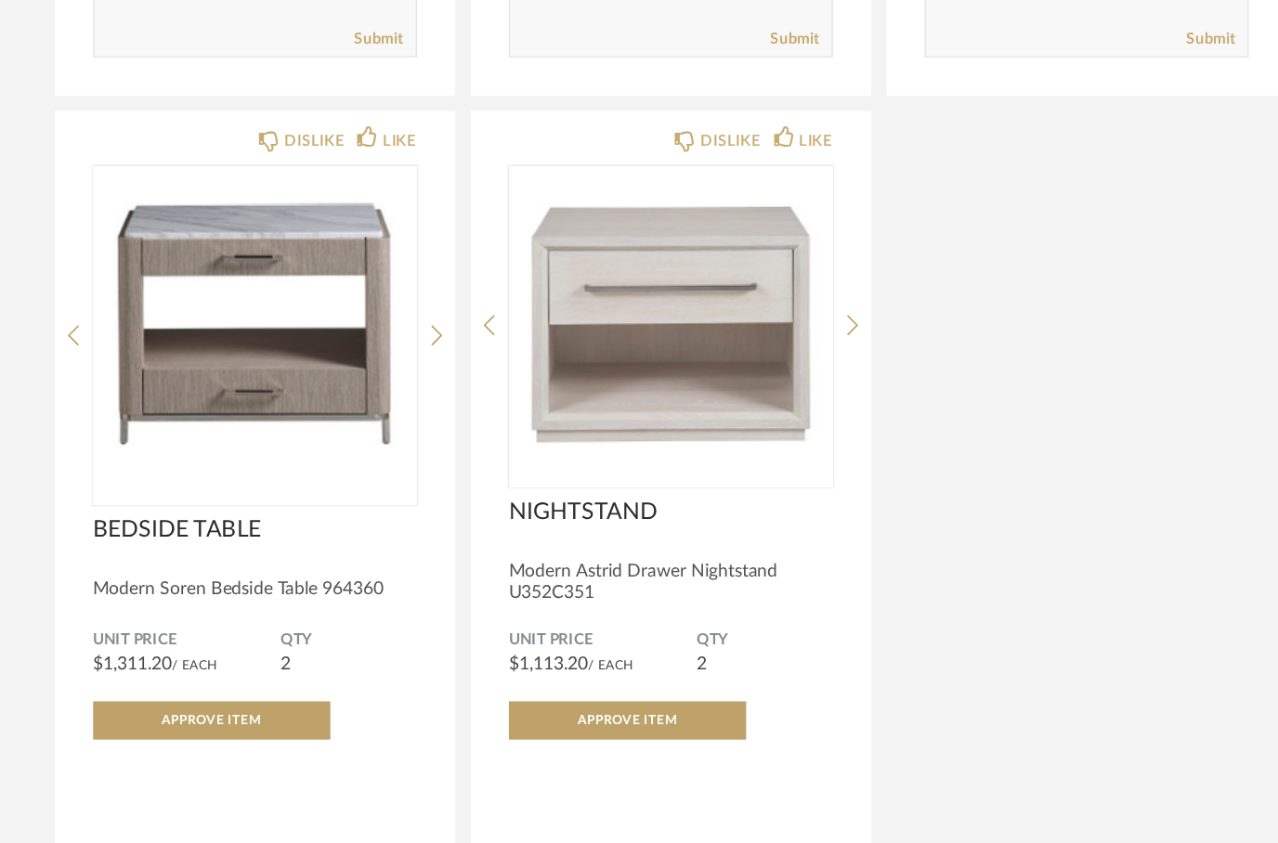
scroll to position [4258, 0]
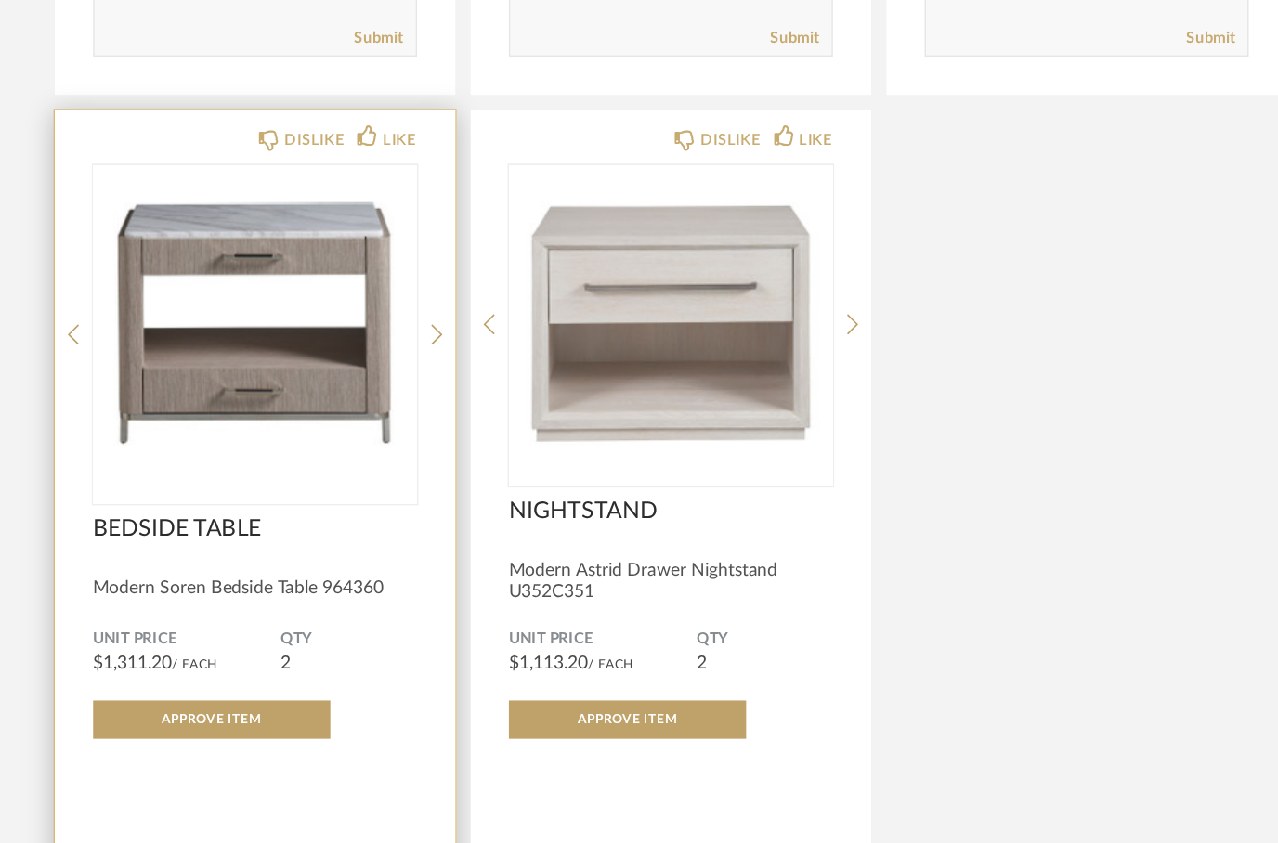
click at [138, 295] on img "0" at bounding box center [186, 411] width 236 height 232
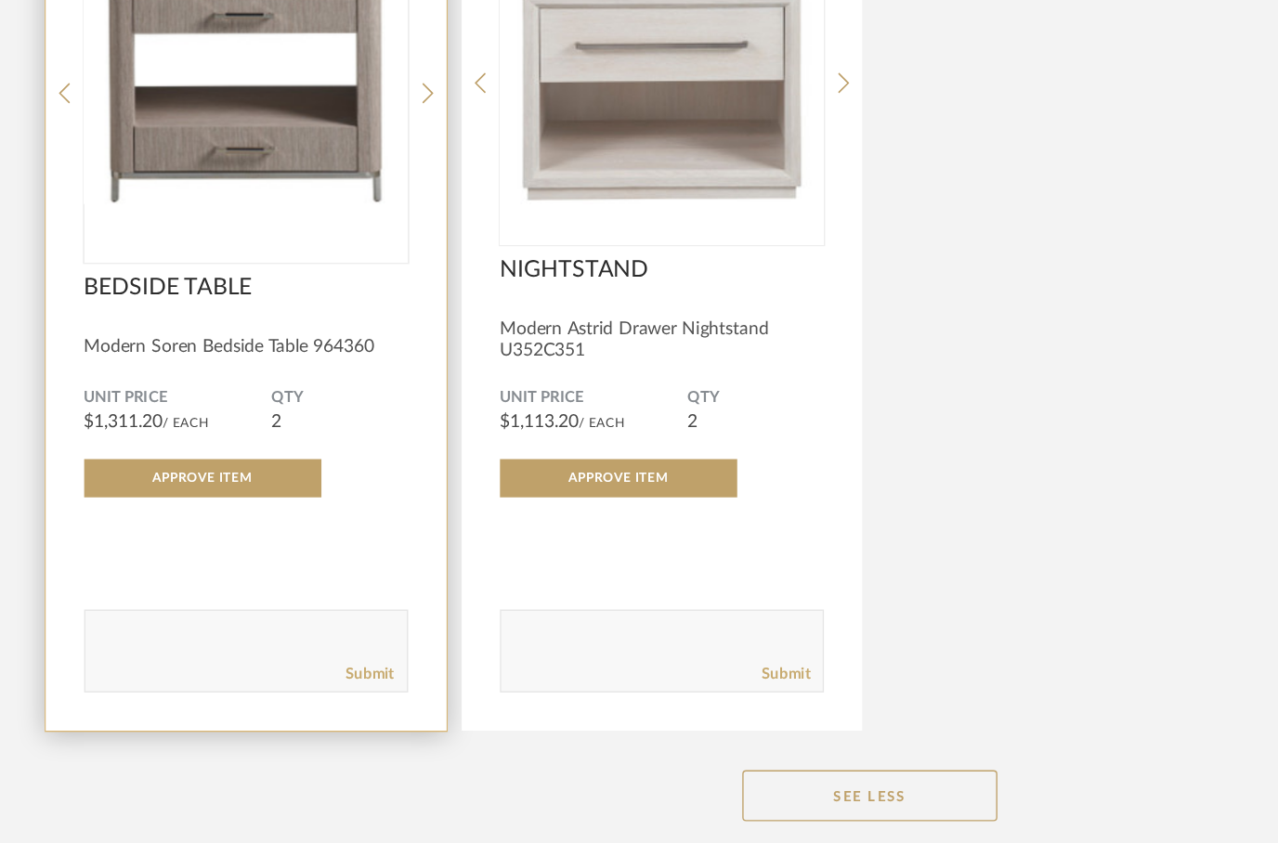
scroll to position [0, 0]
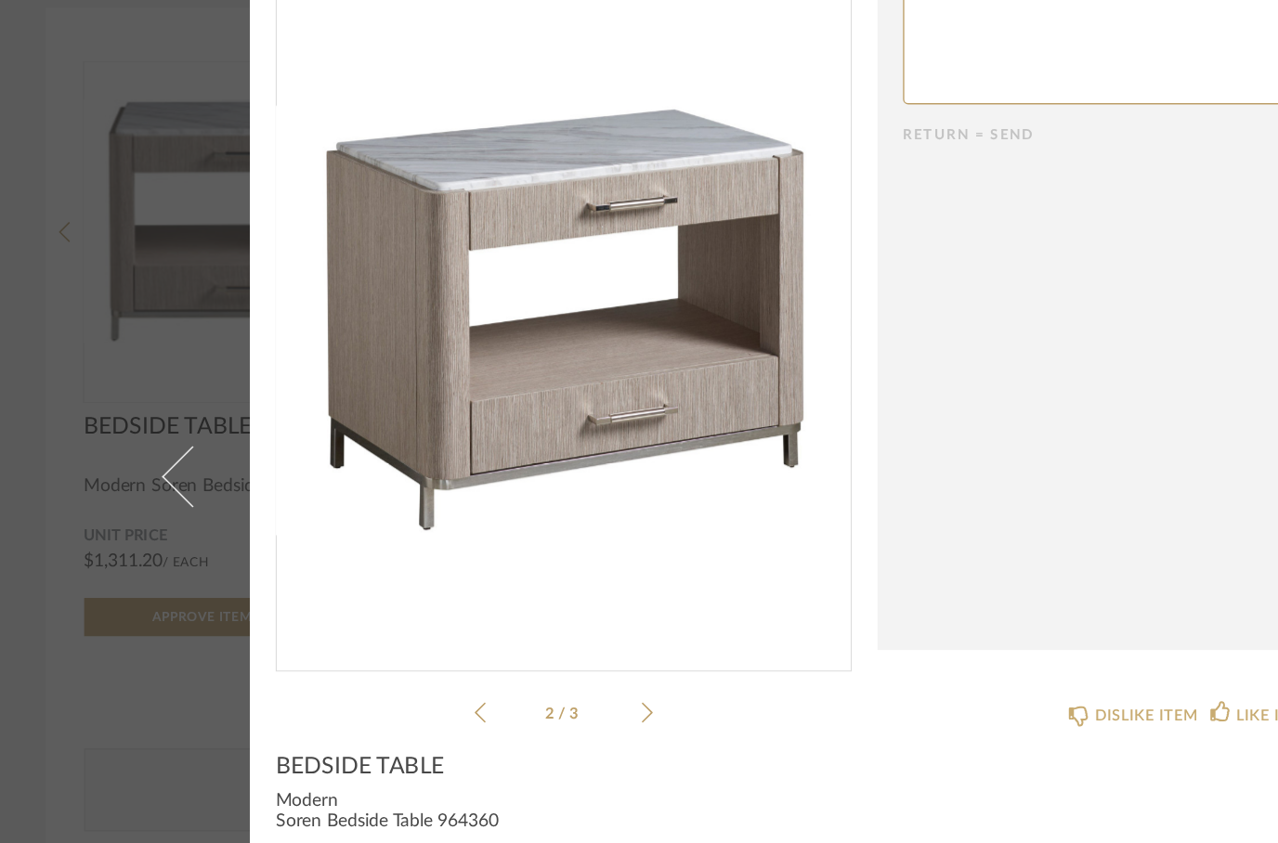
click at [437, 280] on img "1" at bounding box center [411, 308] width 418 height 480
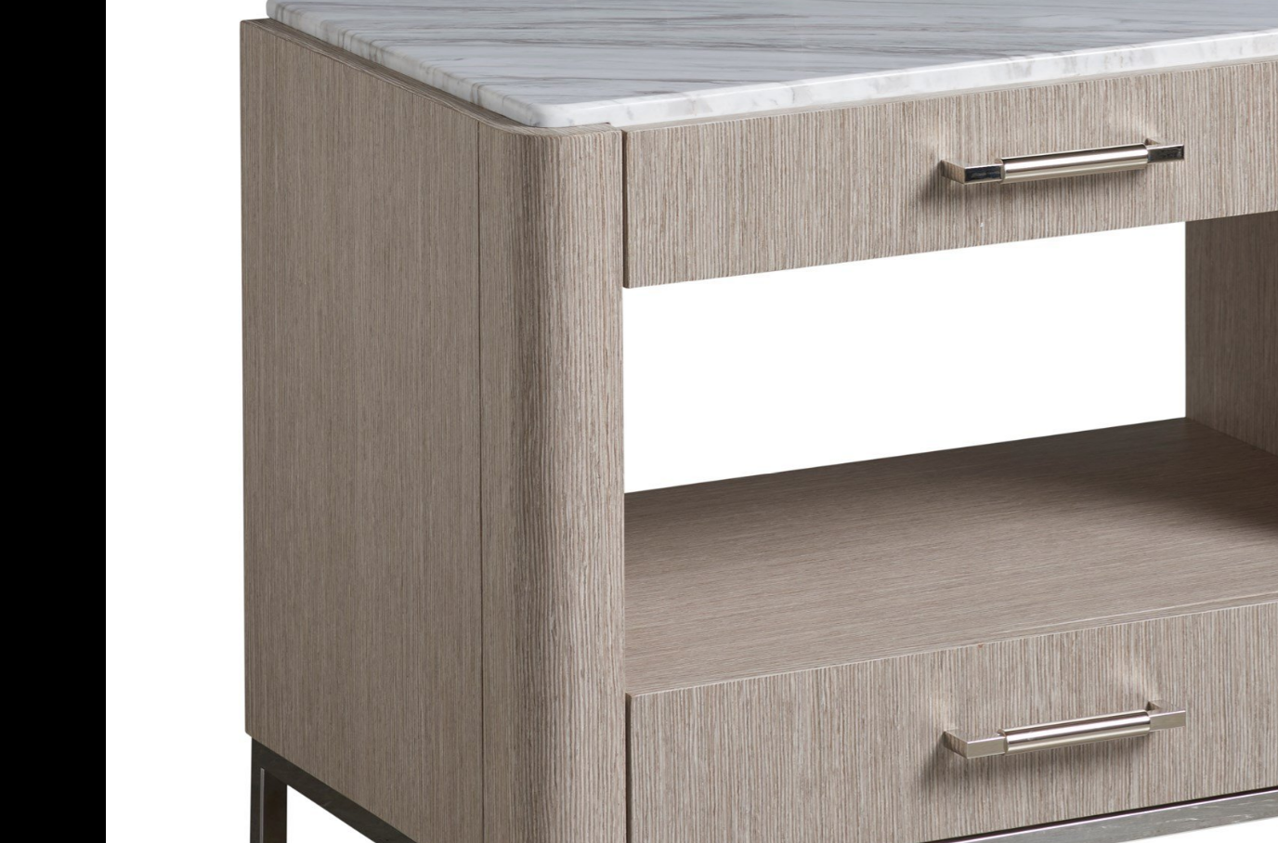
click at [335, 261] on img at bounding box center [639, 421] width 1125 height 843
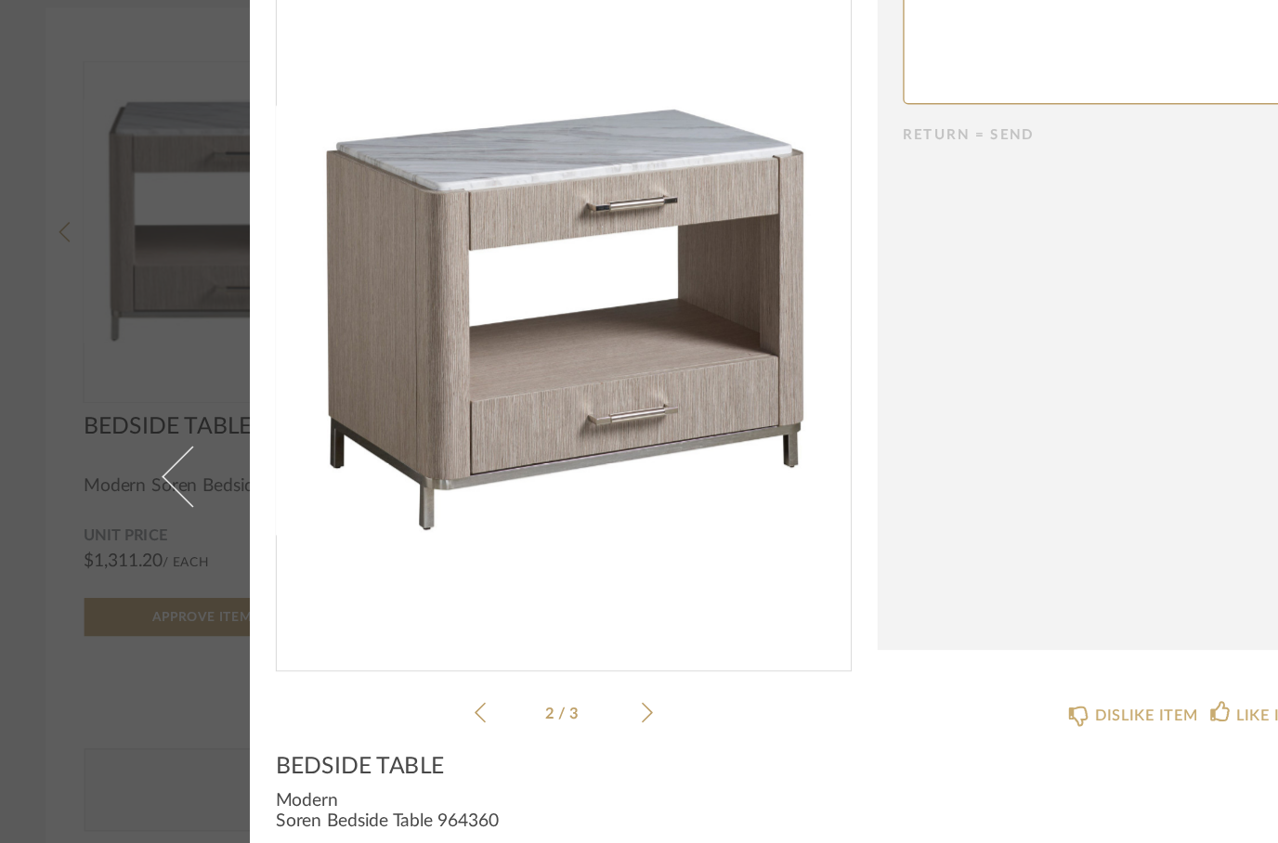
click at [95, 228] on div "× 2 / 3 Return = Send Send BEDSIDE TABLE Modern Soren Bedside Table 964360 Prod…" at bounding box center [639, 421] width 1278 height 843
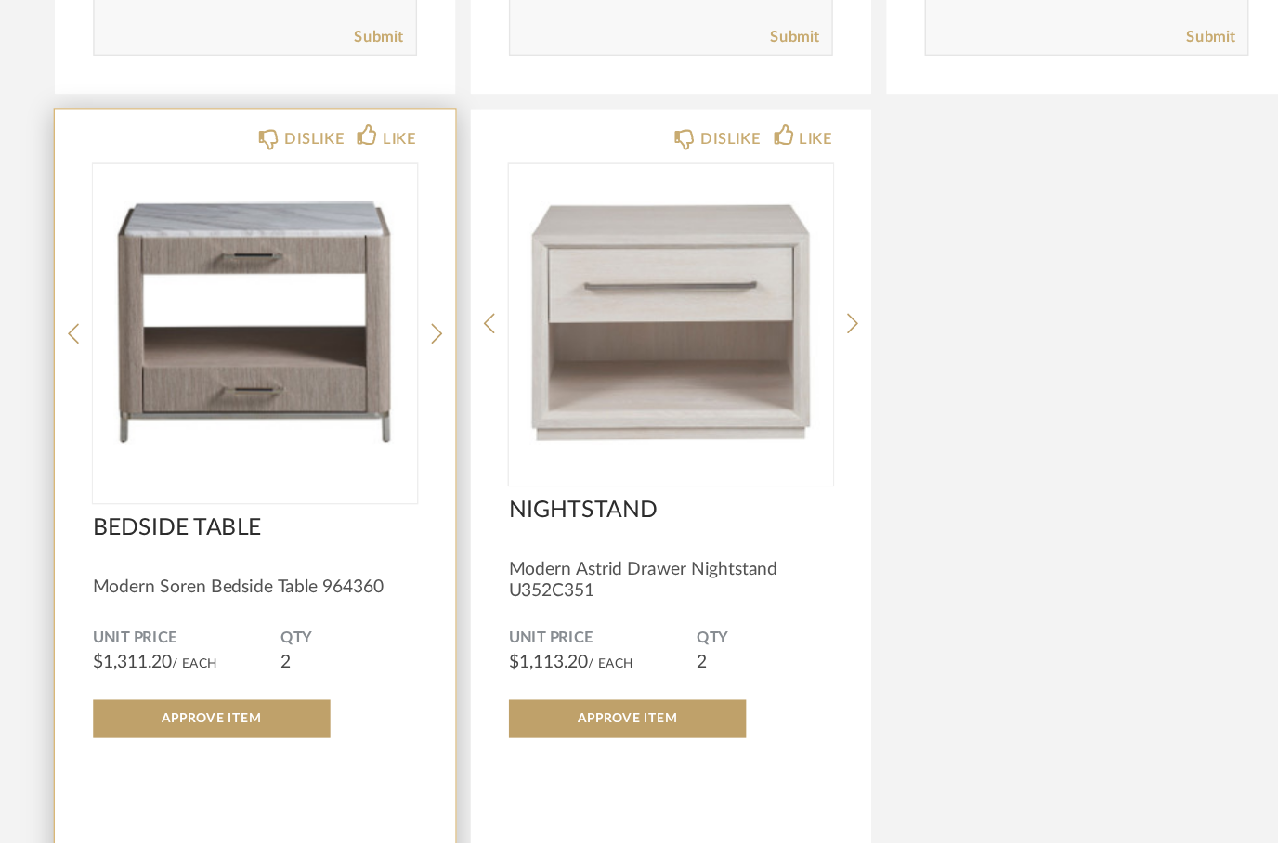
click at [120, 349] on img "0" at bounding box center [186, 465] width 236 height 232
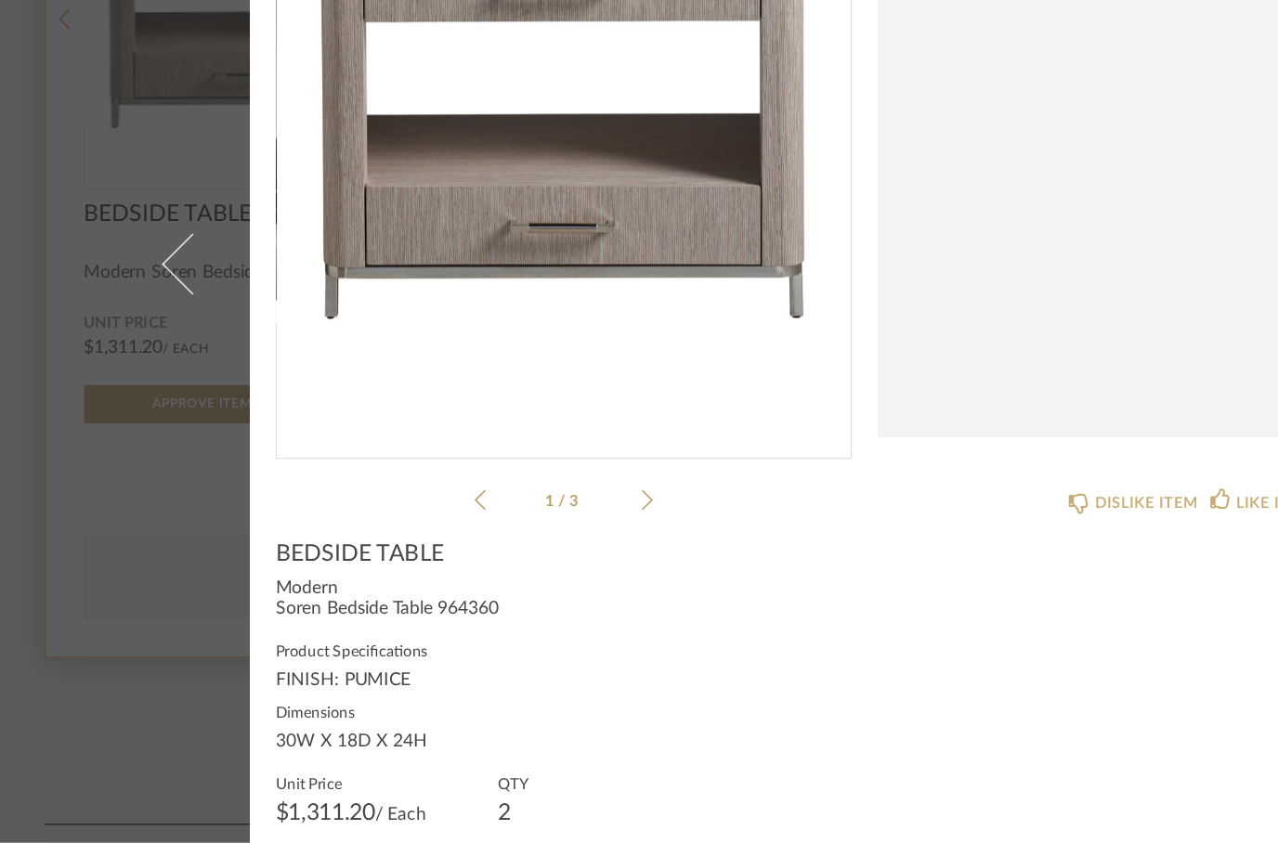
scroll to position [0, 0]
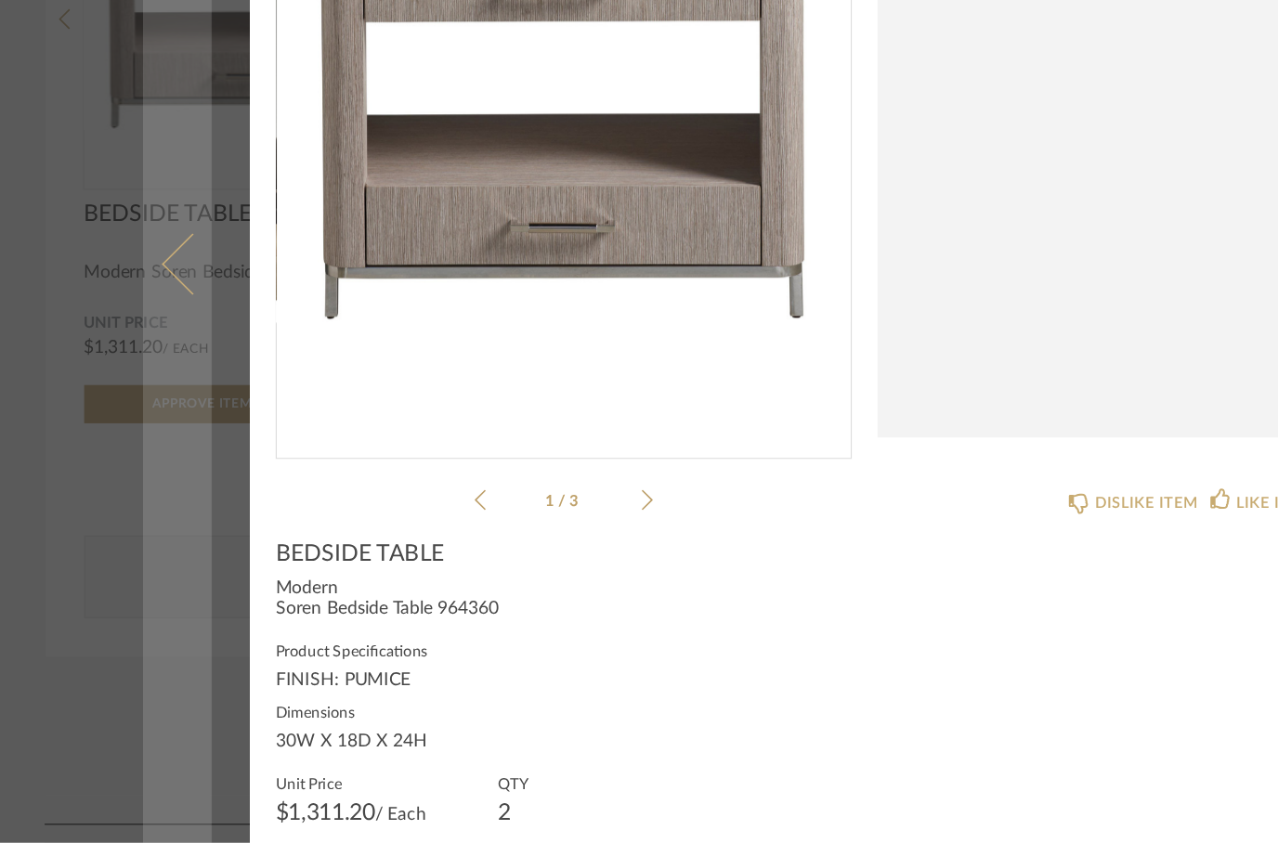
click at [113, 88] on link at bounding box center [129, 421] width 50 height 843
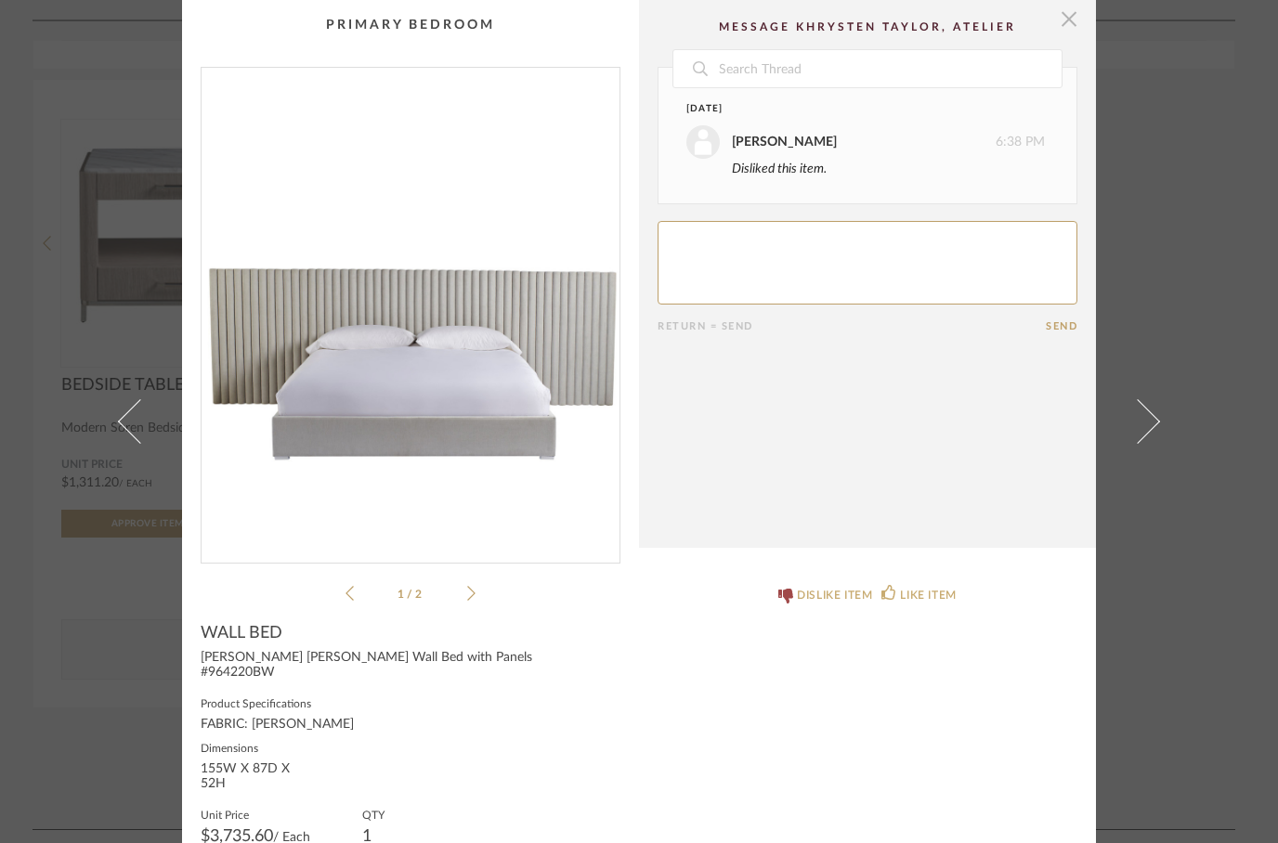
click at [1061, 20] on span "button" at bounding box center [1068, 18] width 37 height 37
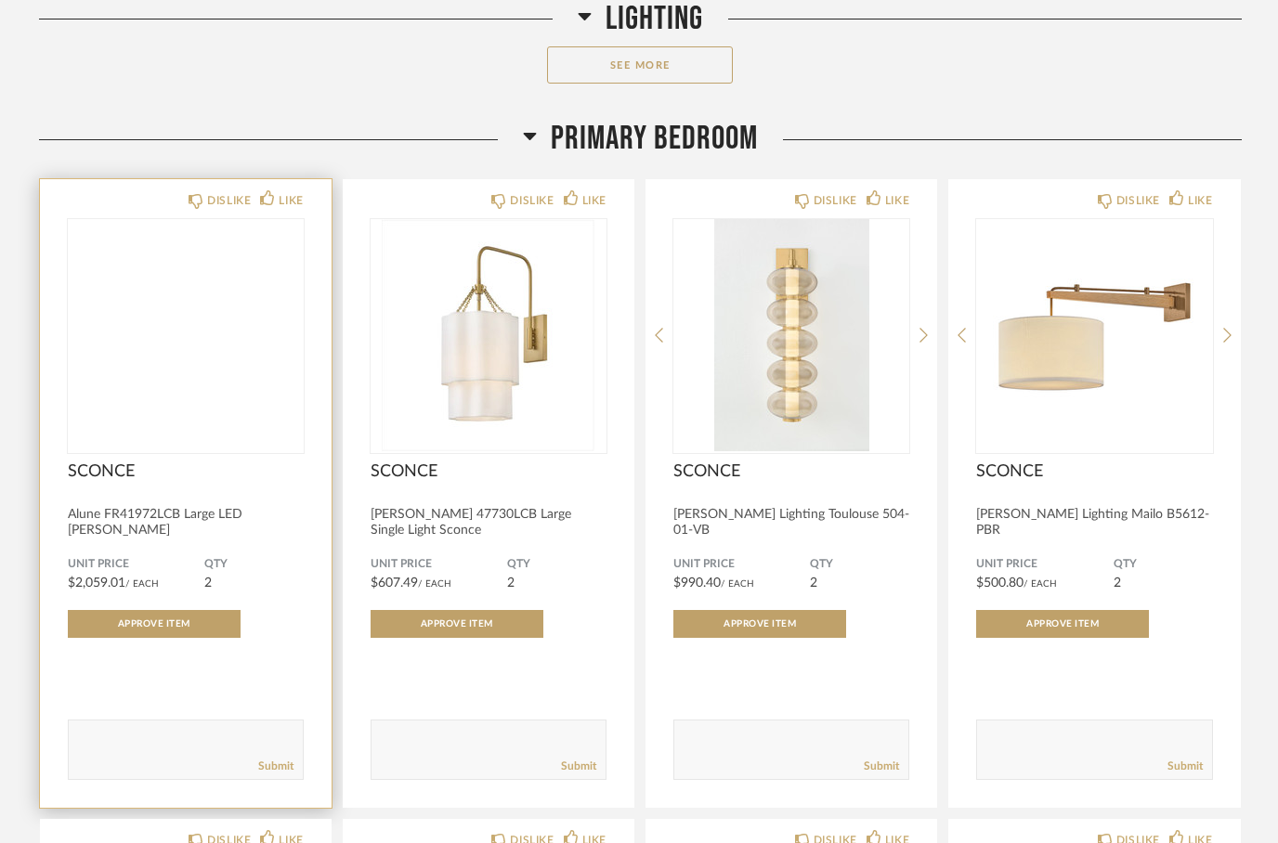
scroll to position [2388, 0]
click at [0, 0] on img at bounding box center [0, 0] width 0 height 0
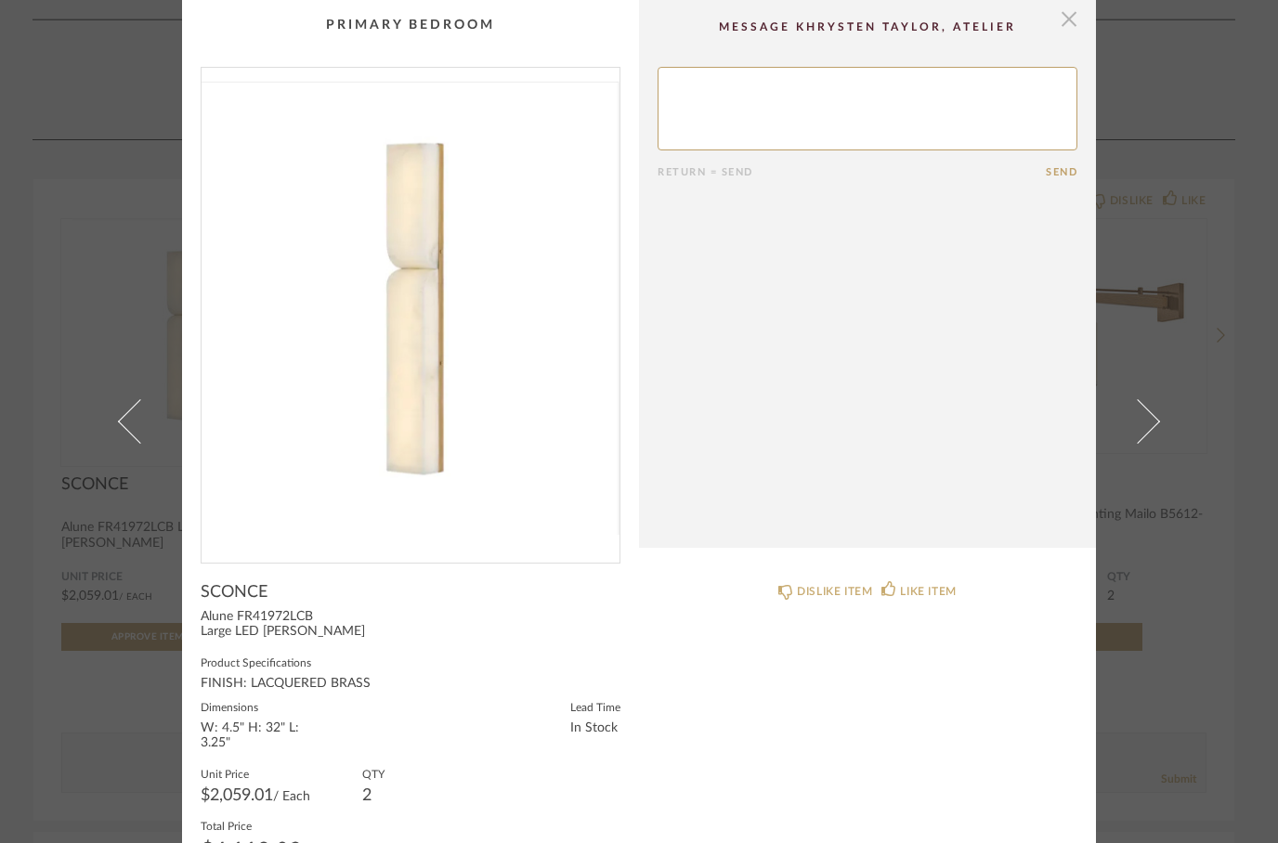
click at [1076, 11] on span "button" at bounding box center [1068, 18] width 37 height 37
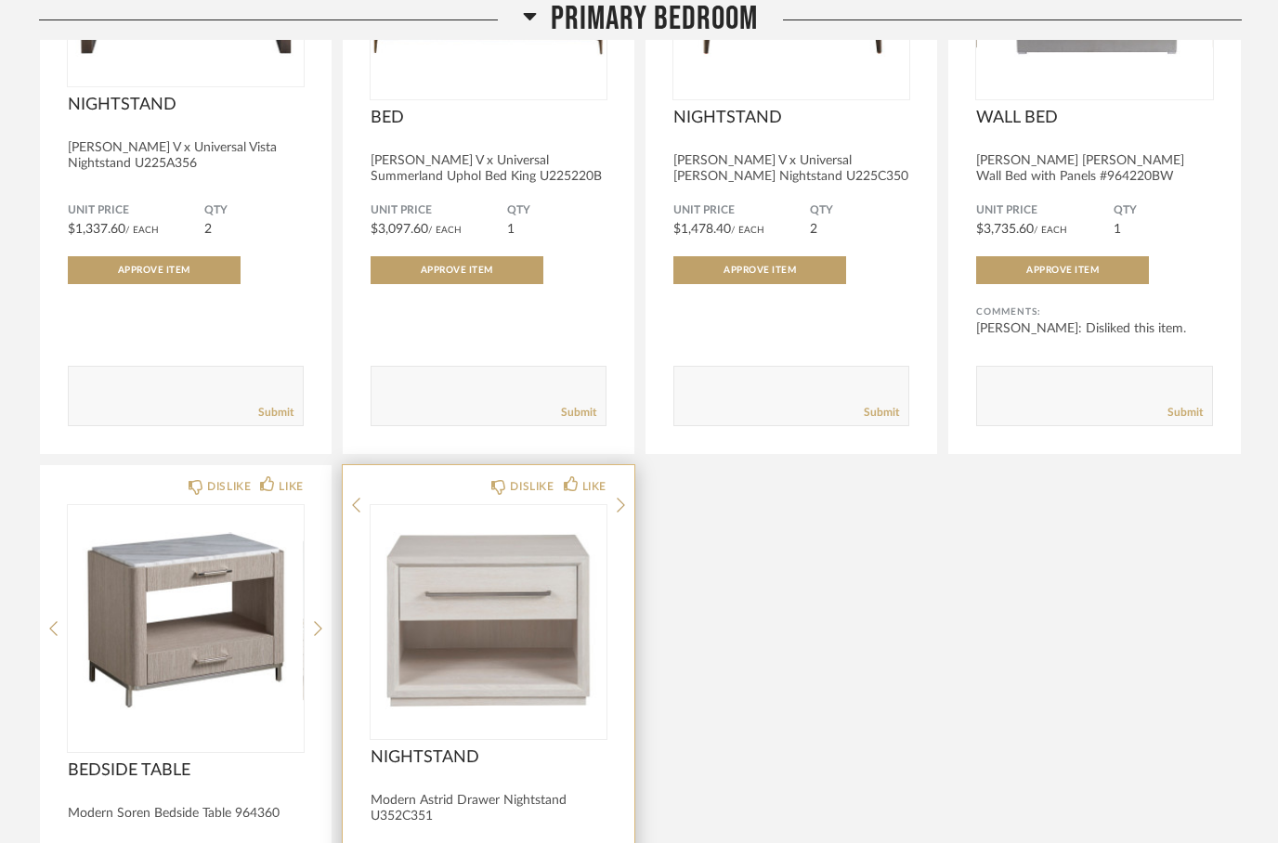
scroll to position [4061, 0]
click at [0, 0] on img at bounding box center [0, 0] width 0 height 0
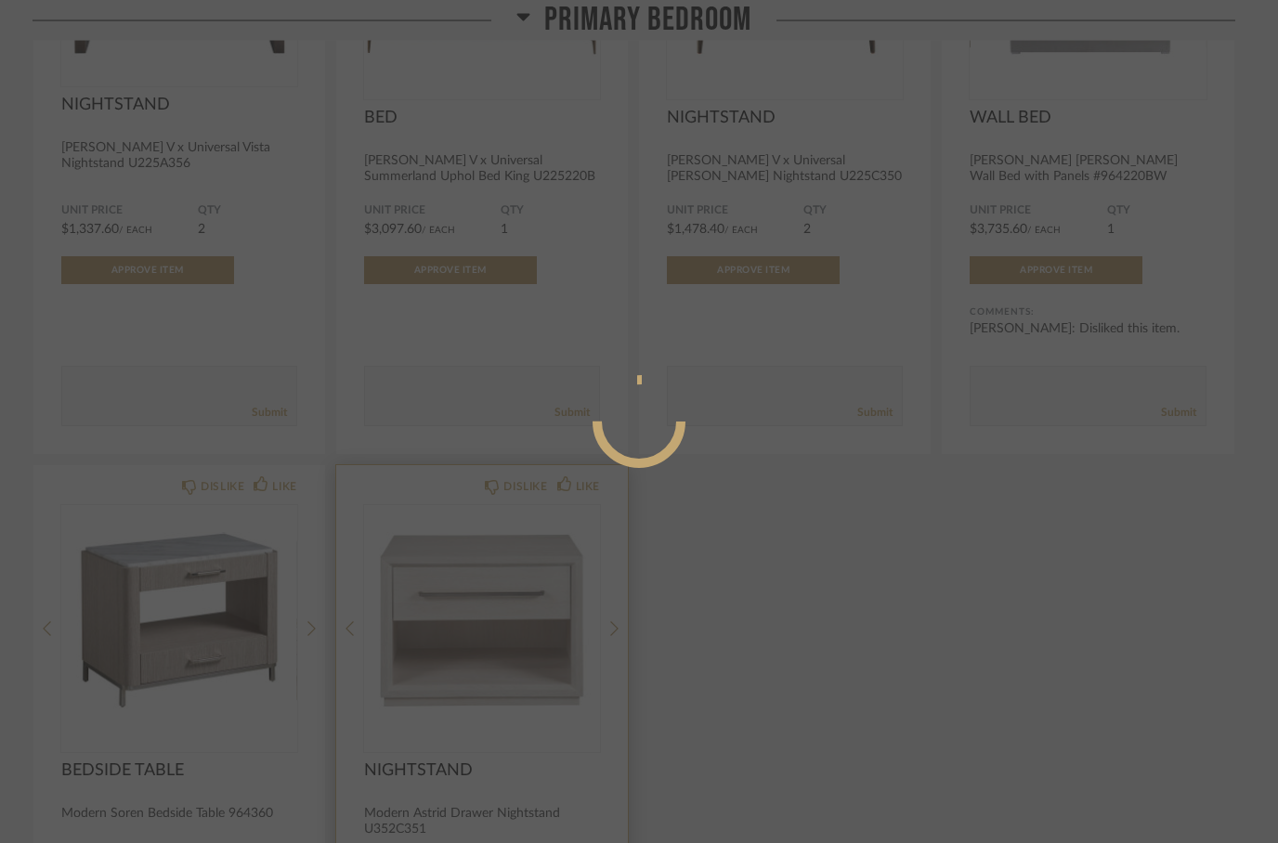
scroll to position [0, 0]
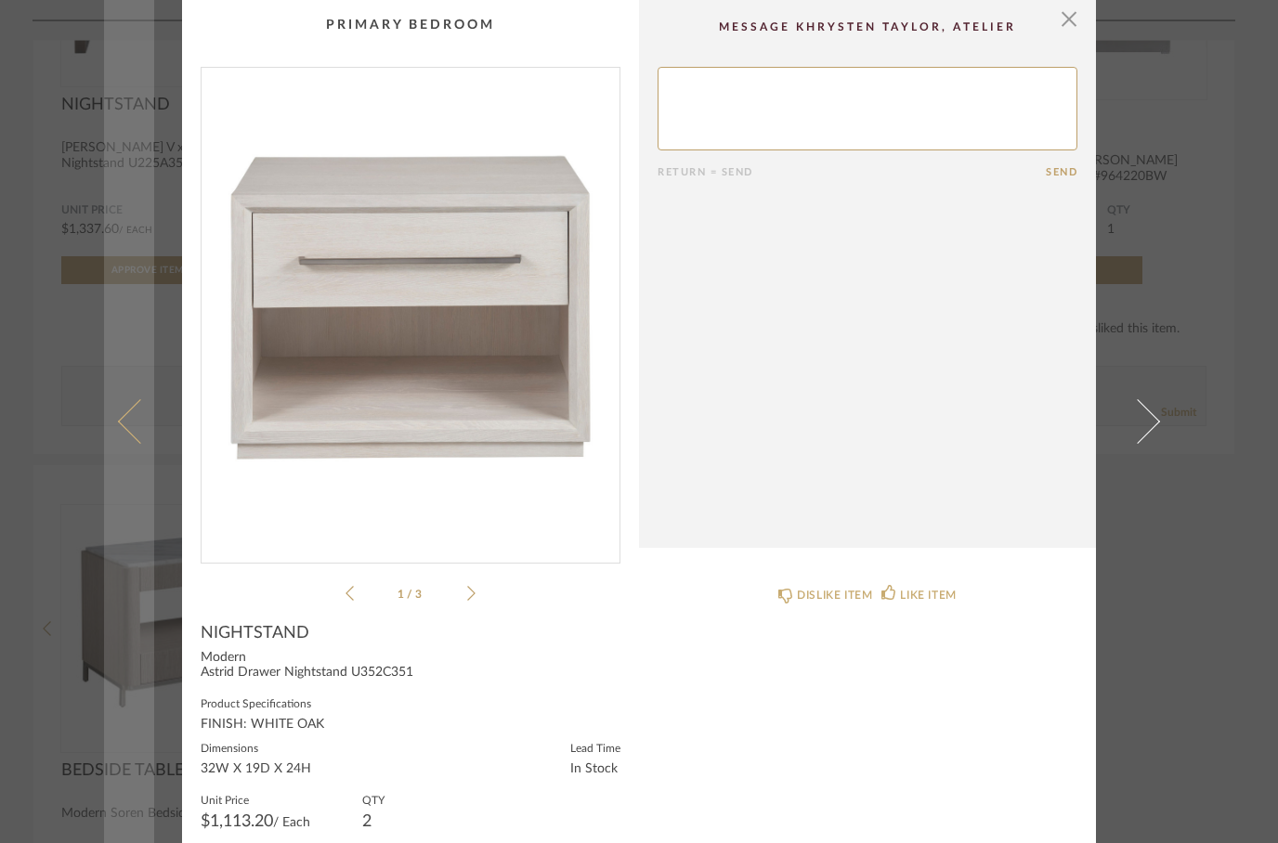
click at [116, 474] on link at bounding box center [129, 421] width 50 height 843
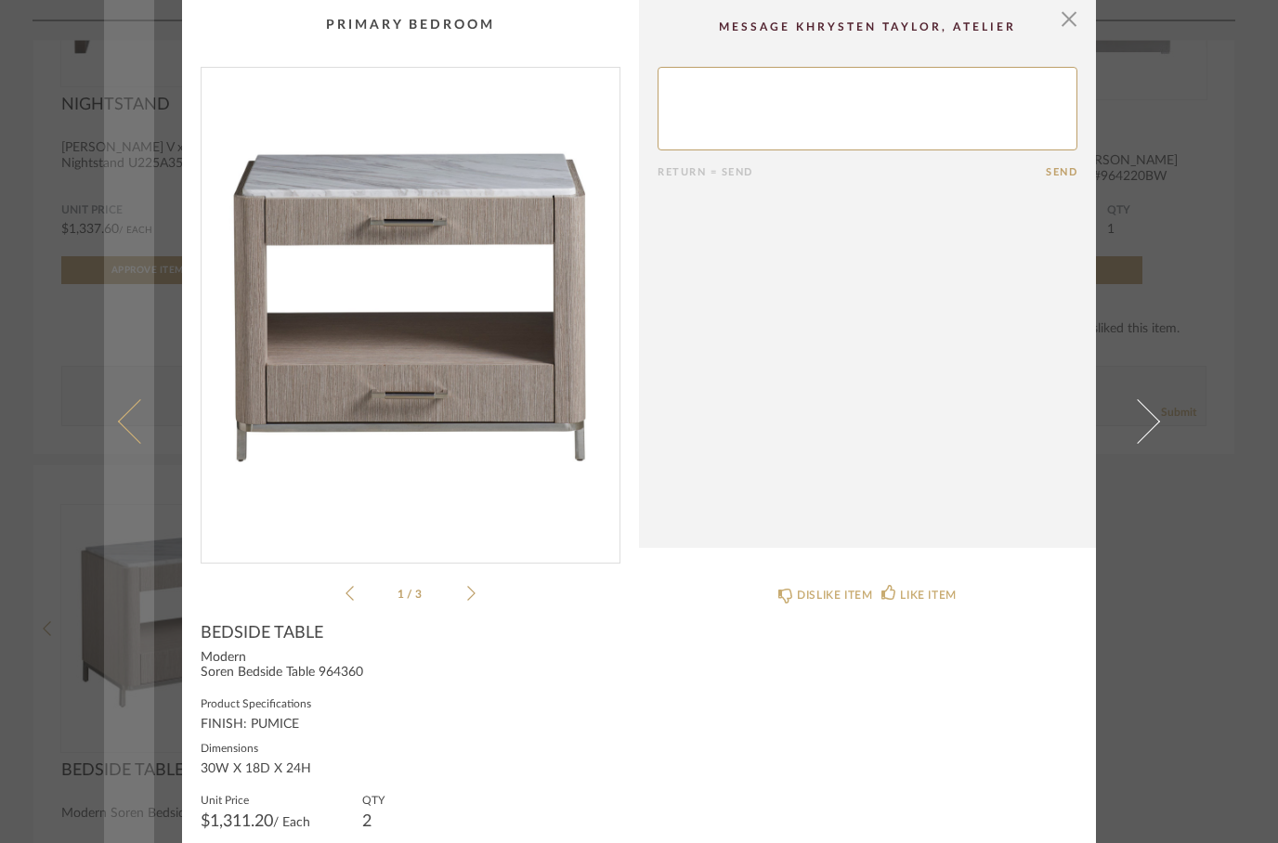
click at [113, 458] on link at bounding box center [129, 421] width 50 height 843
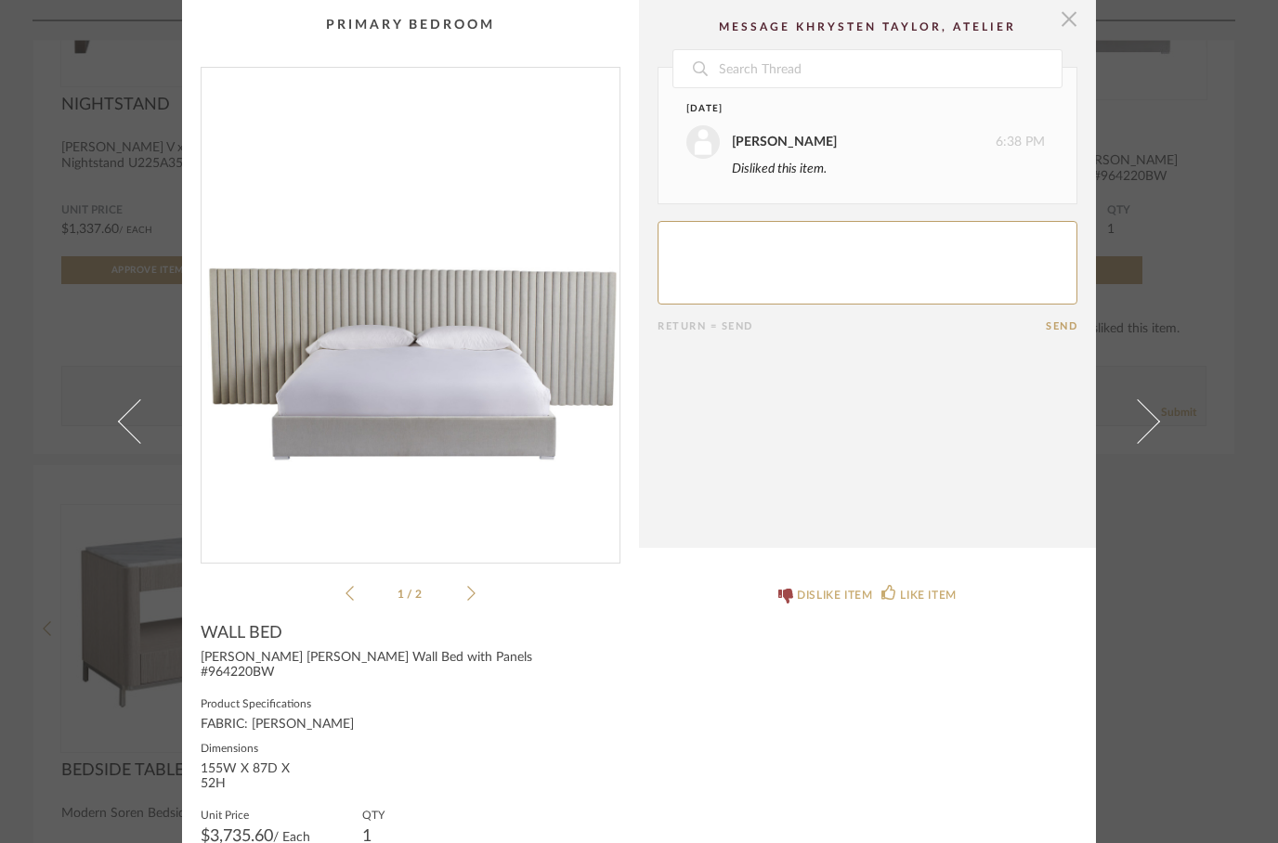
click at [1052, 15] on span "button" at bounding box center [1068, 18] width 37 height 37
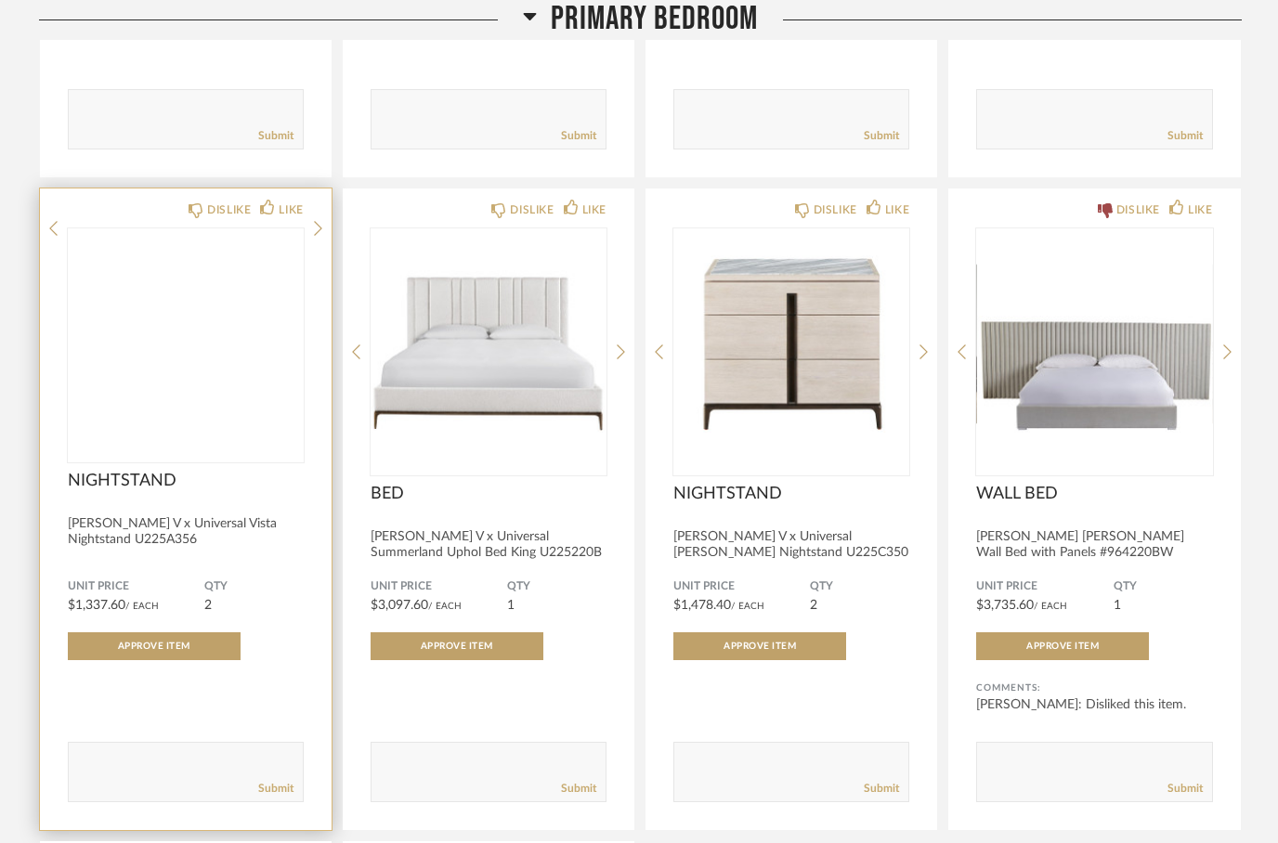
scroll to position [3685, 0]
click at [0, 0] on img at bounding box center [0, 0] width 0 height 0
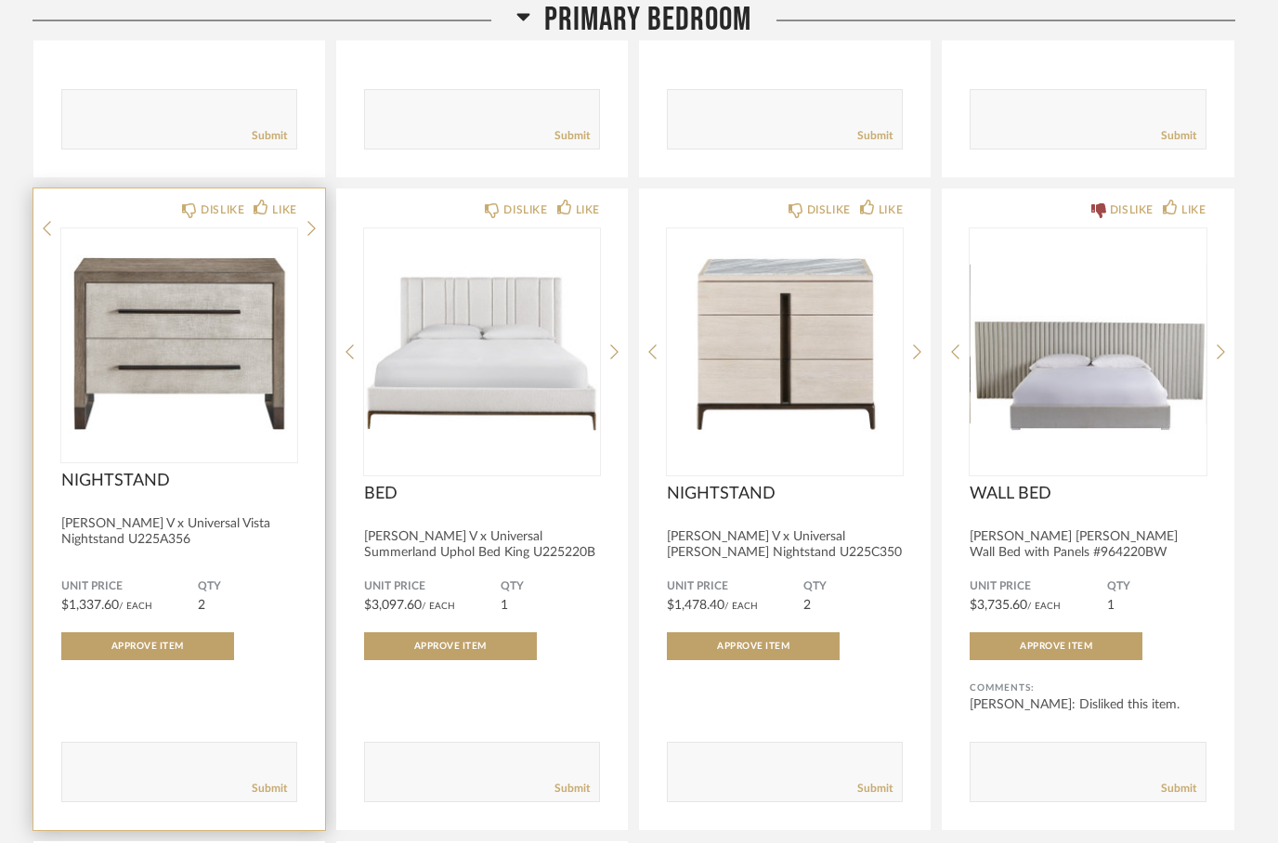
scroll to position [0, 0]
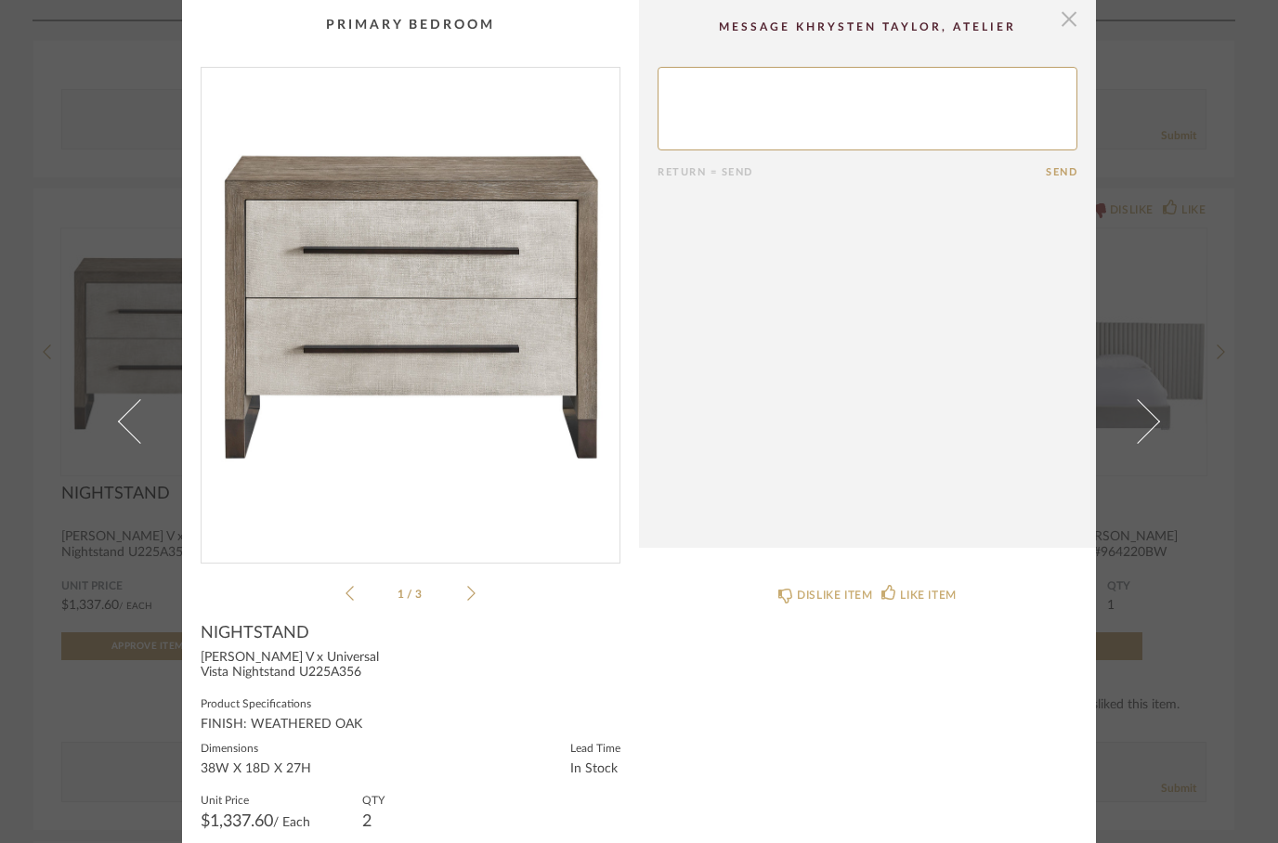
click at [1063, 24] on span "button" at bounding box center [1068, 18] width 37 height 37
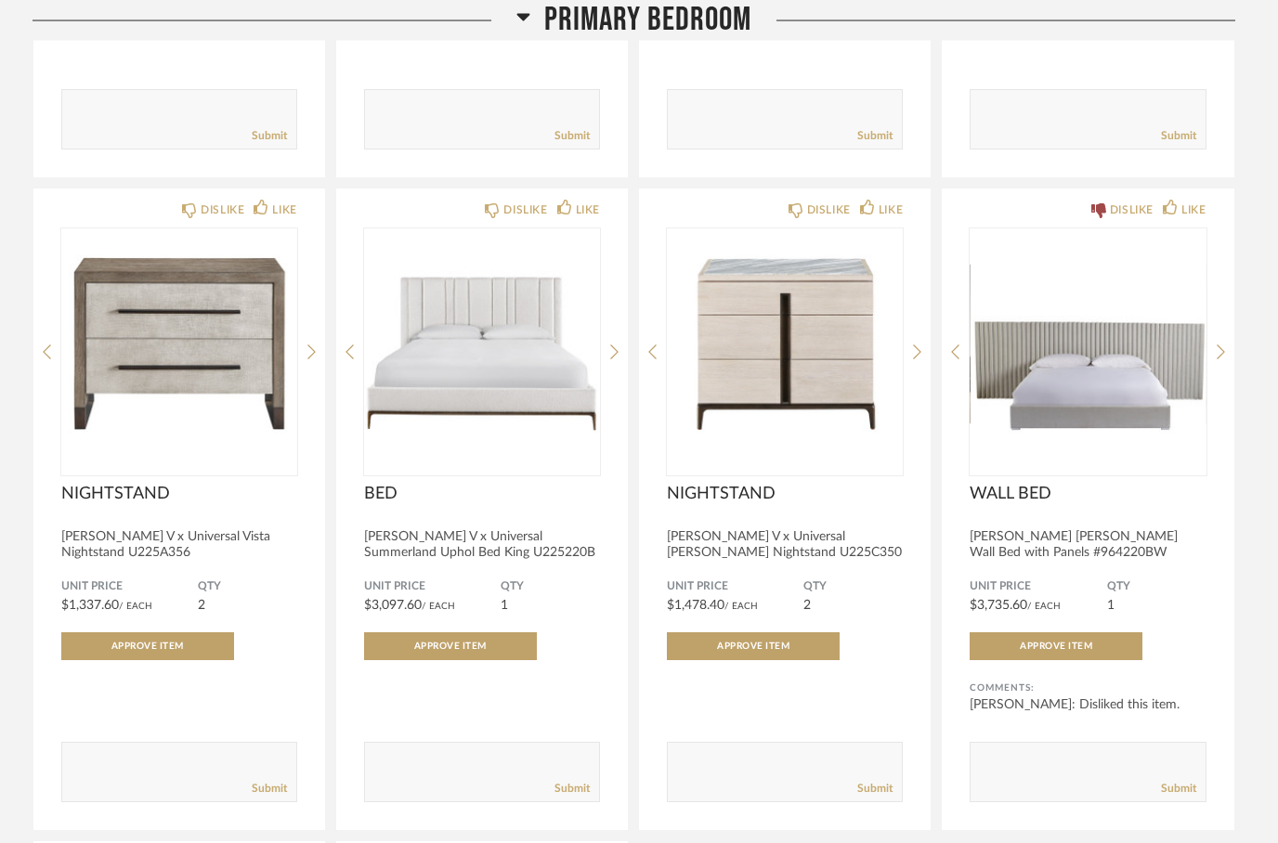
scroll to position [3685, 0]
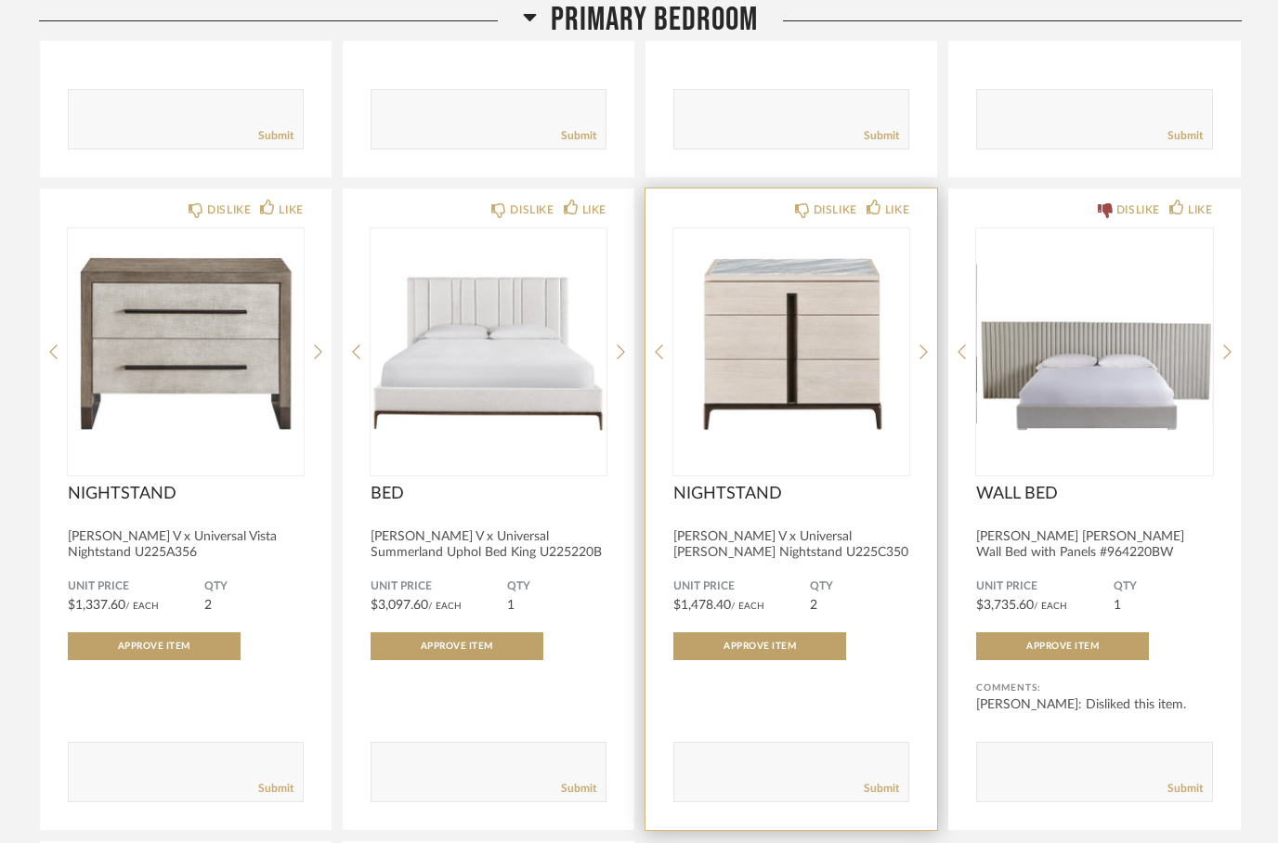
click at [791, 363] on img "0" at bounding box center [791, 344] width 236 height 232
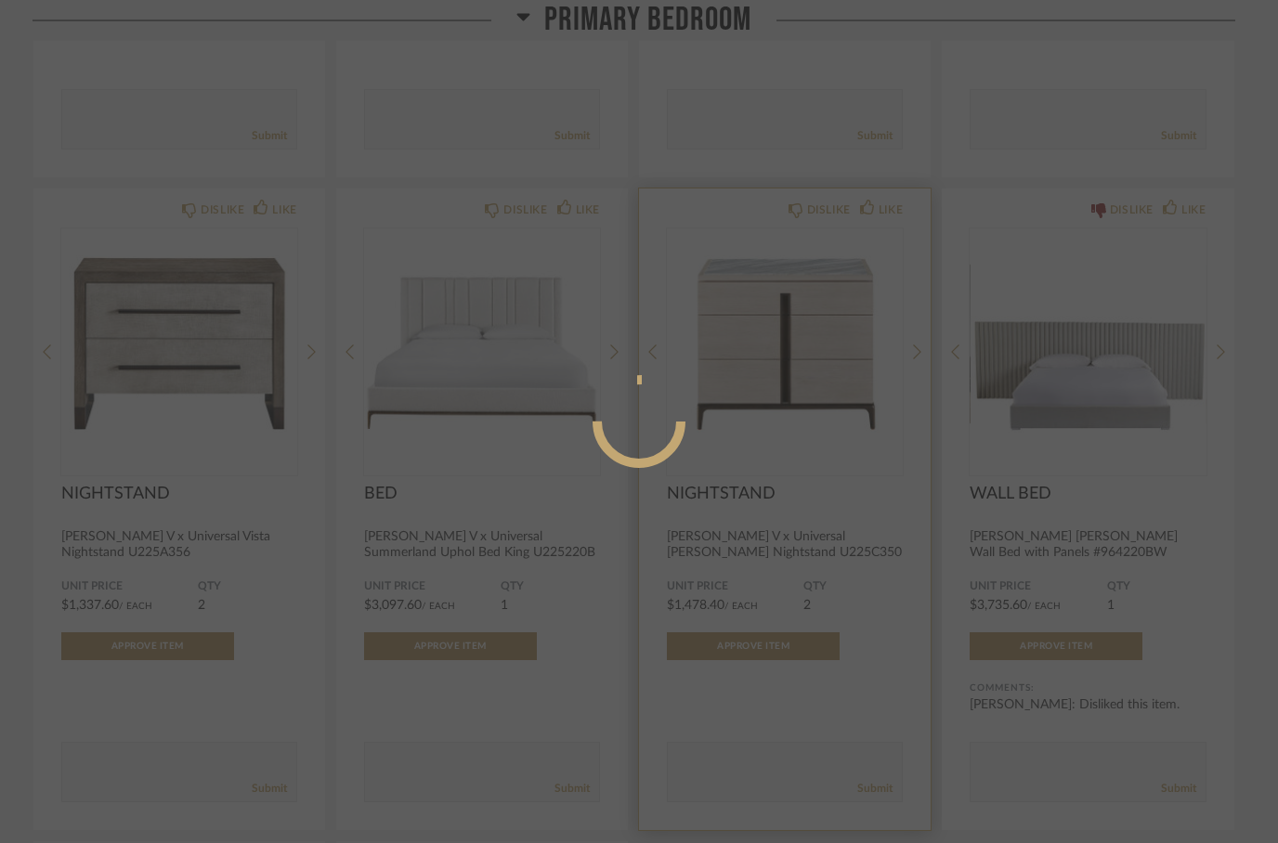
scroll to position [0, 0]
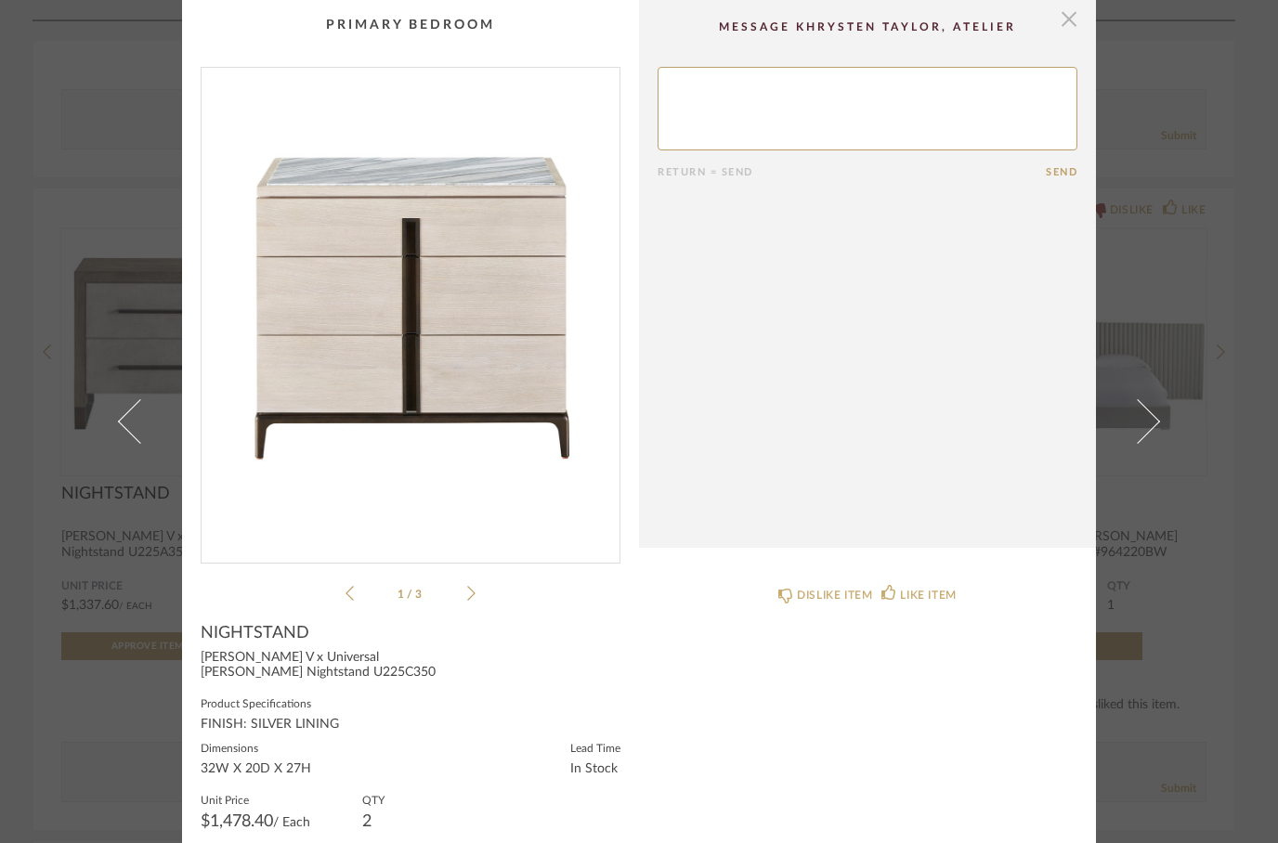
click at [1077, 29] on span "button" at bounding box center [1068, 18] width 37 height 37
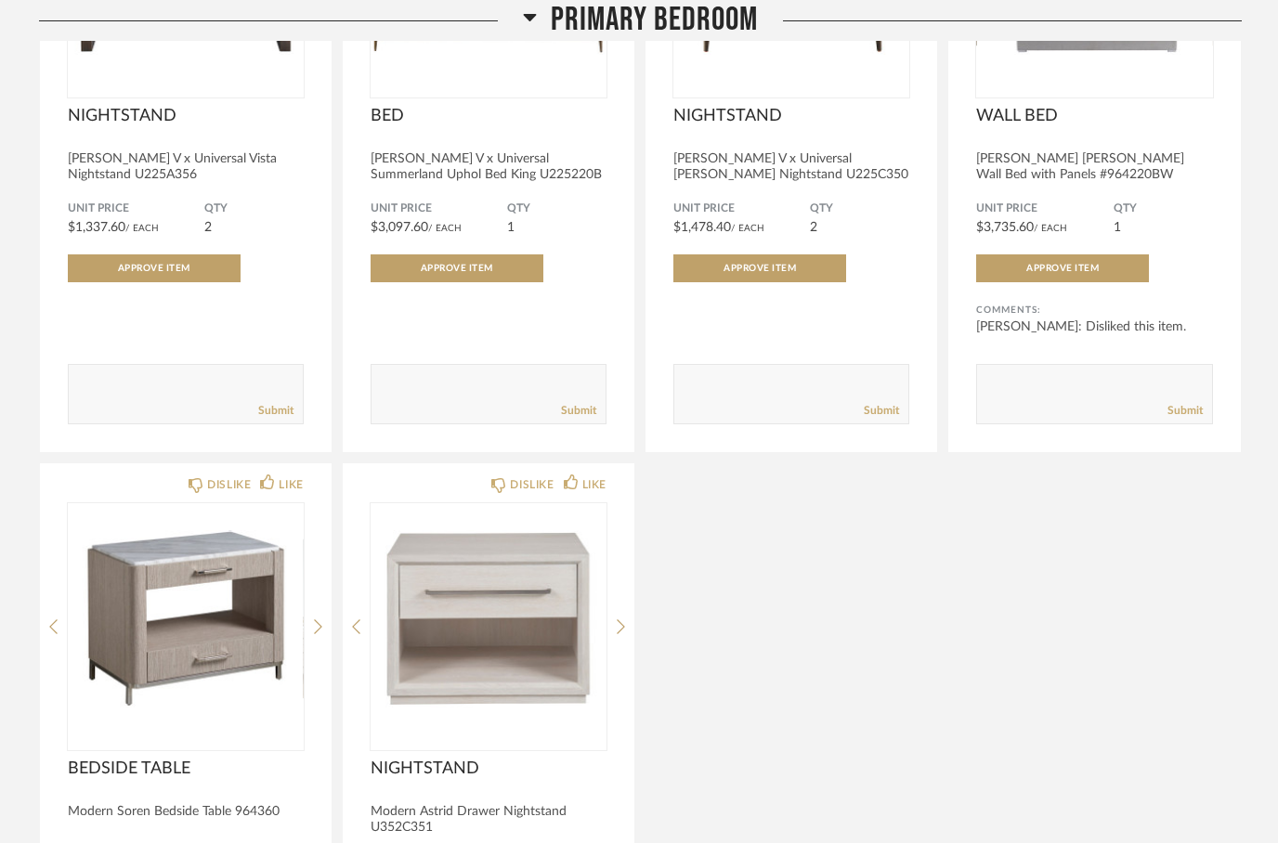
scroll to position [4090, 0]
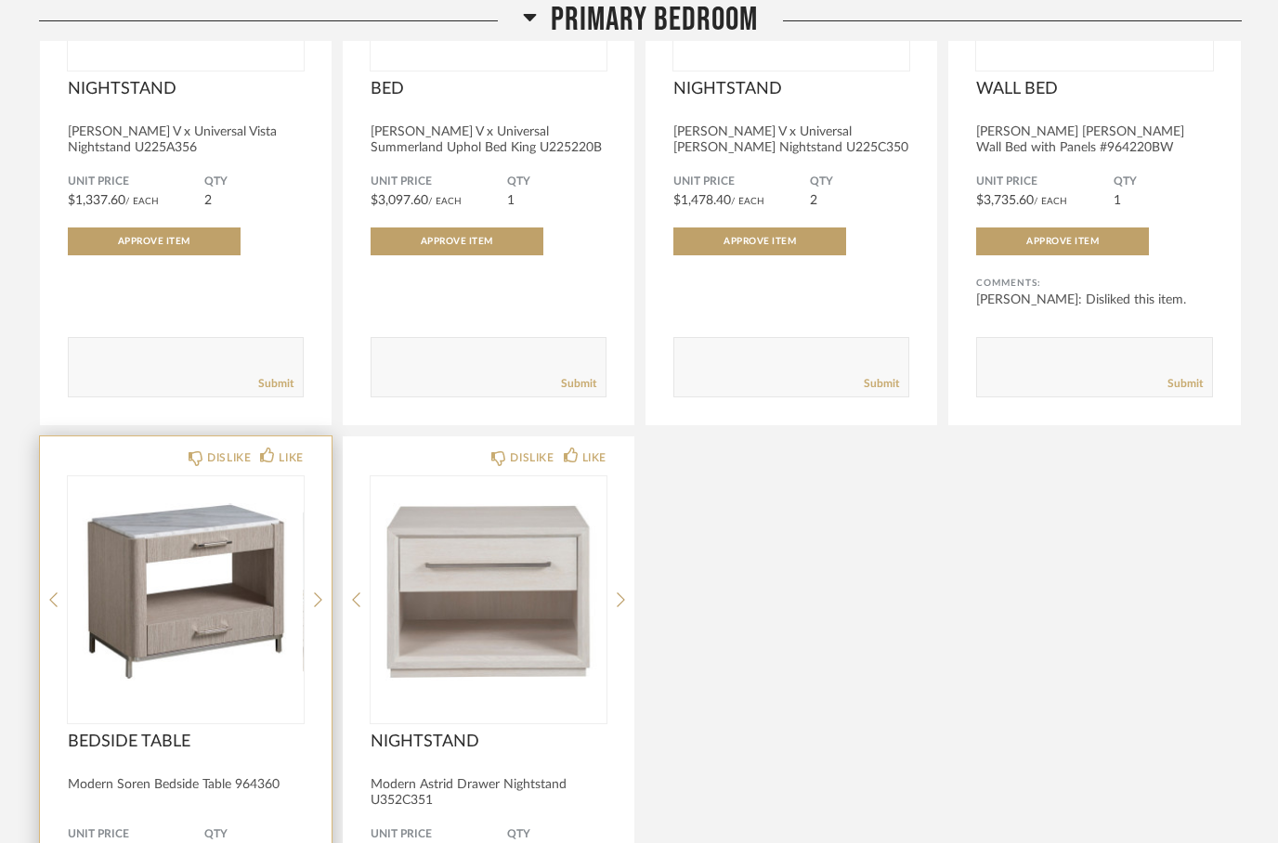
click at [127, 593] on img "1" at bounding box center [186, 592] width 236 height 232
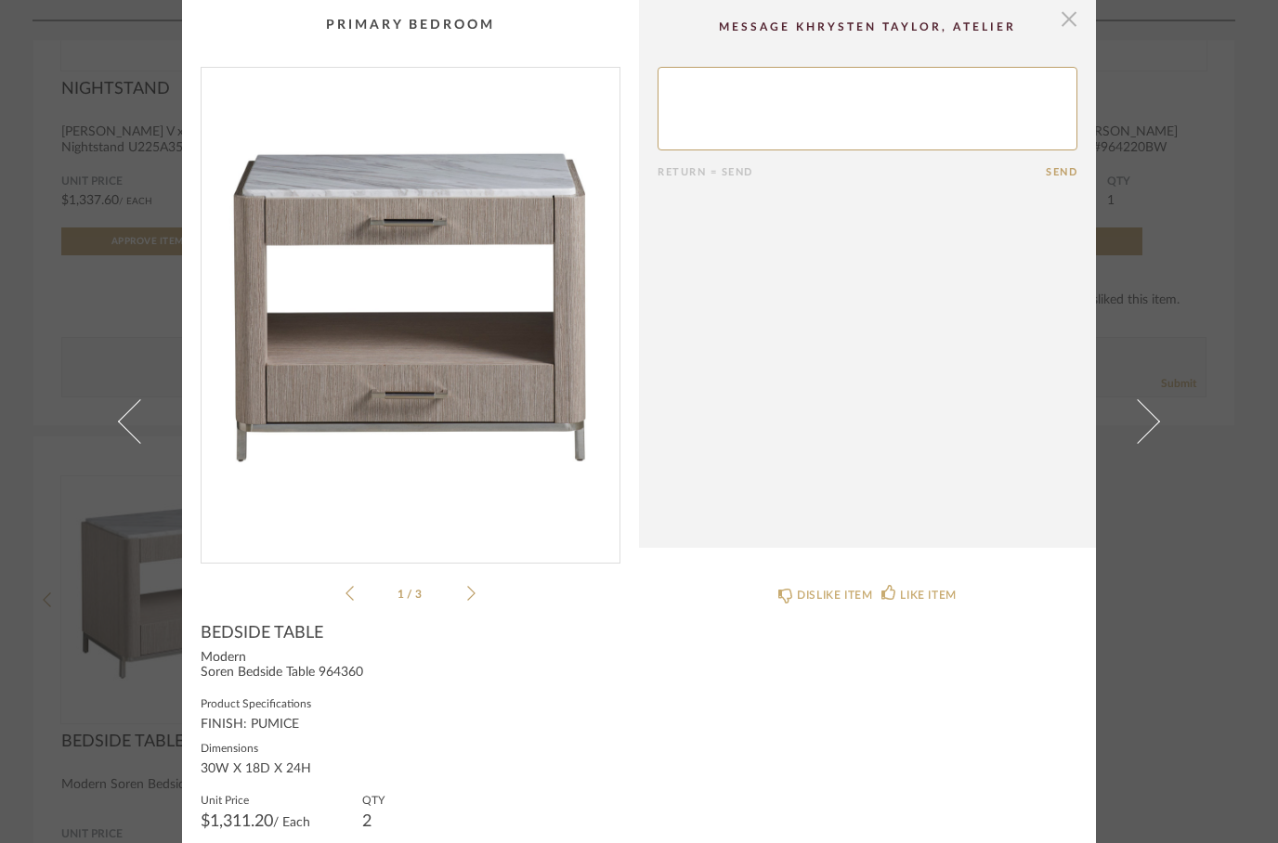
click at [1064, 21] on span "button" at bounding box center [1068, 18] width 37 height 37
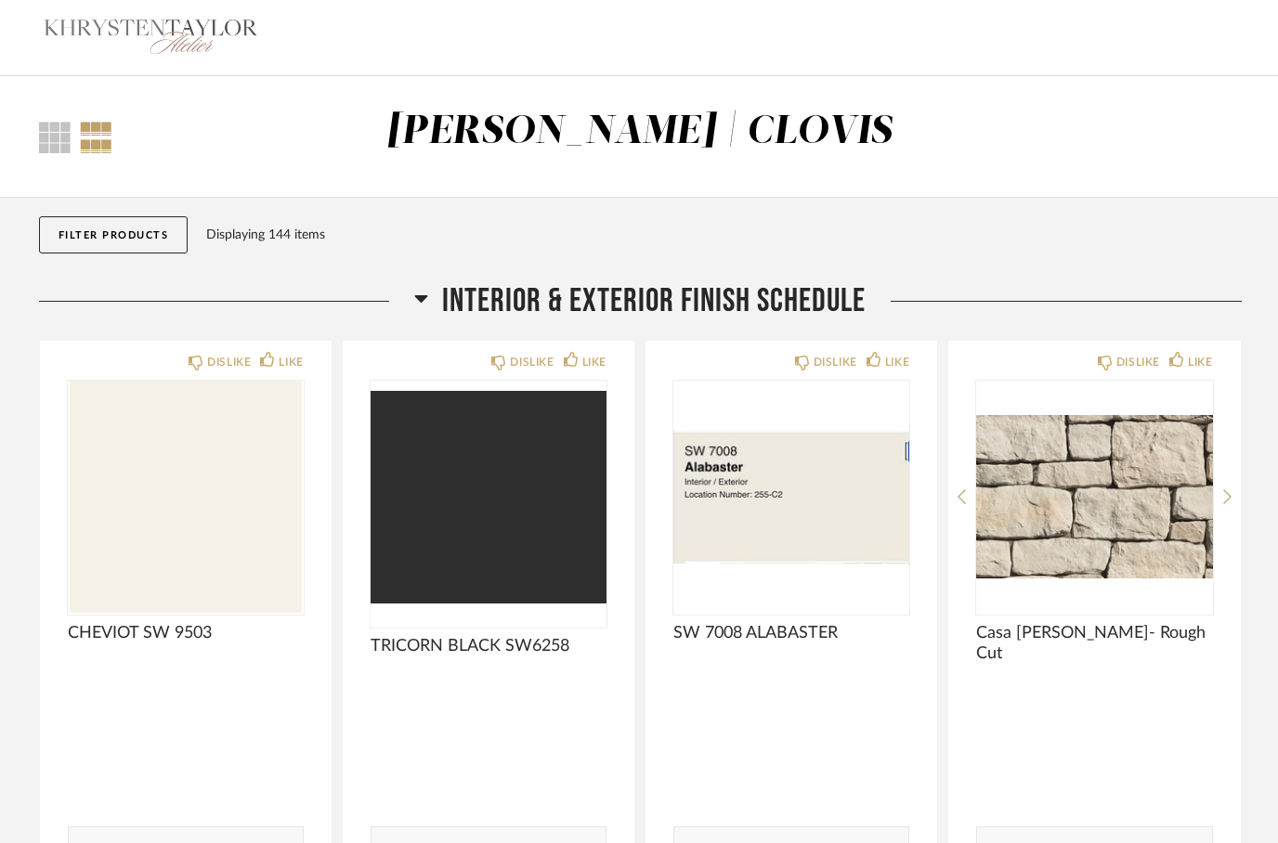
scroll to position [4090, 0]
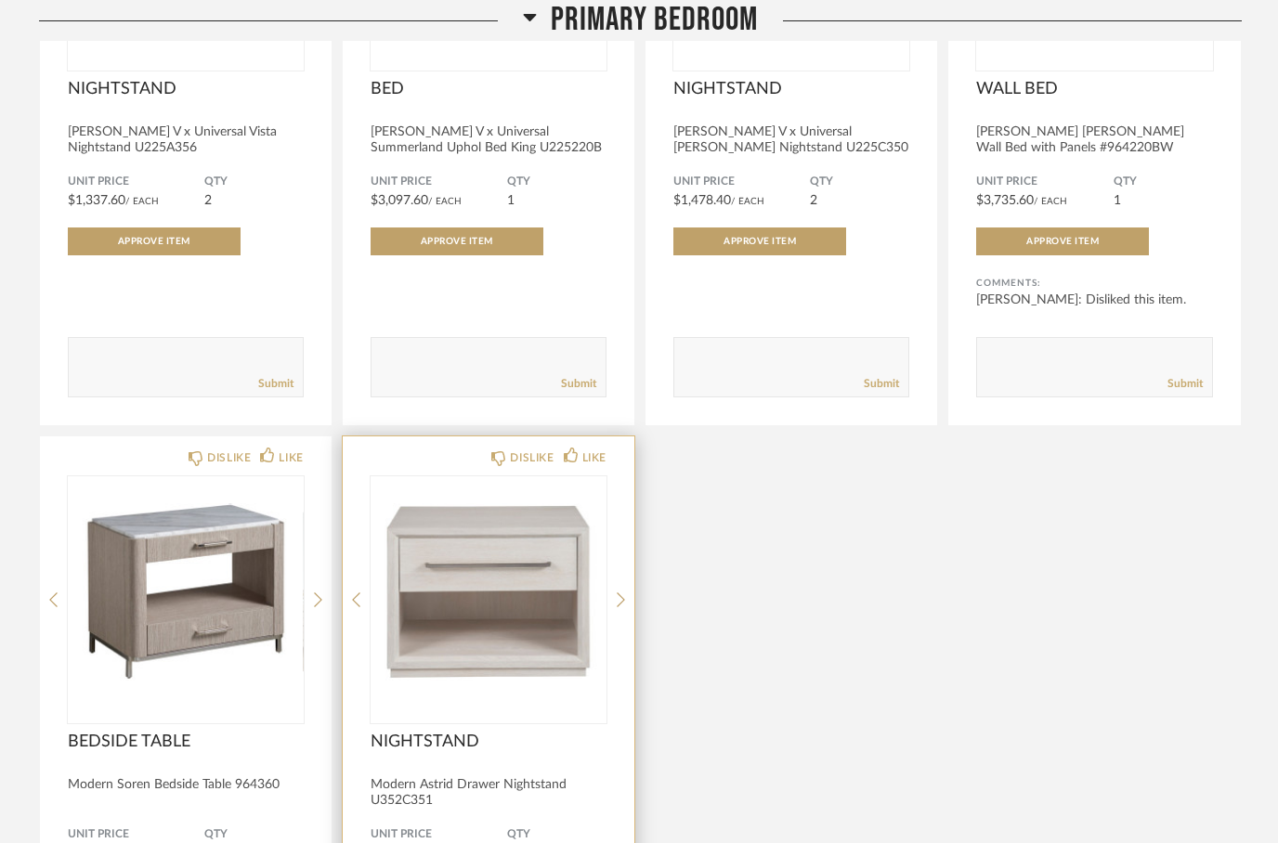
click at [465, 545] on img "0" at bounding box center [489, 592] width 236 height 232
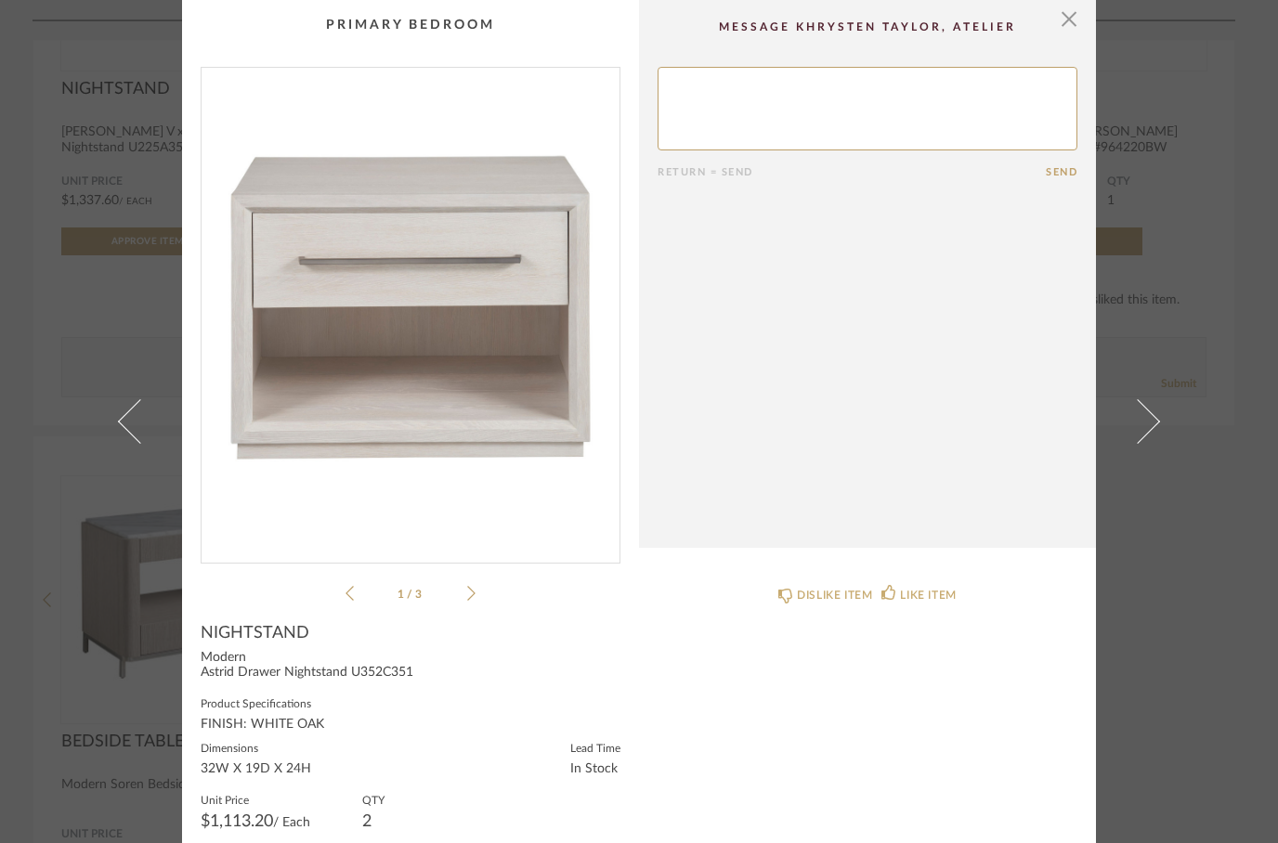
scroll to position [1, 0]
click at [1069, 25] on span "button" at bounding box center [1068, 17] width 37 height 37
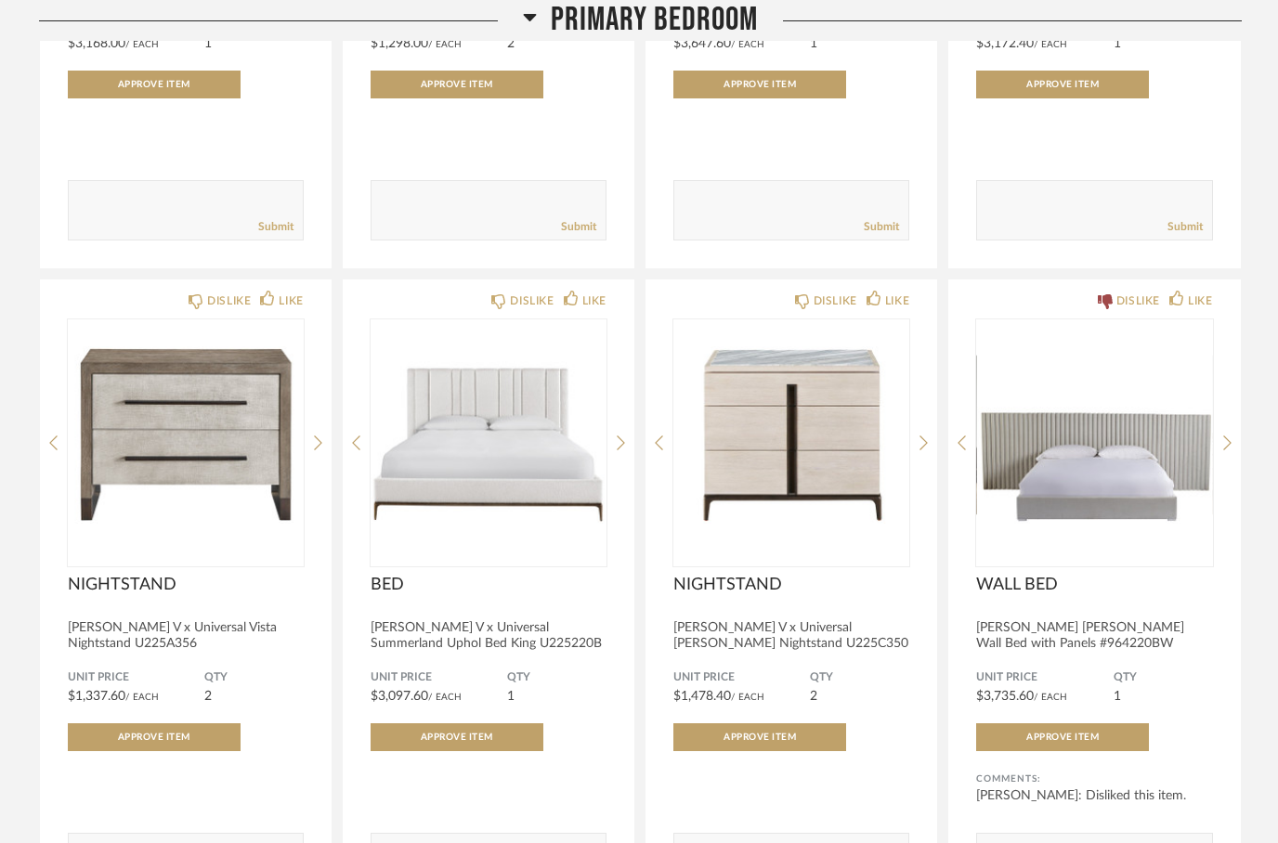
scroll to position [3591, 0]
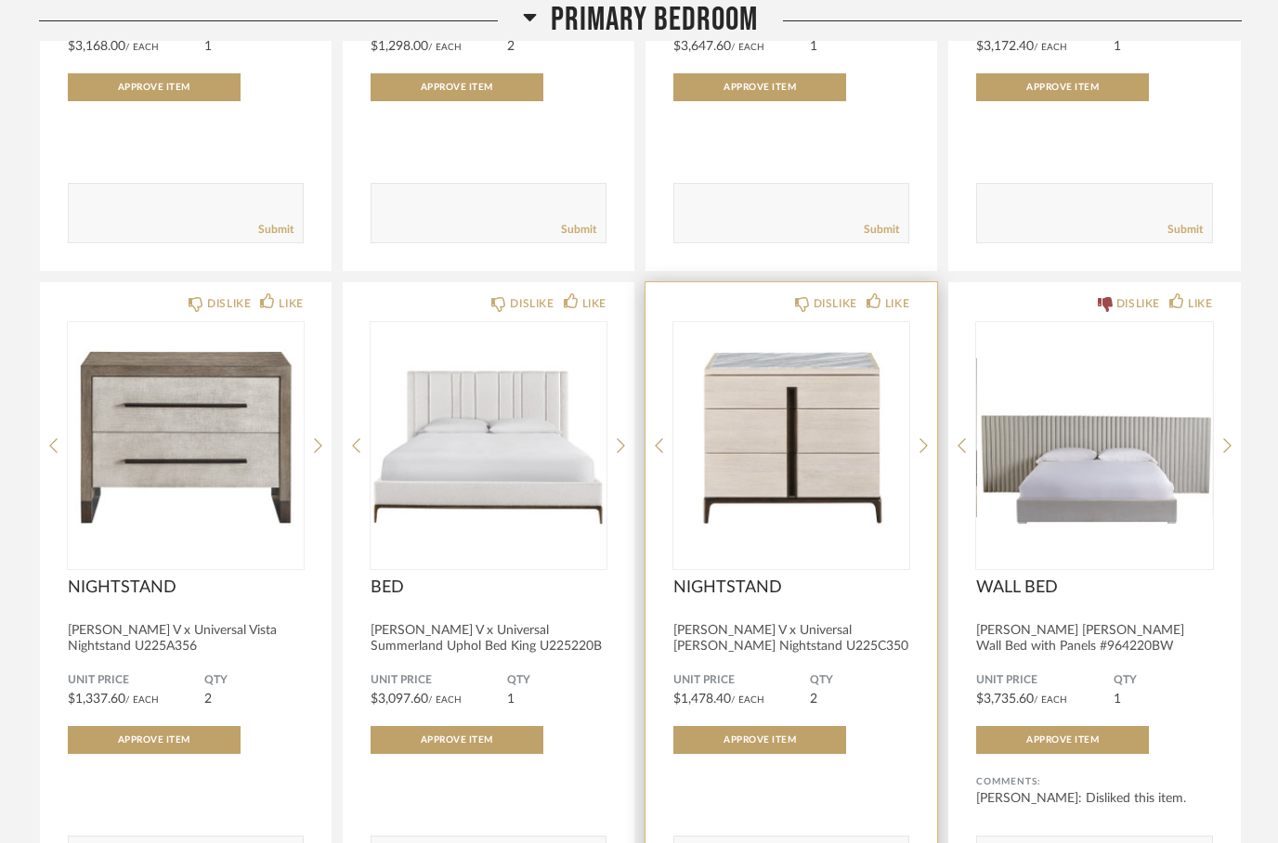
click at [801, 409] on img "0" at bounding box center [791, 438] width 236 height 232
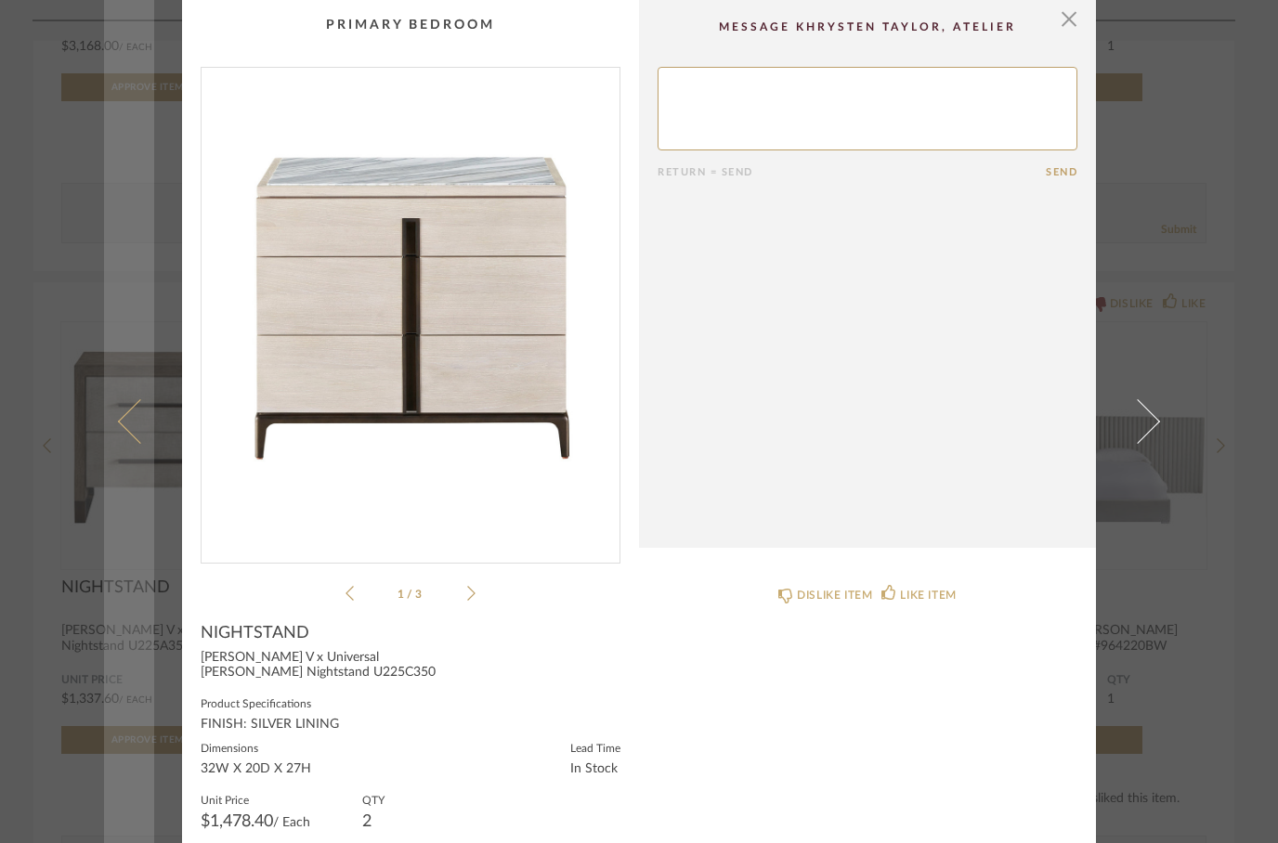
click at [105, 395] on link at bounding box center [129, 421] width 50 height 843
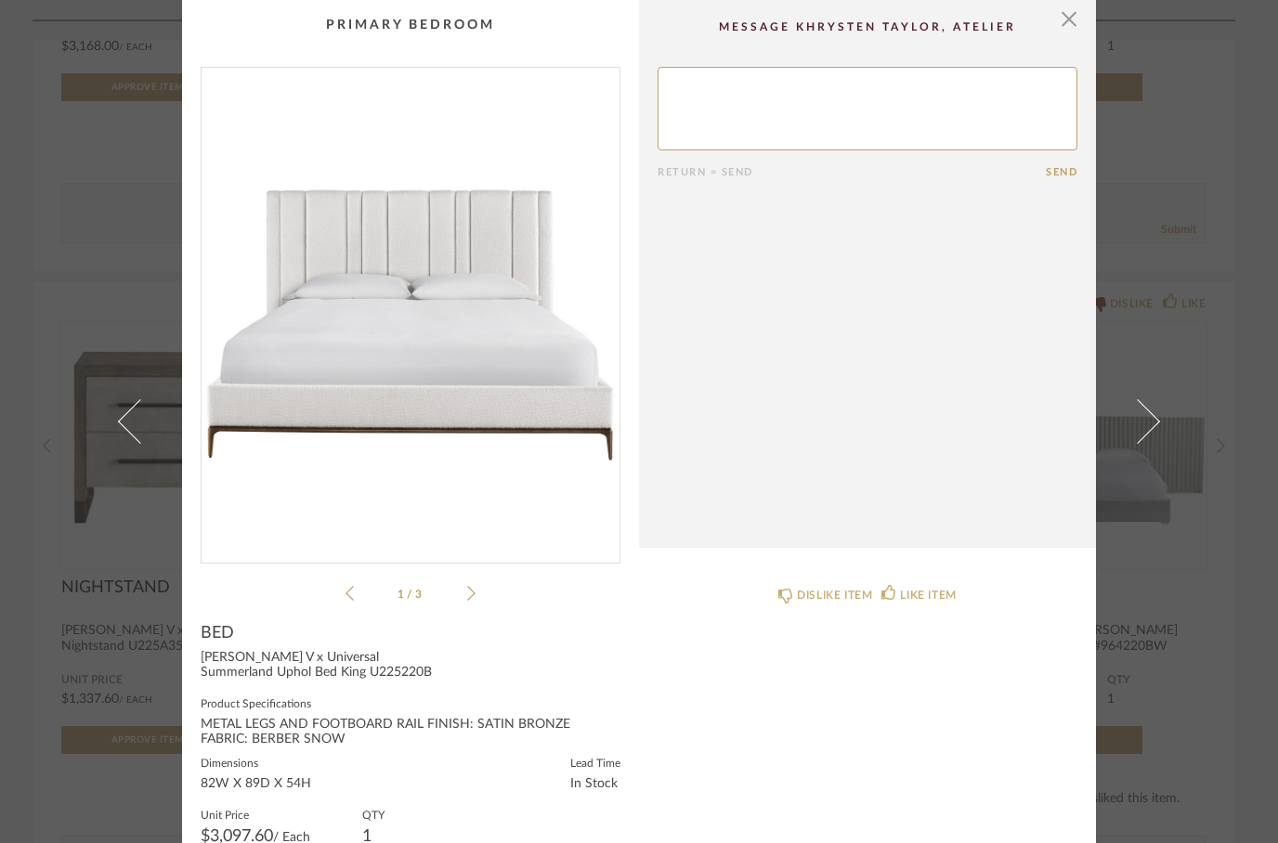
click at [97, 410] on div "× 1 / 3 Return = Send Send BED Erinn V x Universal Summerland Uphol Bed King U2…" at bounding box center [639, 421] width 1278 height 843
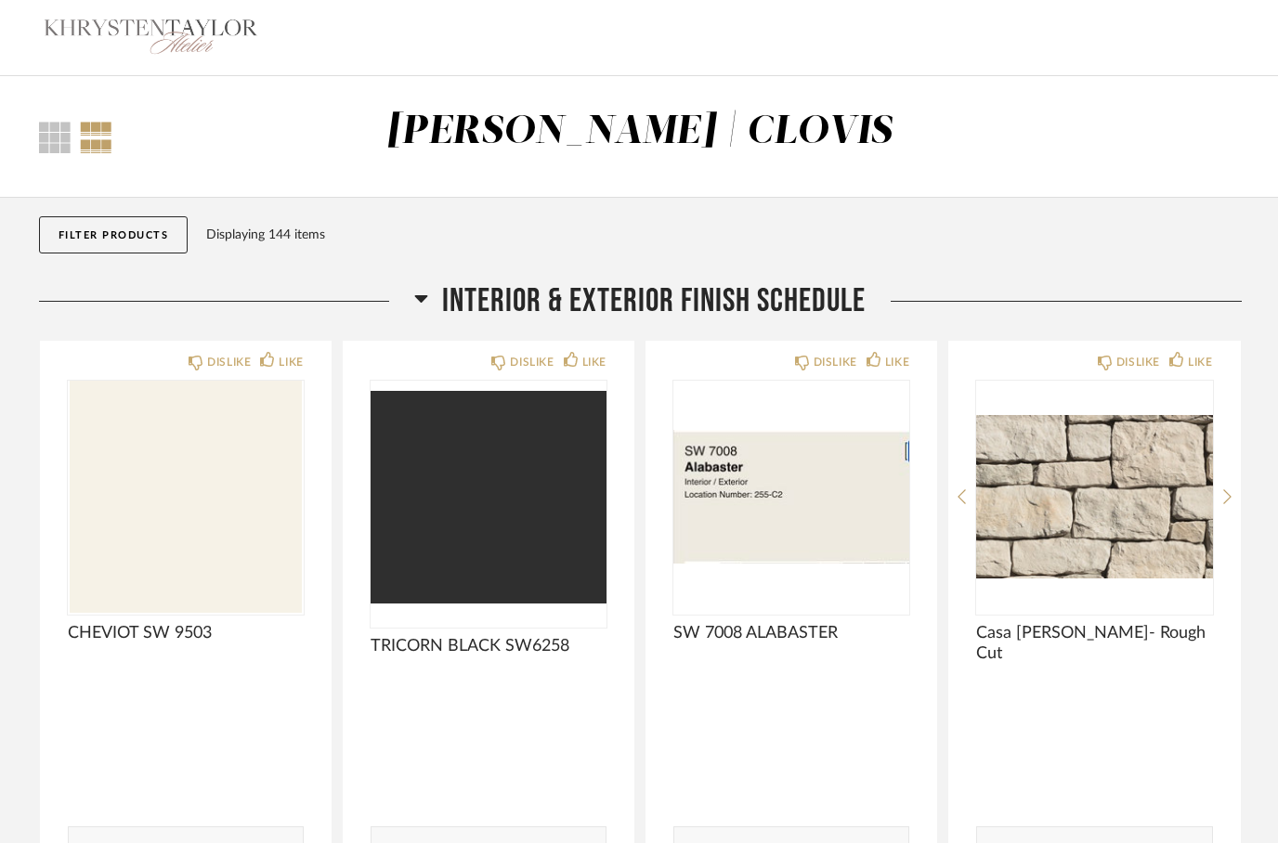
scroll to position [3591, 0]
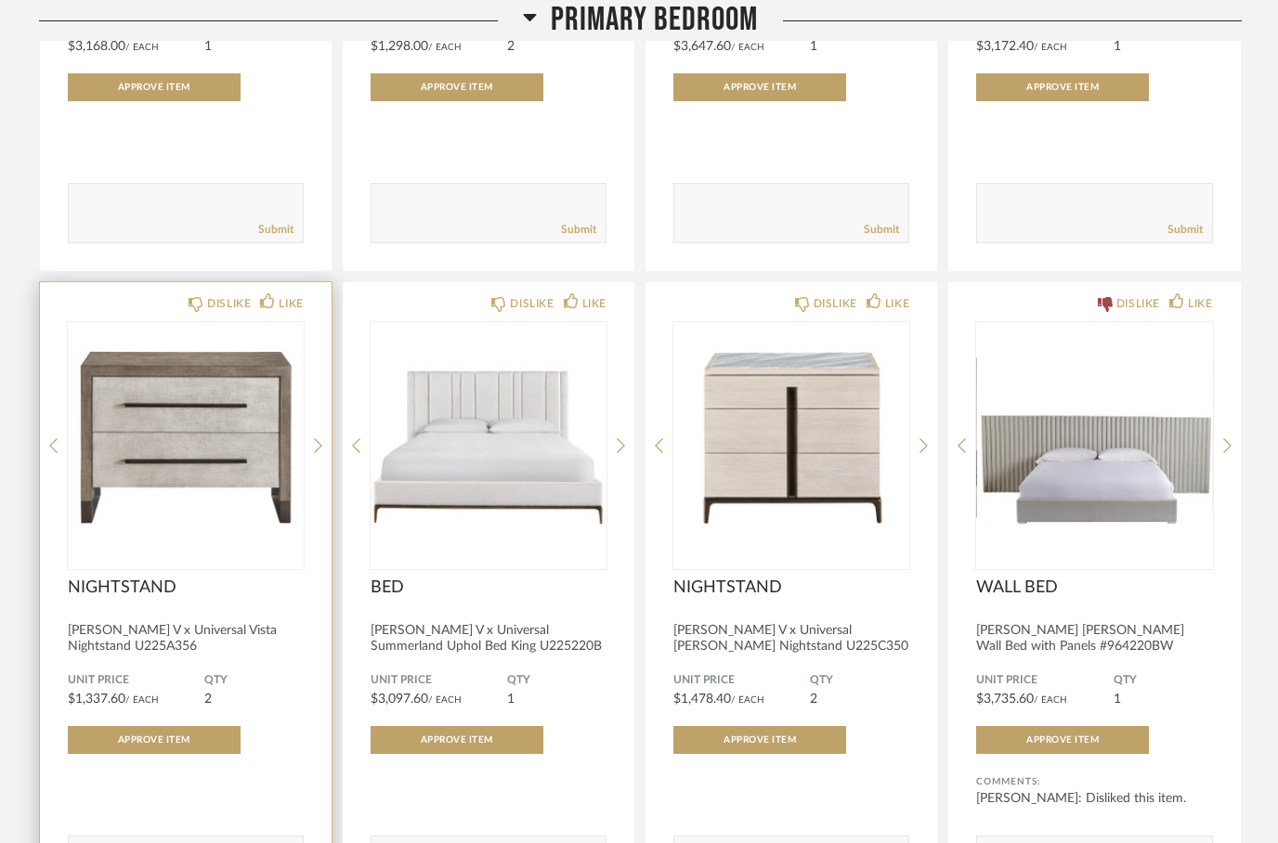
click at [120, 437] on img "0" at bounding box center [186, 438] width 236 height 232
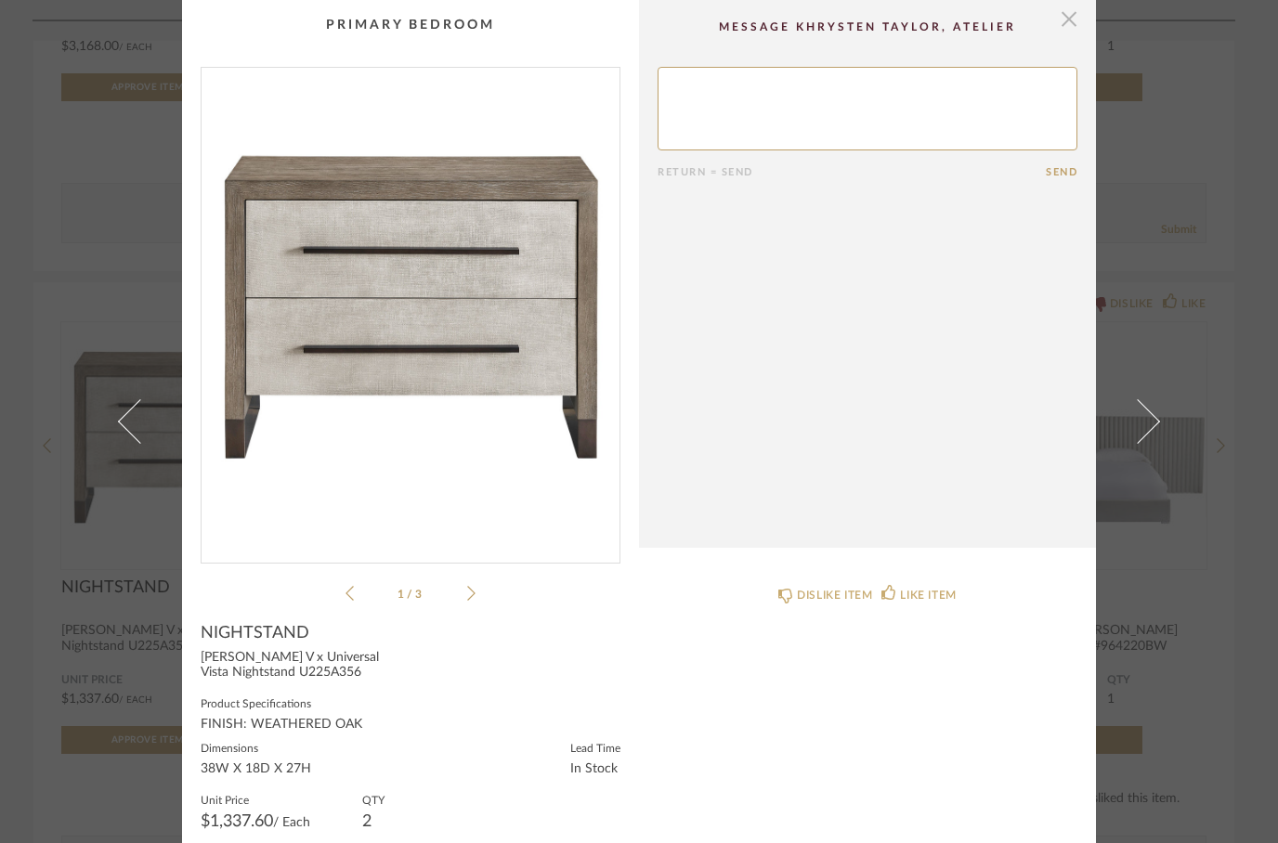
click at [1058, 13] on span "button" at bounding box center [1068, 18] width 37 height 37
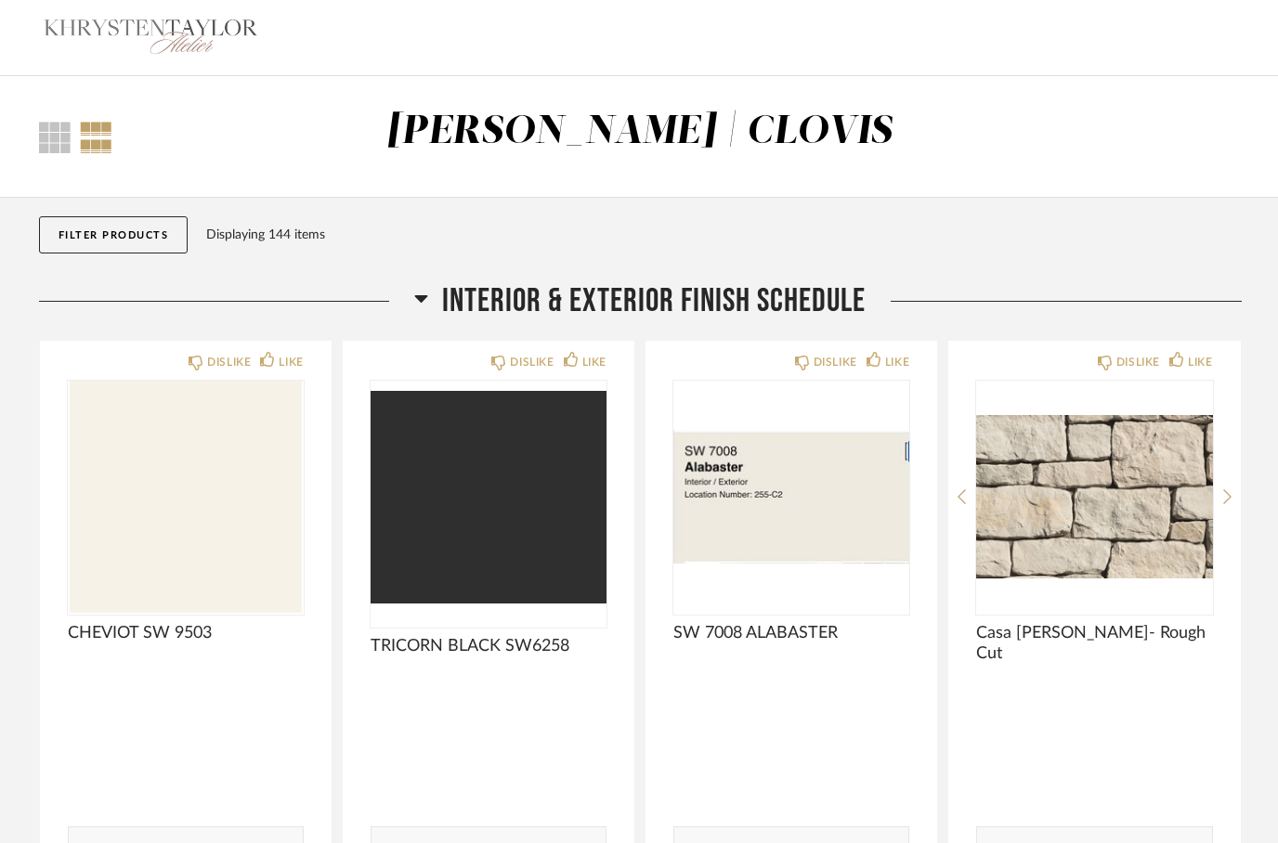
scroll to position [3591, 0]
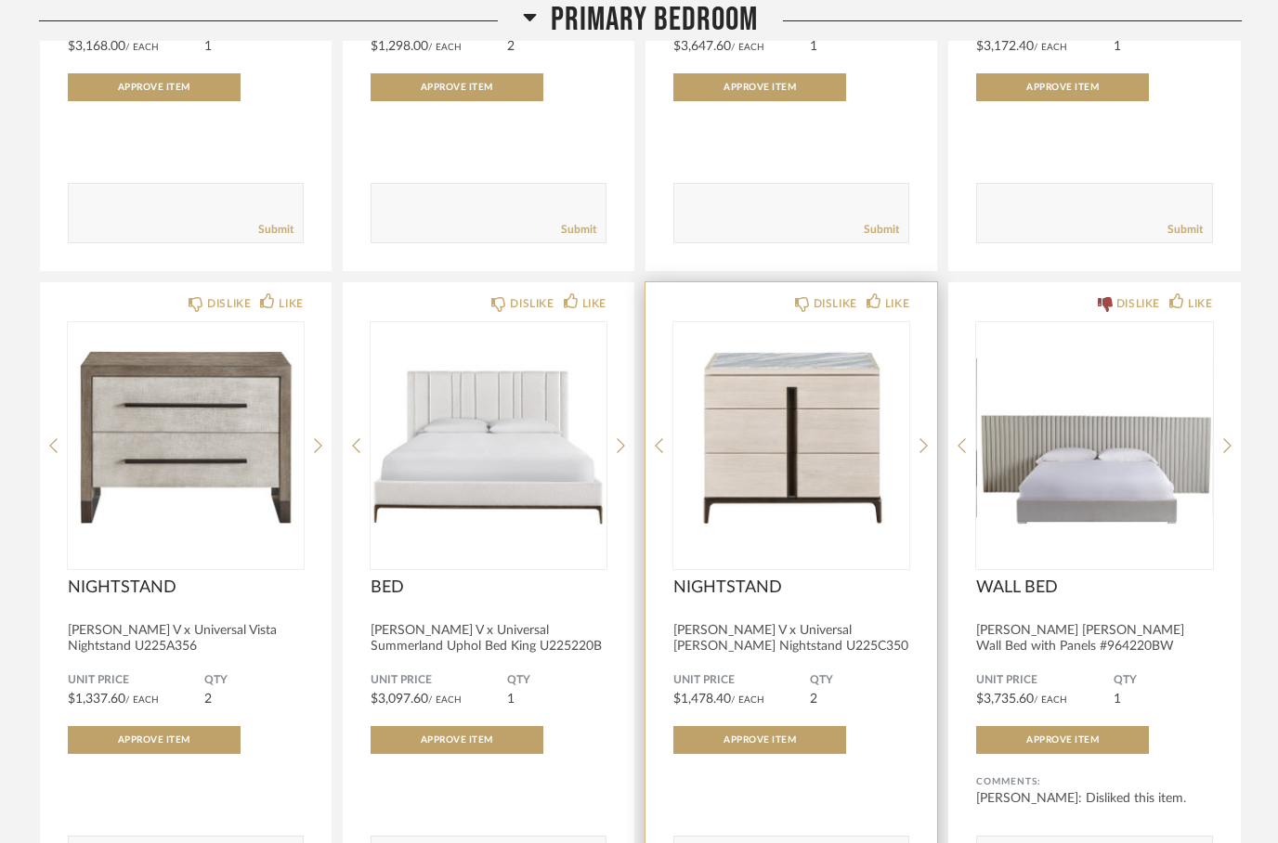
click at [786, 346] on img "0" at bounding box center [791, 438] width 236 height 232
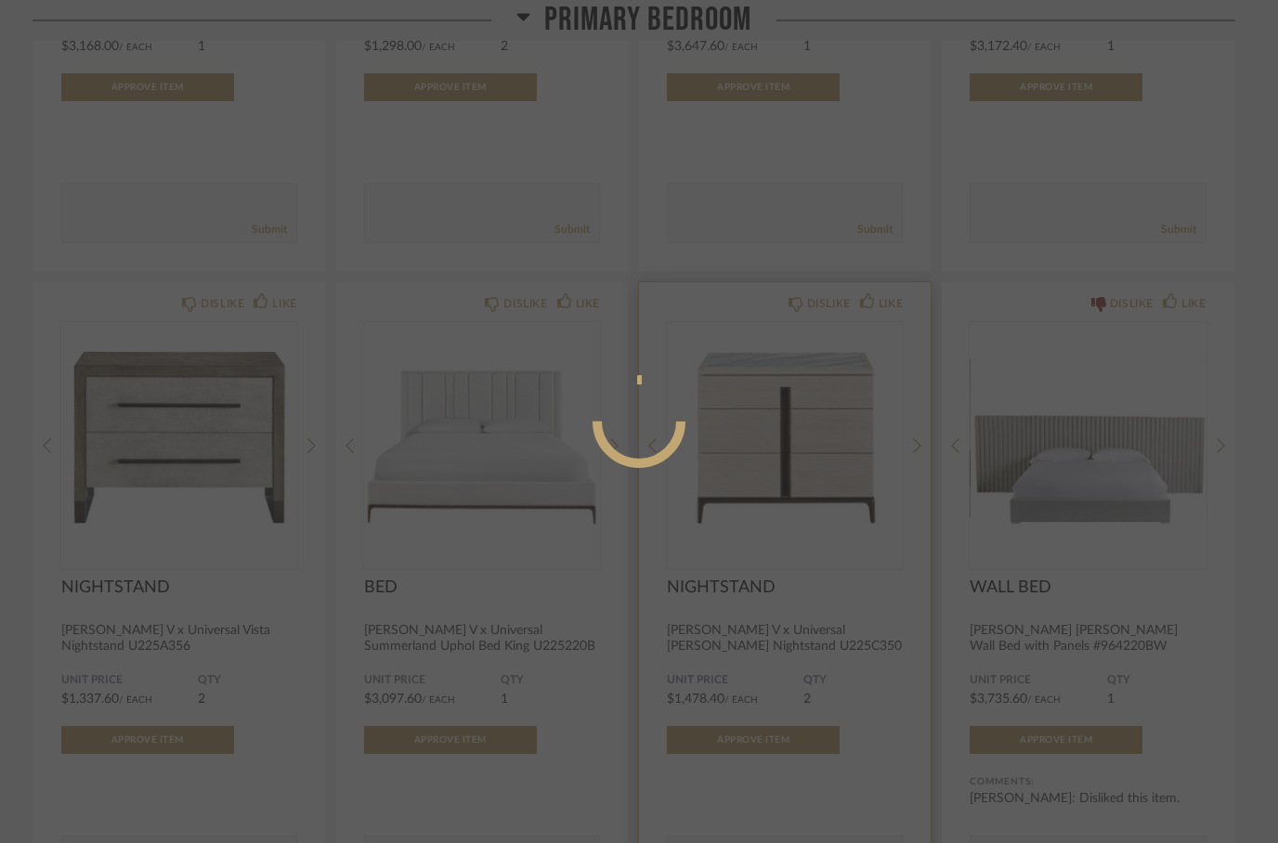
scroll to position [0, 0]
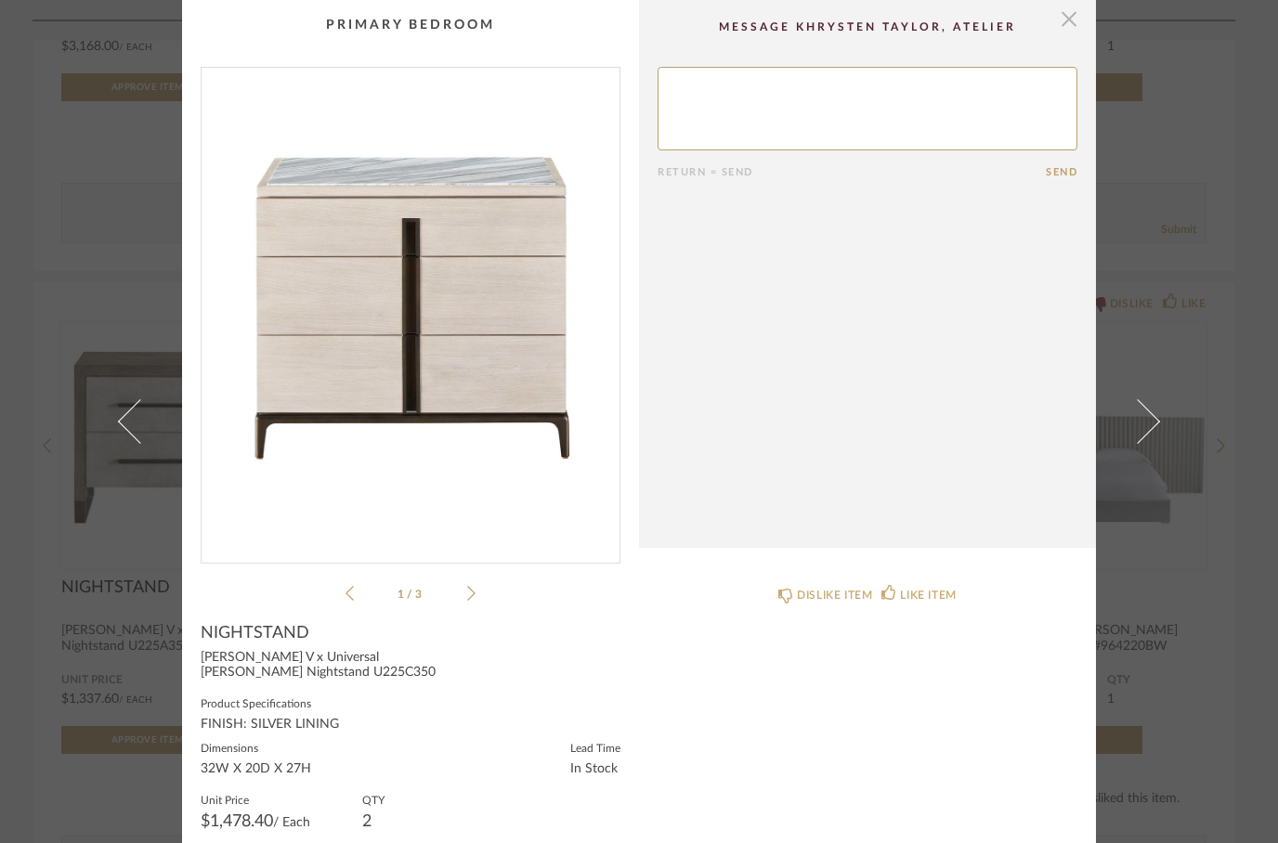
click at [1076, 15] on span "button" at bounding box center [1068, 18] width 37 height 37
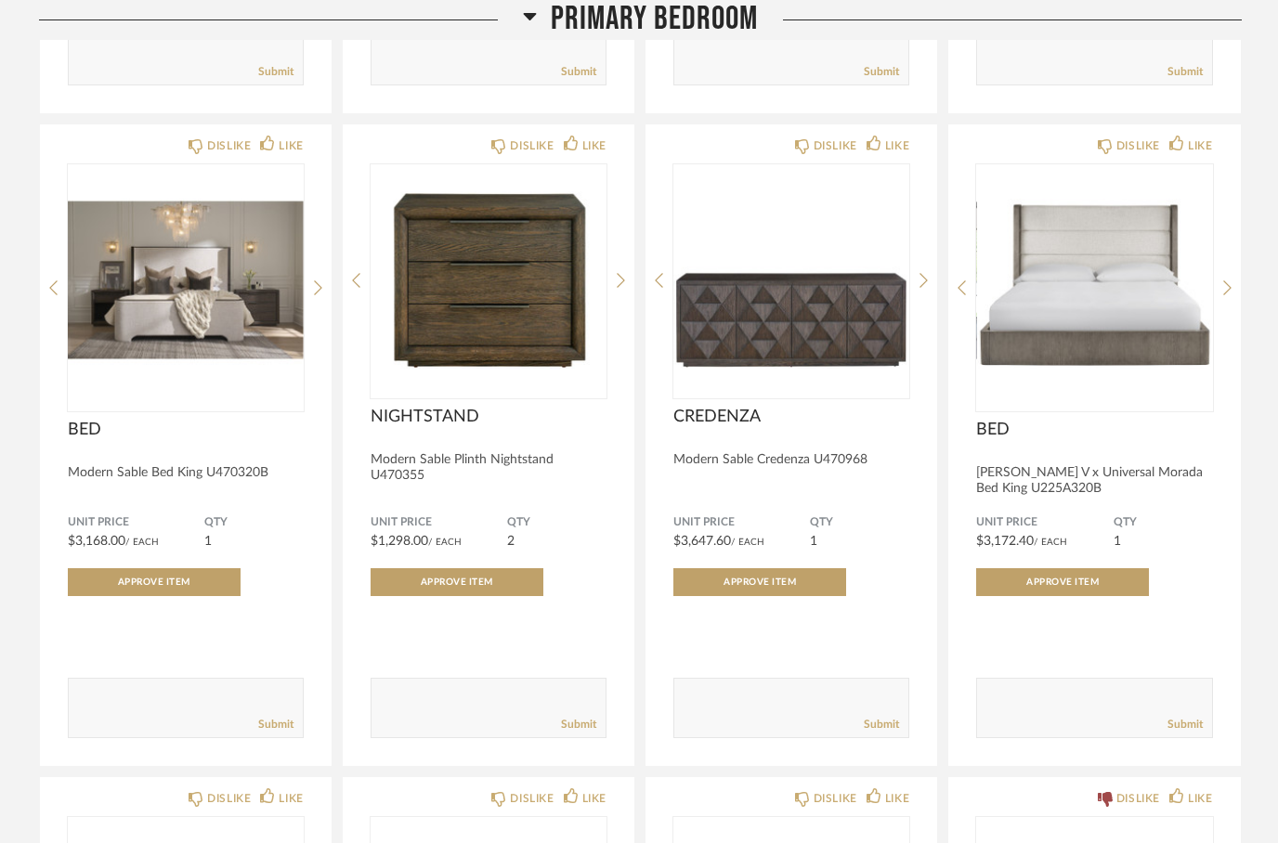
scroll to position [3028, 0]
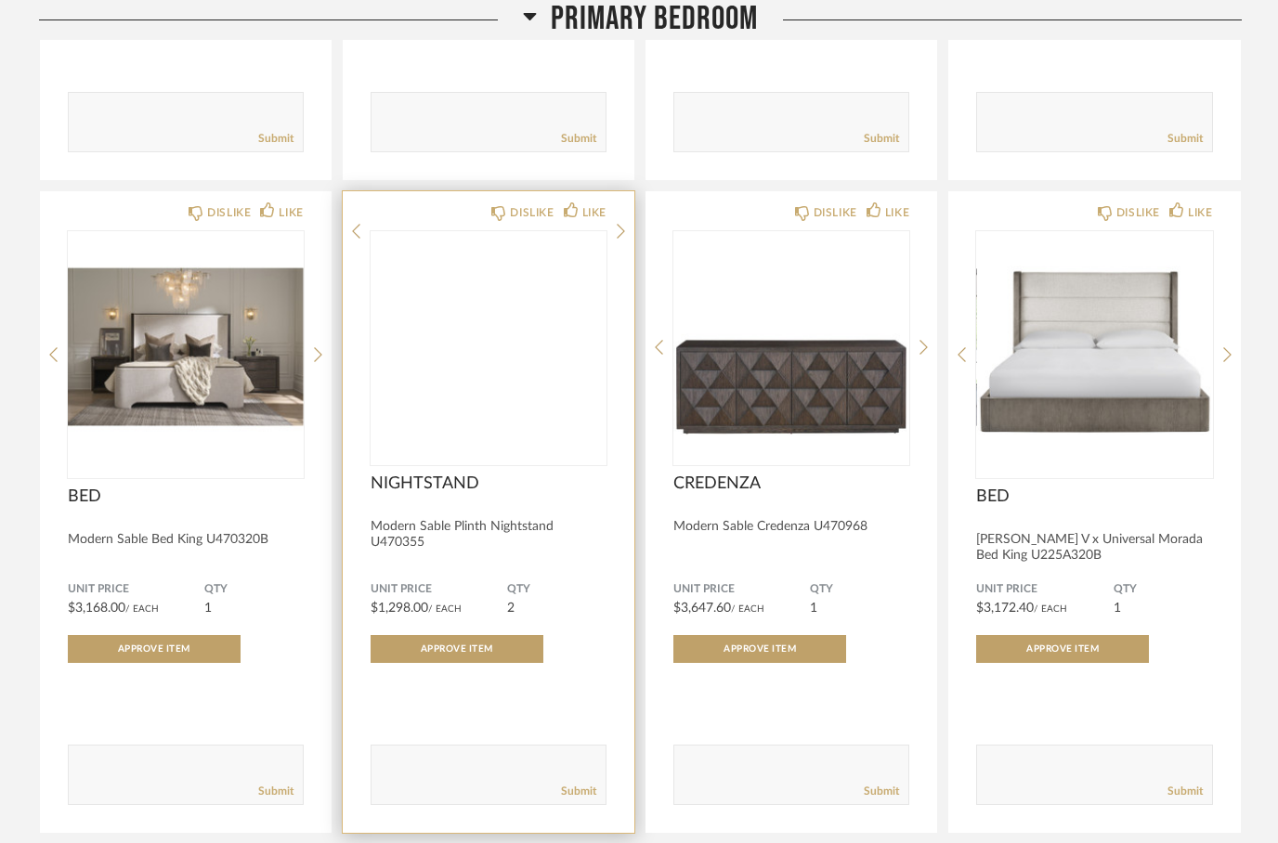
click at [0, 0] on img at bounding box center [0, 0] width 0 height 0
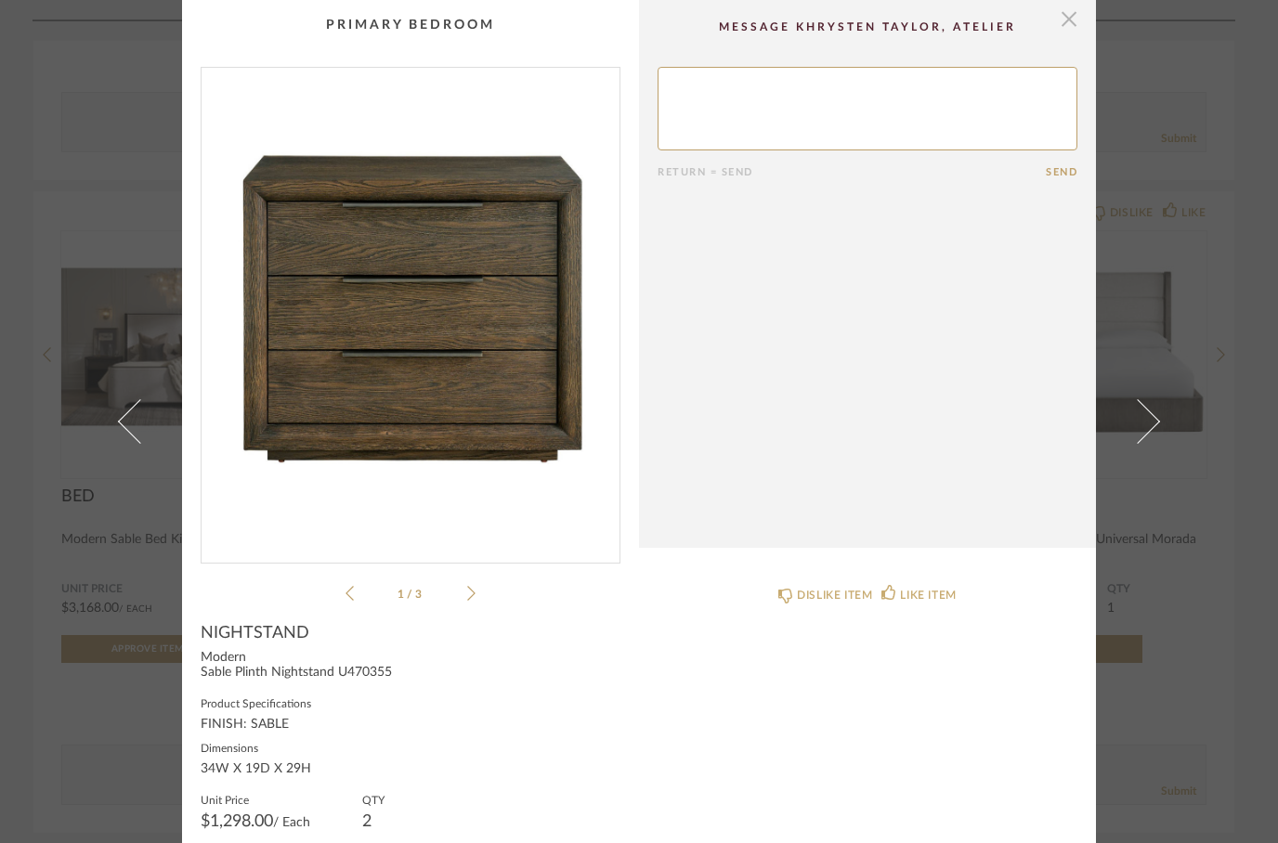
click at [1060, 15] on span "button" at bounding box center [1068, 18] width 37 height 37
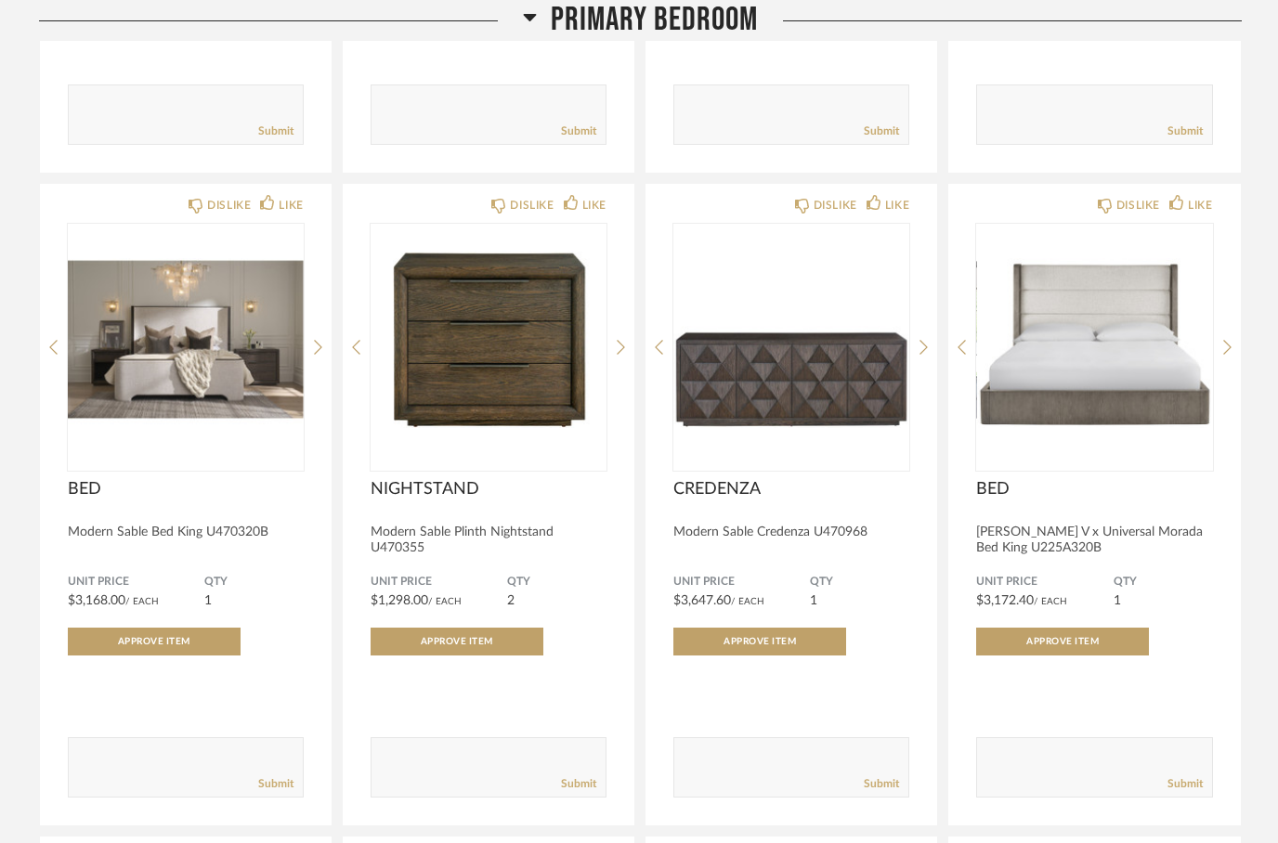
scroll to position [3037, 0]
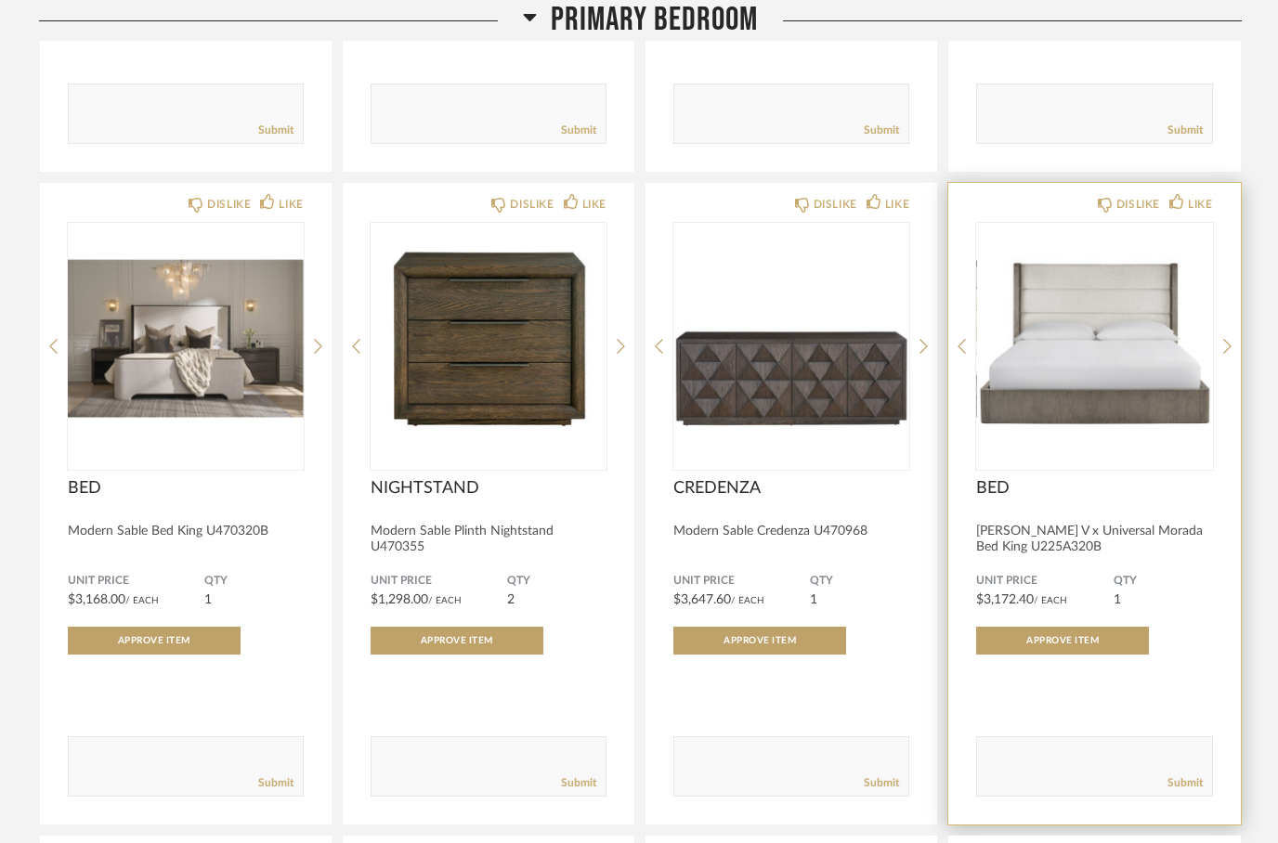
click at [1082, 290] on img "0" at bounding box center [1094, 339] width 236 height 232
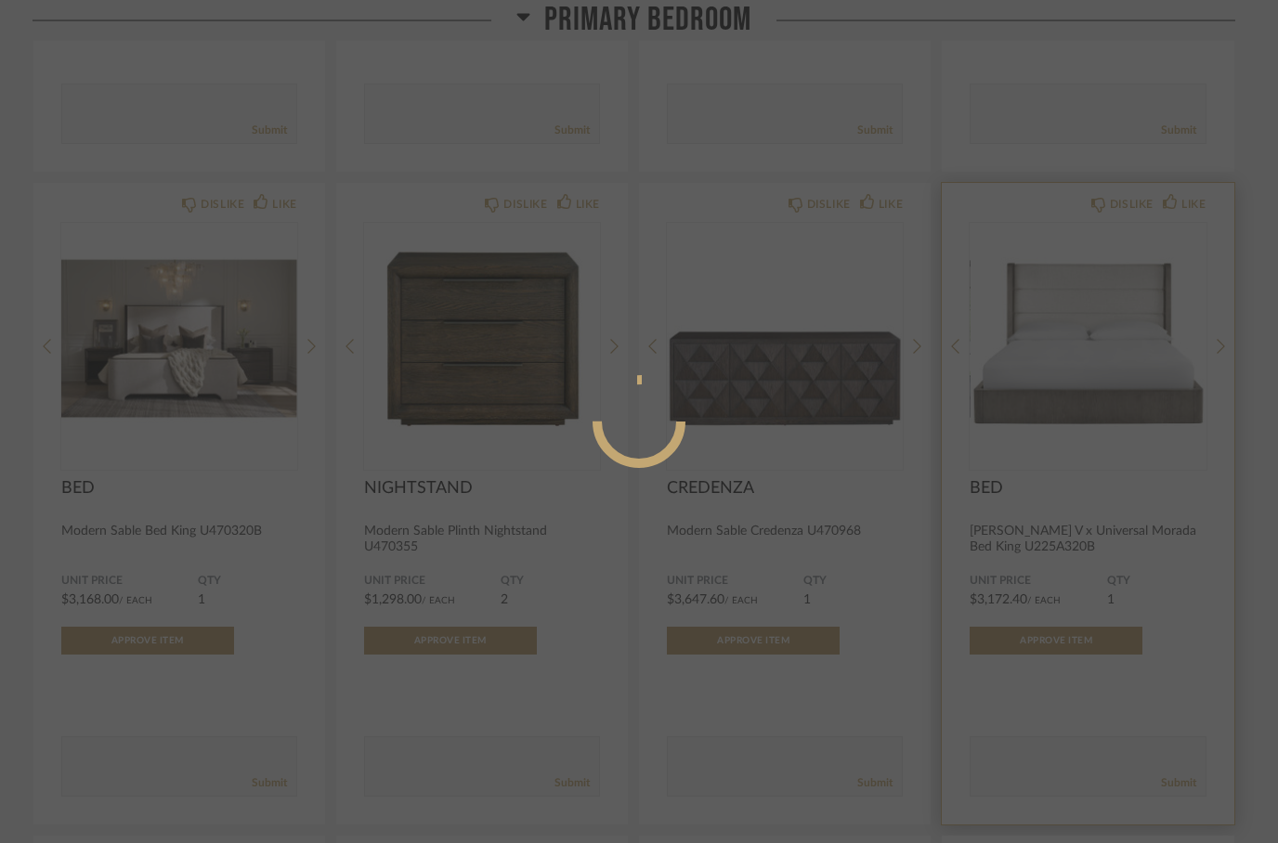
scroll to position [0, 0]
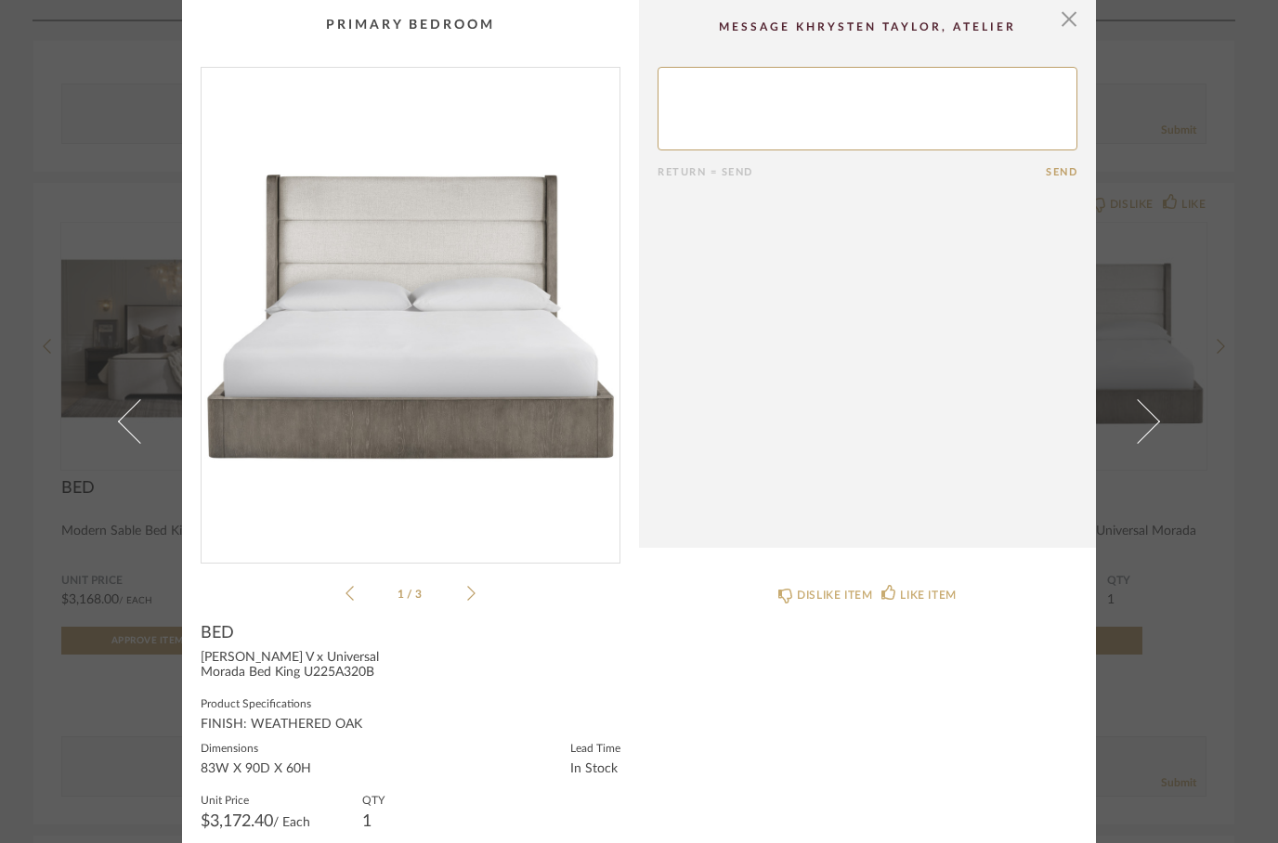
click at [213, 142] on img "0" at bounding box center [411, 308] width 418 height 480
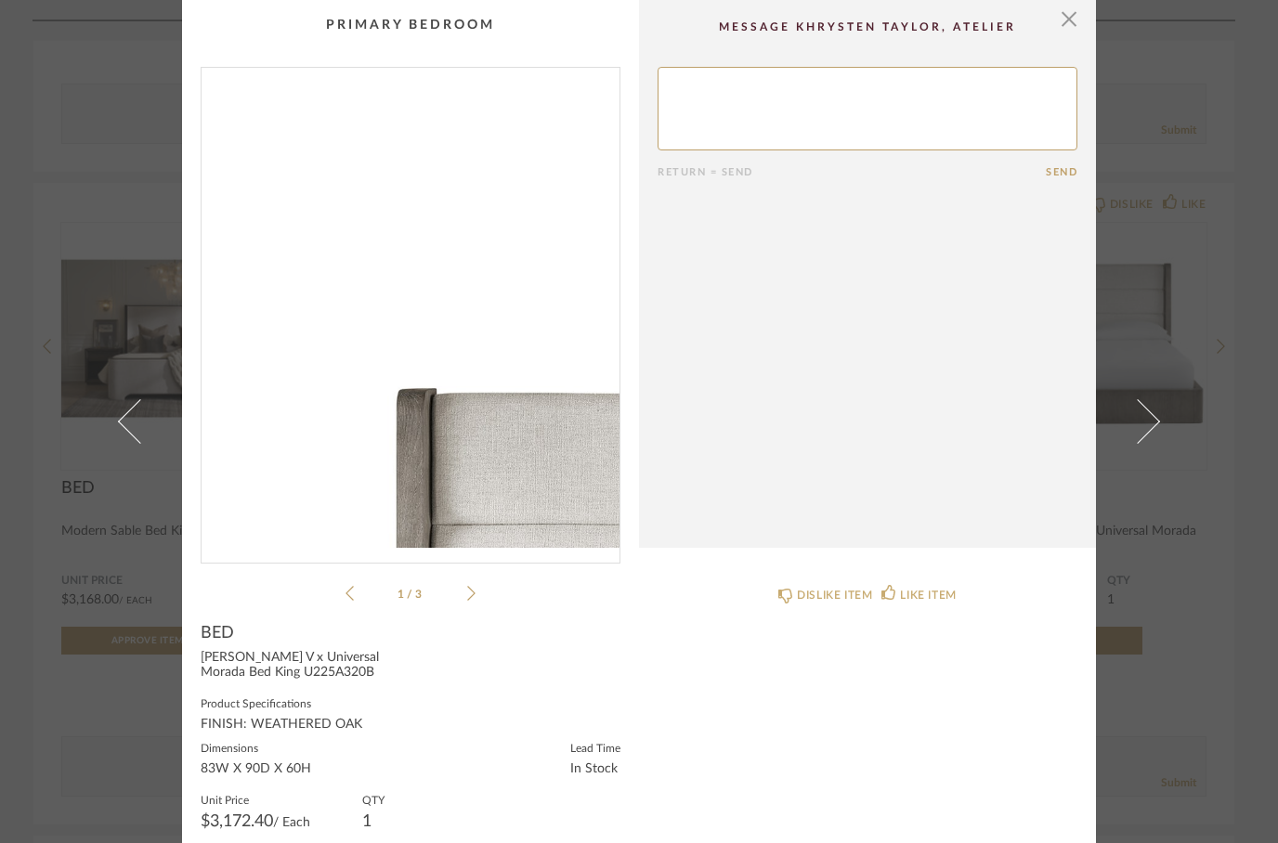
click at [76, 102] on div "× 1 / 3 Return = Send Send BED Erinn V x Universal Morada Bed King U225A320B Pr…" at bounding box center [639, 421] width 1278 height 843
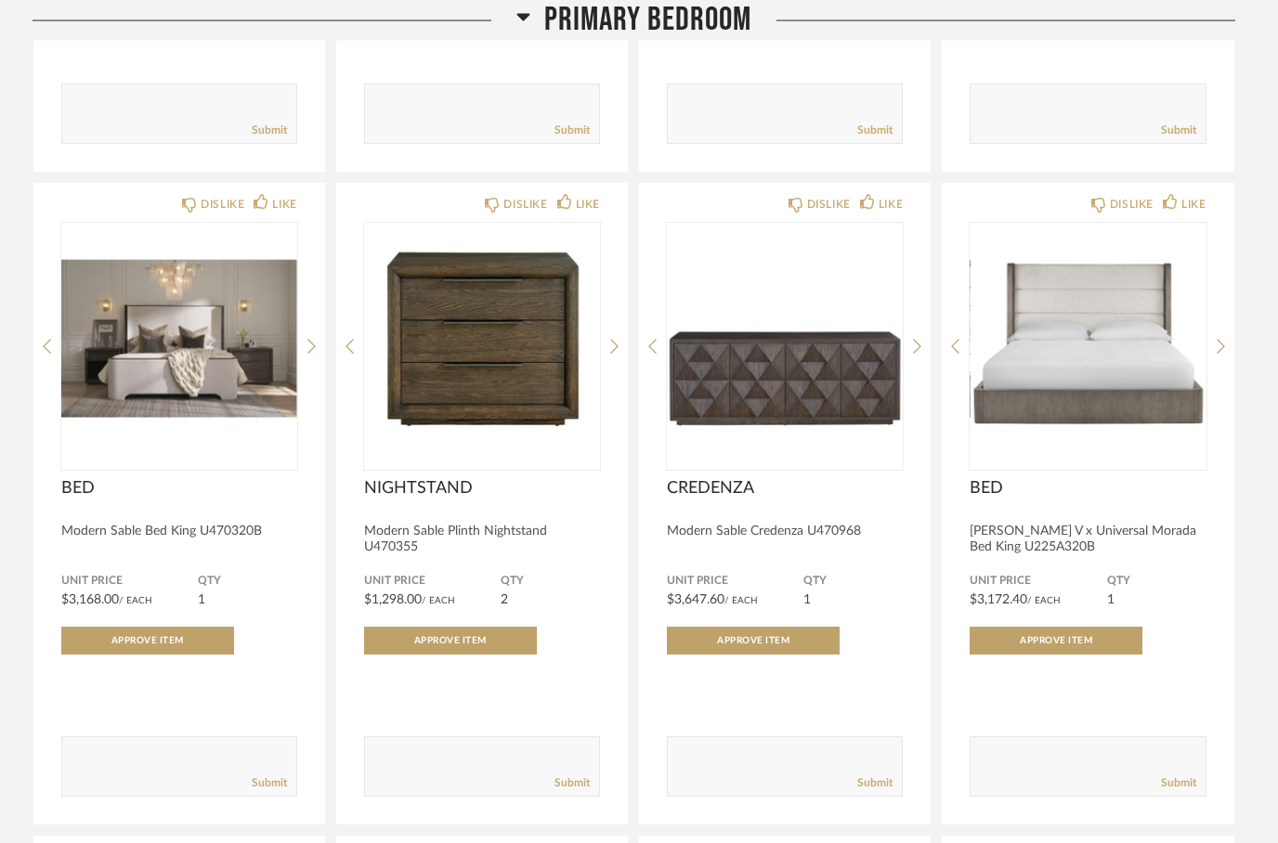
scroll to position [3037, 0]
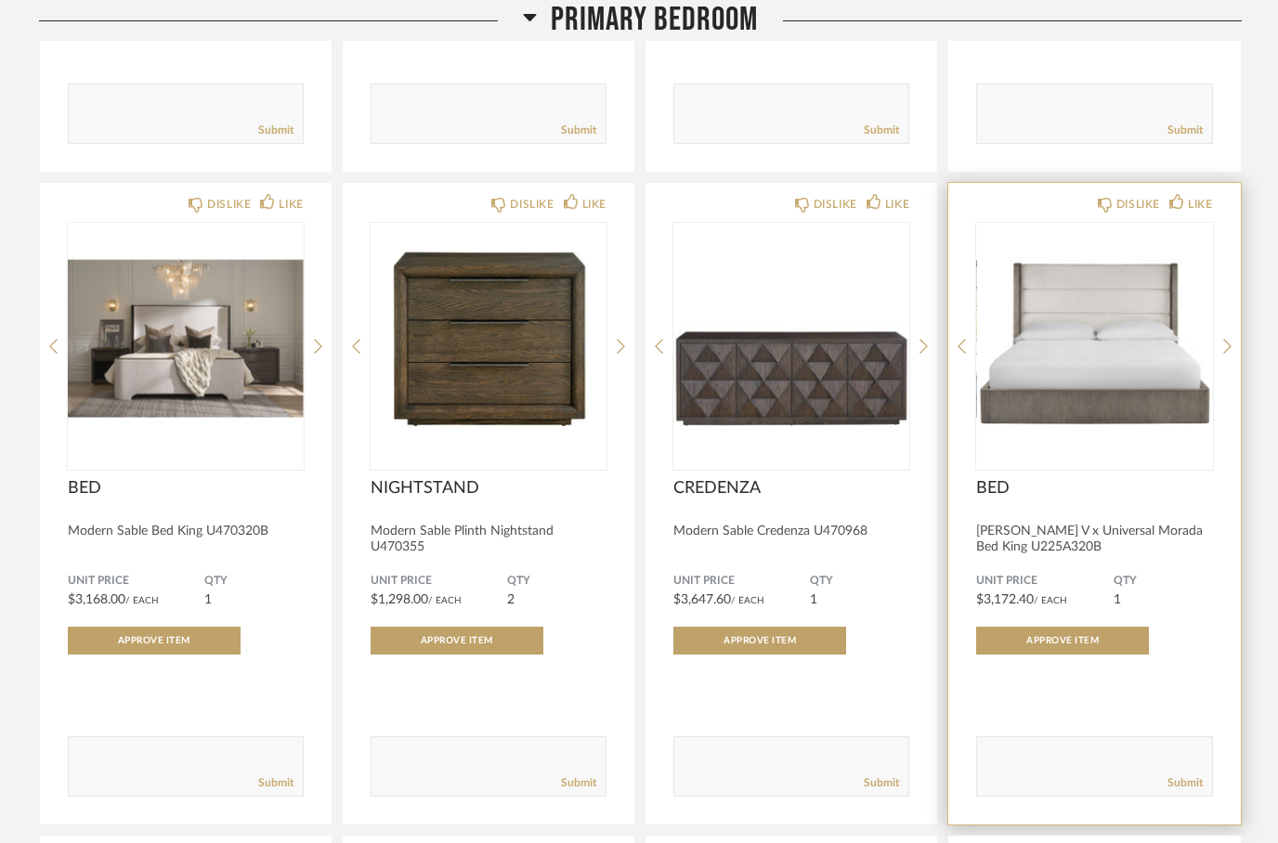
click at [1111, 294] on img "0" at bounding box center [1094, 339] width 236 height 232
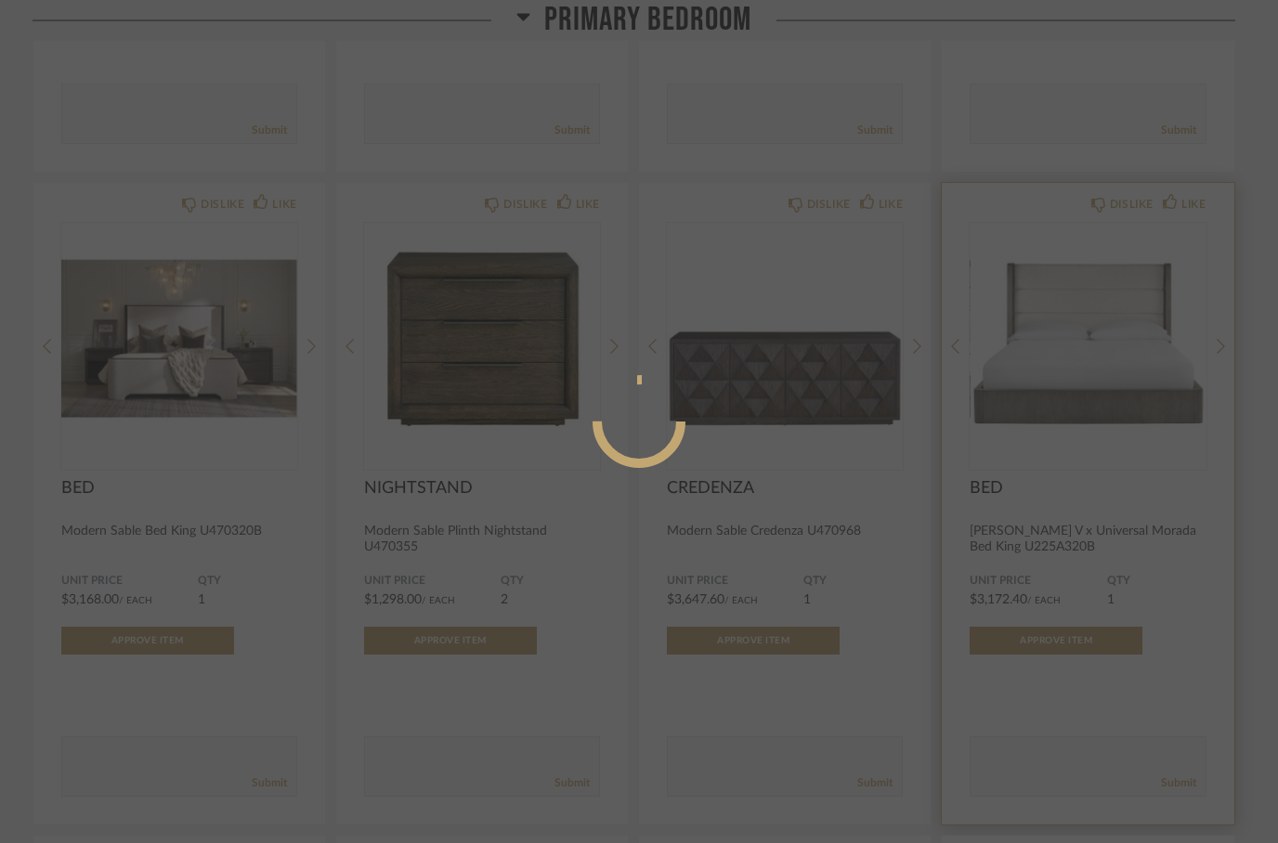
scroll to position [0, 0]
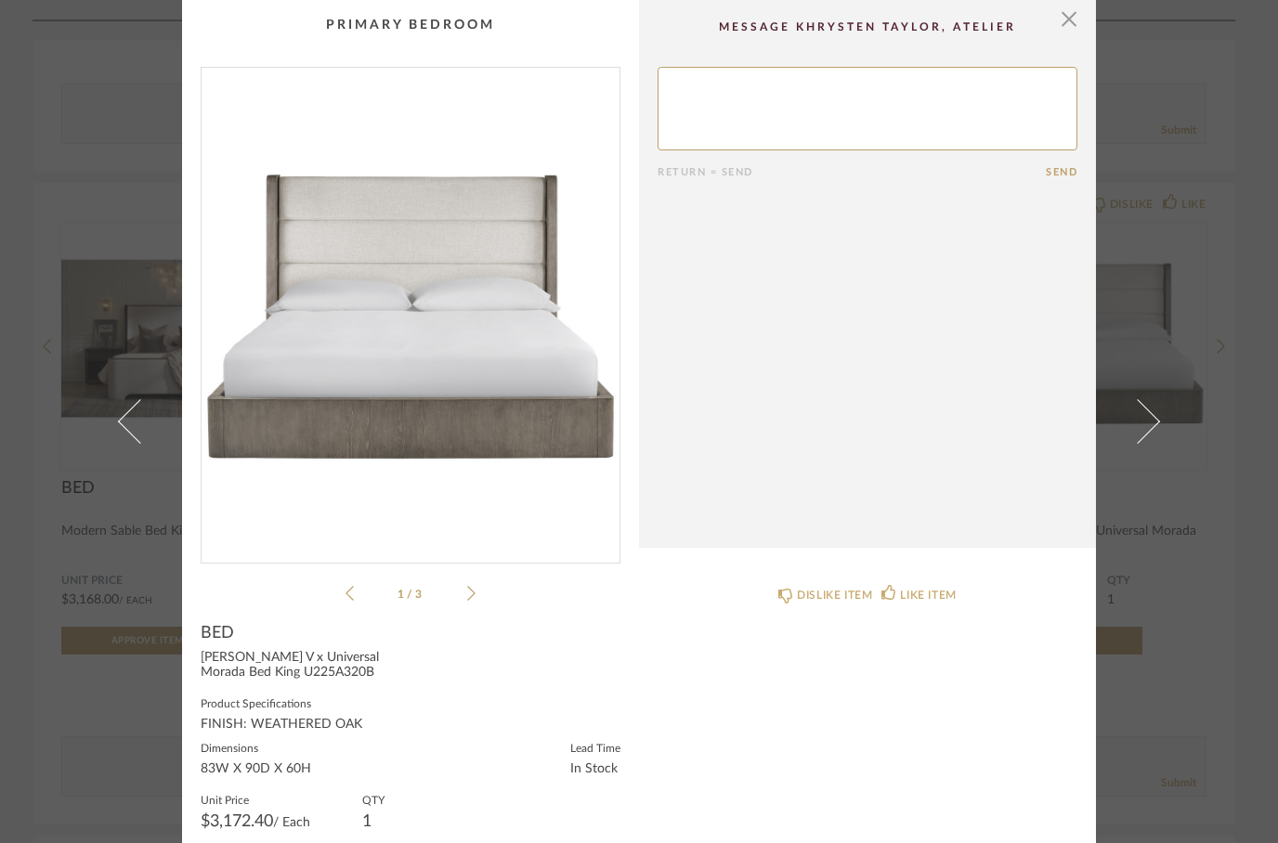
click at [484, 337] on img "0" at bounding box center [411, 308] width 418 height 480
click at [1055, 7] on span "button" at bounding box center [1068, 18] width 37 height 37
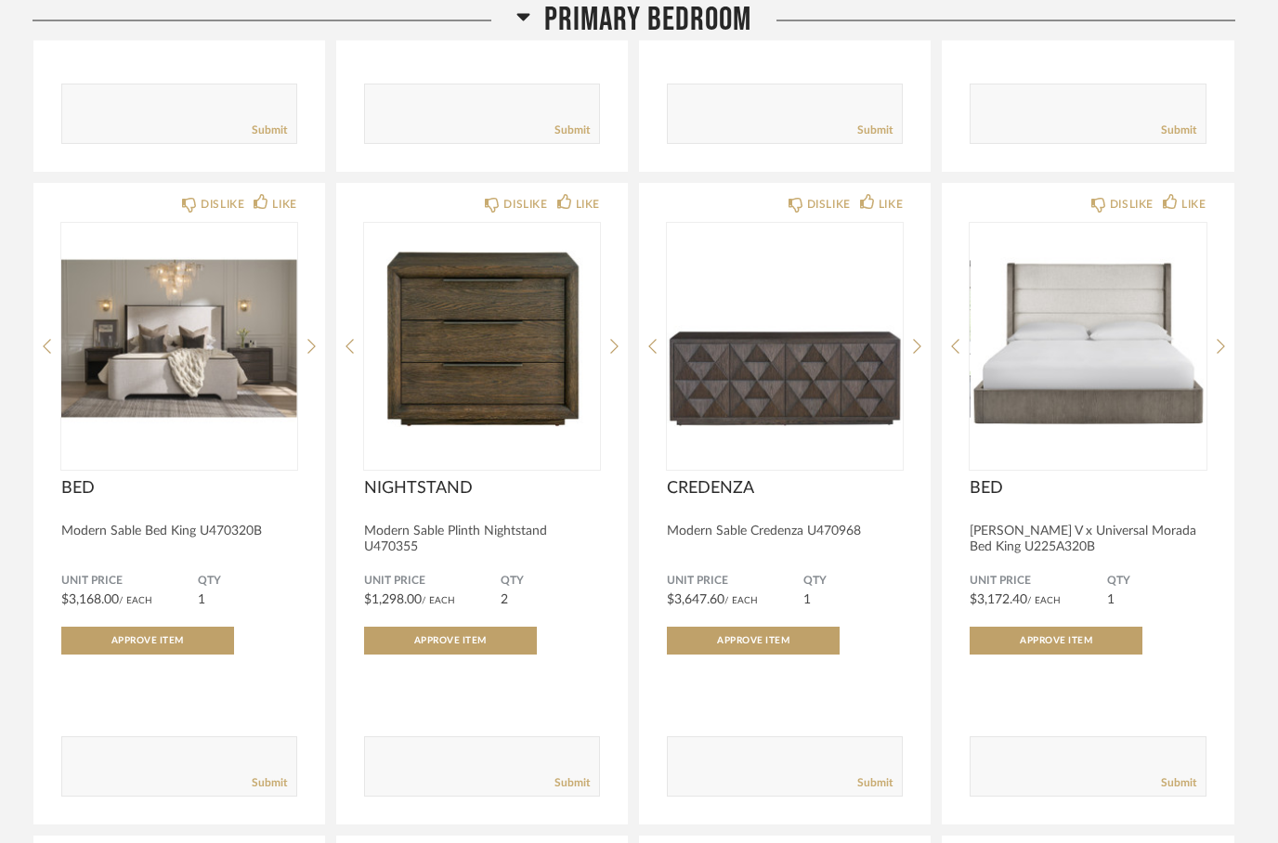
scroll to position [3037, 0]
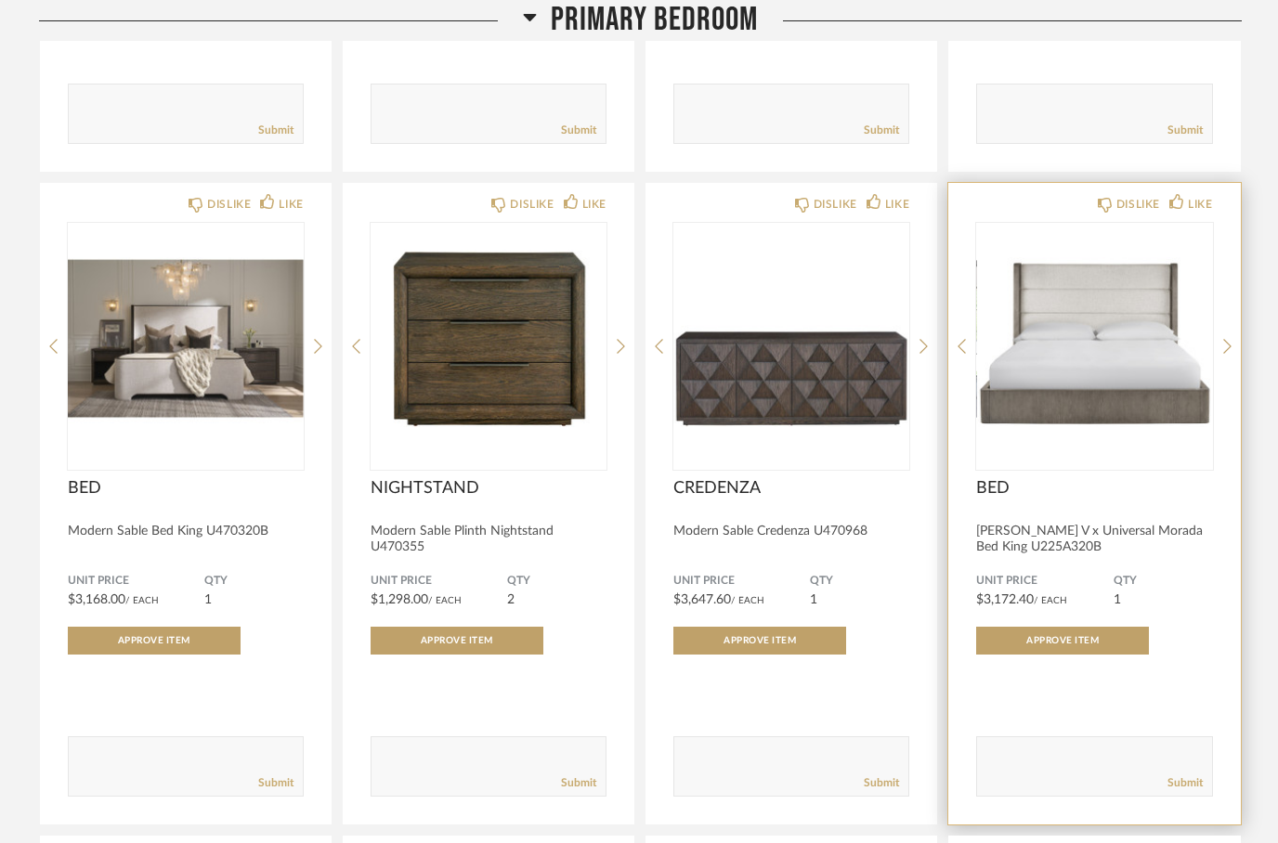
click at [1146, 183] on div "DISLIKE LIKE BED Erinn V x Universal Morada Bed King U225A320B Unit Price $3,17…" at bounding box center [1094, 504] width 292 height 642
click at [1166, 183] on div "DISLIKE LIKE BED Erinn V x Universal Morada Bed King U225A320B Unit Price $3,17…" at bounding box center [1094, 504] width 292 height 642
click at [1175, 194] on icon at bounding box center [1176, 201] width 15 height 15
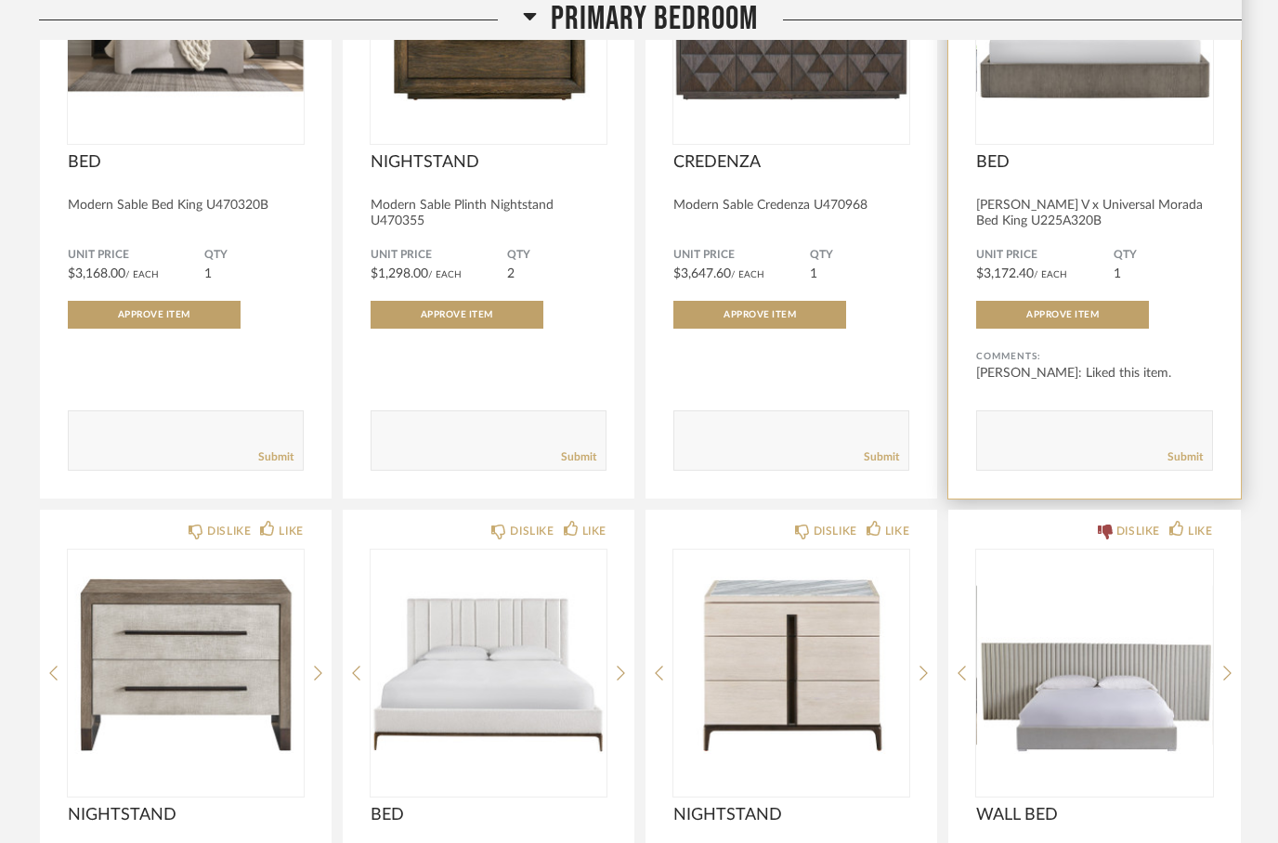
scroll to position [3363, 0]
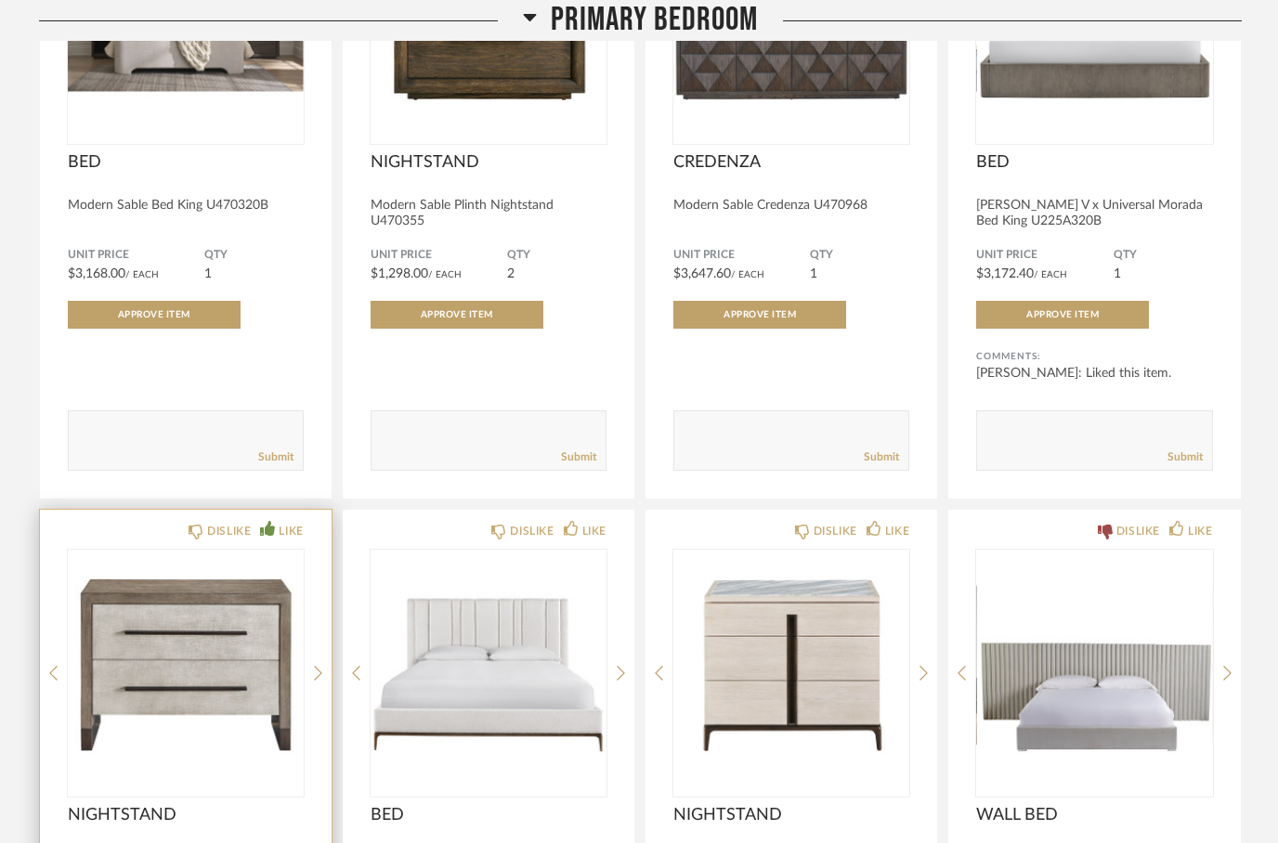
click at [271, 521] on icon at bounding box center [267, 528] width 15 height 15
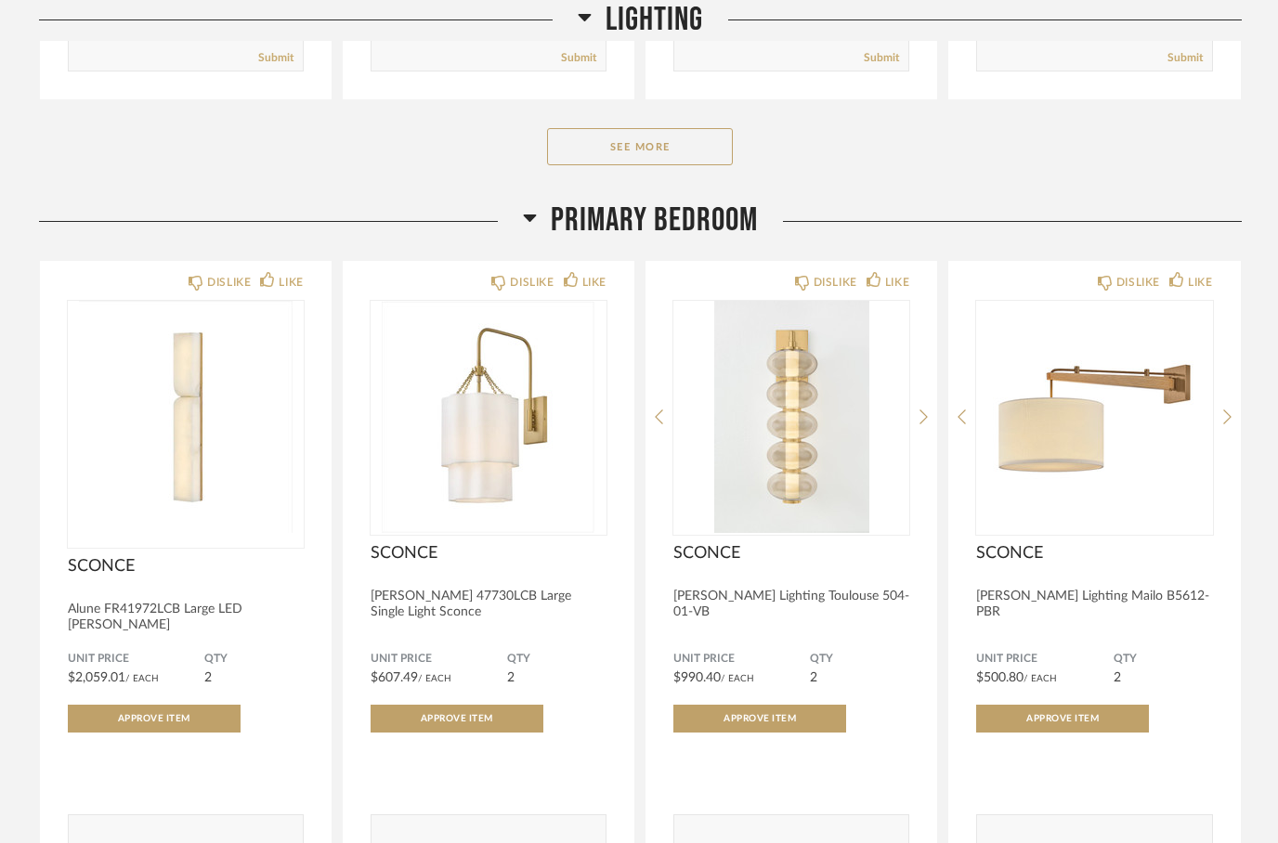
scroll to position [2303, 0]
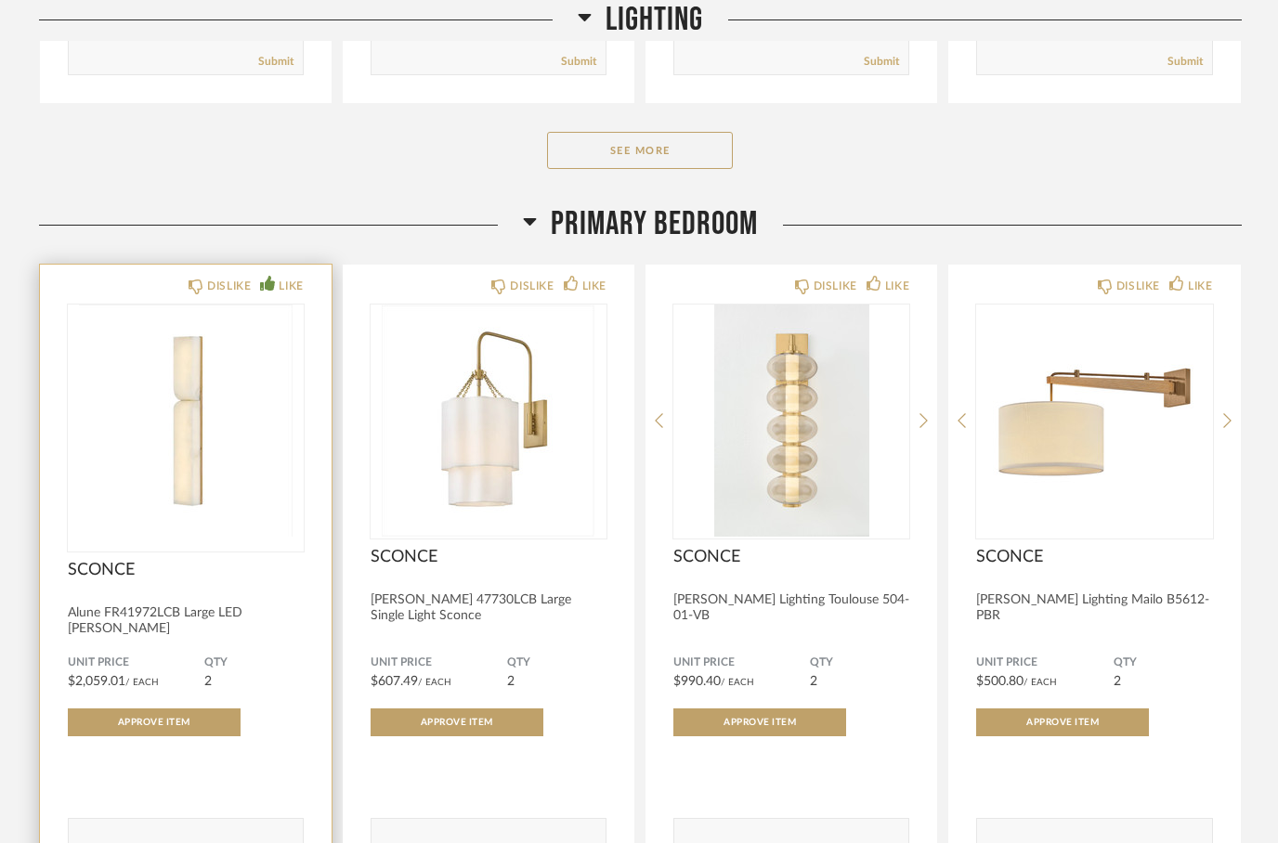
click at [274, 281] on icon at bounding box center [267, 283] width 15 height 15
